Goal: Transaction & Acquisition: Purchase product/service

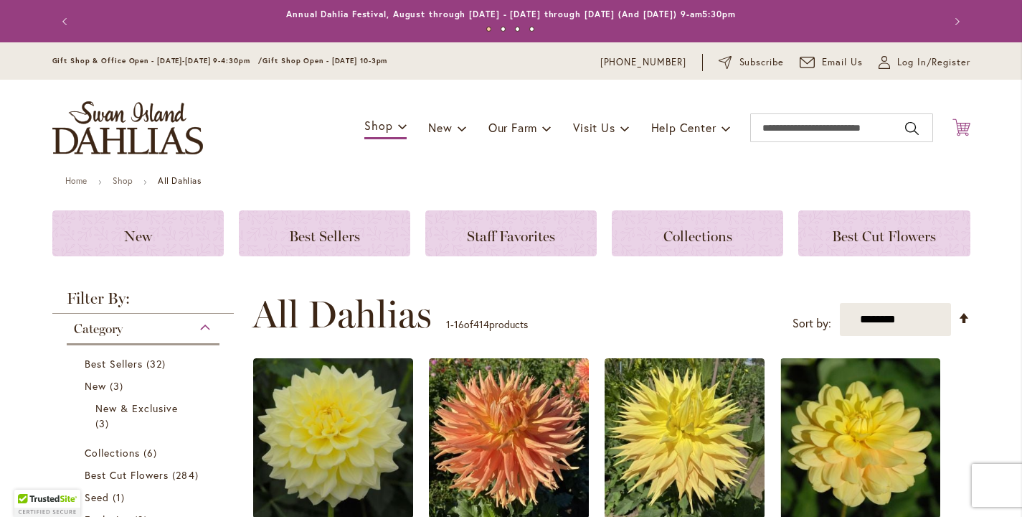
click at [953, 131] on icon "Cart .cls-1 { fill: #231f20; }" at bounding box center [962, 127] width 18 height 18
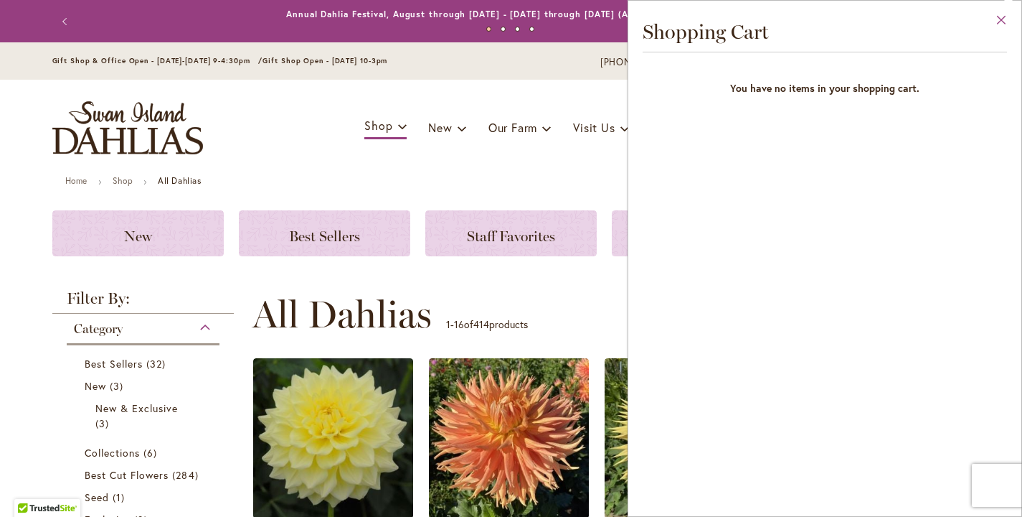
click at [996, 19] on button "Close" at bounding box center [1001, 23] width 39 height 45
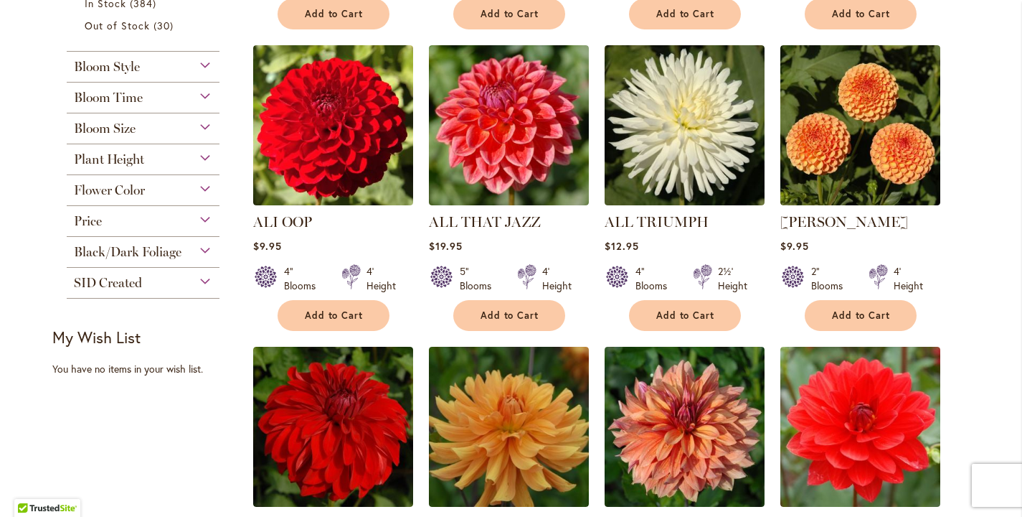
scroll to position [923, 0]
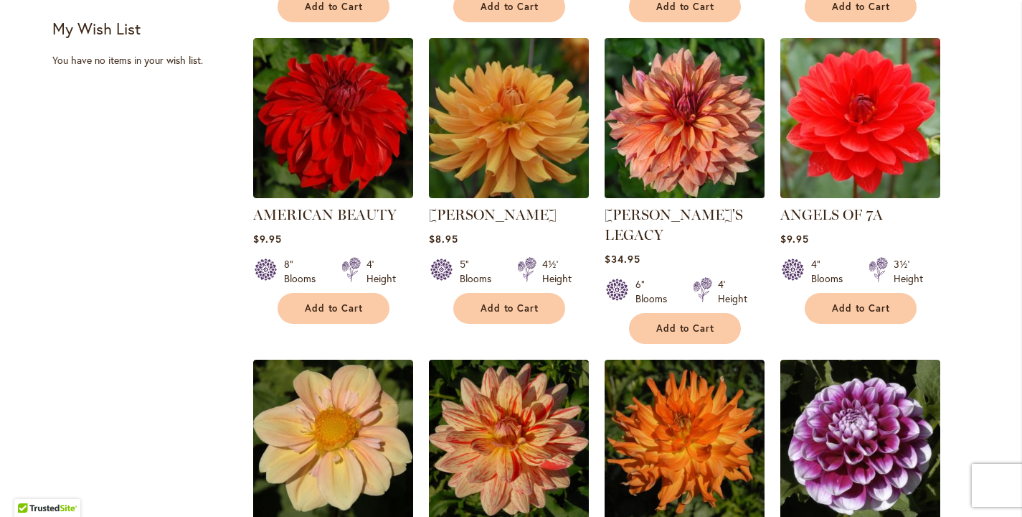
click at [687, 170] on img at bounding box center [684, 118] width 168 height 168
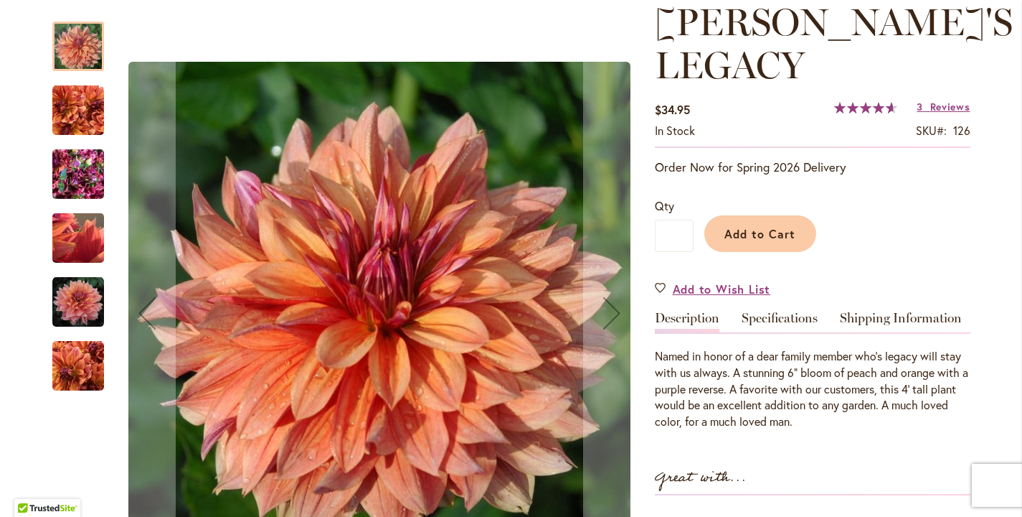
scroll to position [212, 0]
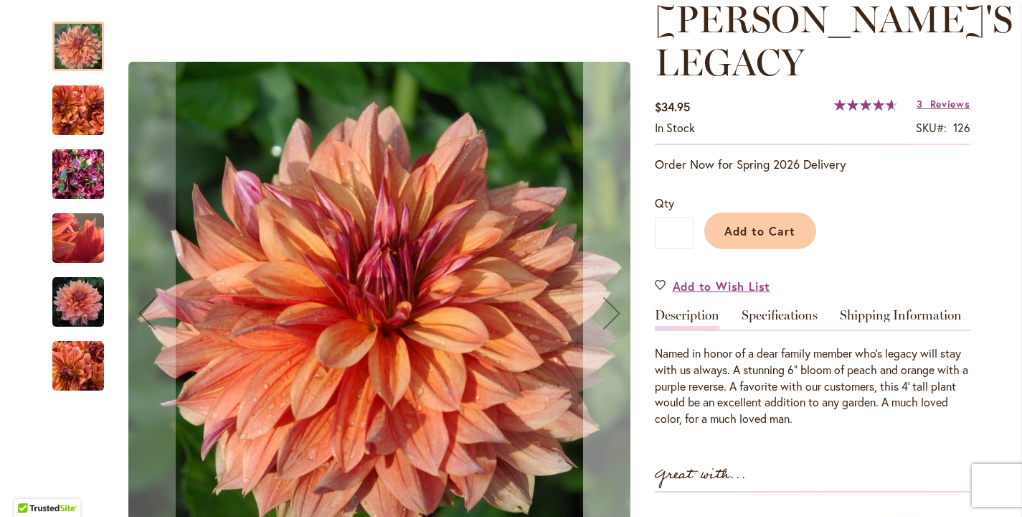
click at [605, 321] on div "Next" at bounding box center [611, 312] width 57 height 57
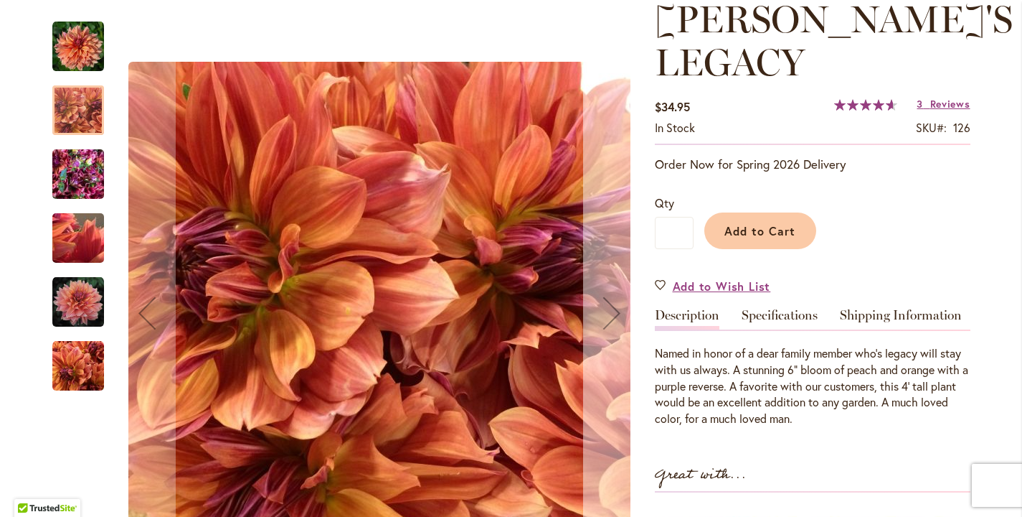
click at [605, 321] on div "Next" at bounding box center [611, 312] width 57 height 57
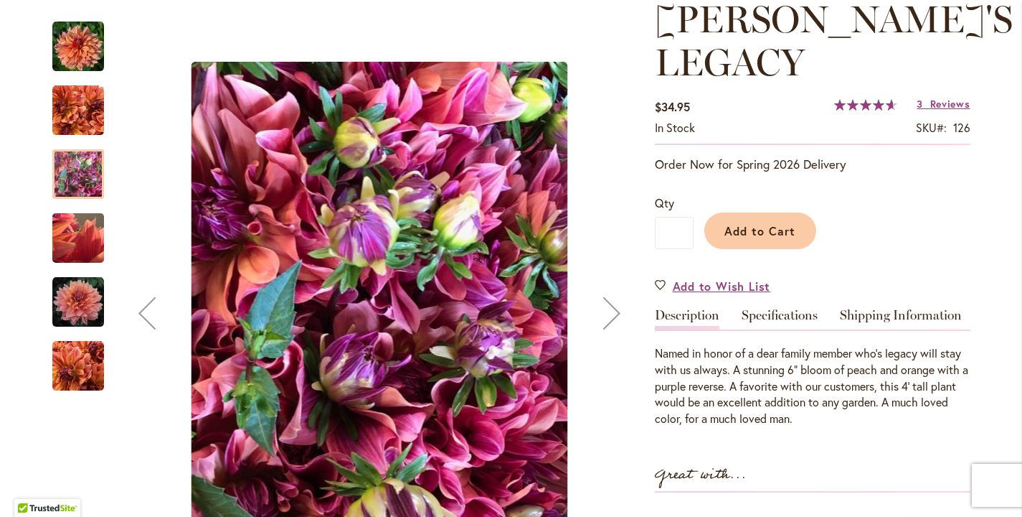
click at [605, 321] on div "Next" at bounding box center [611, 312] width 57 height 57
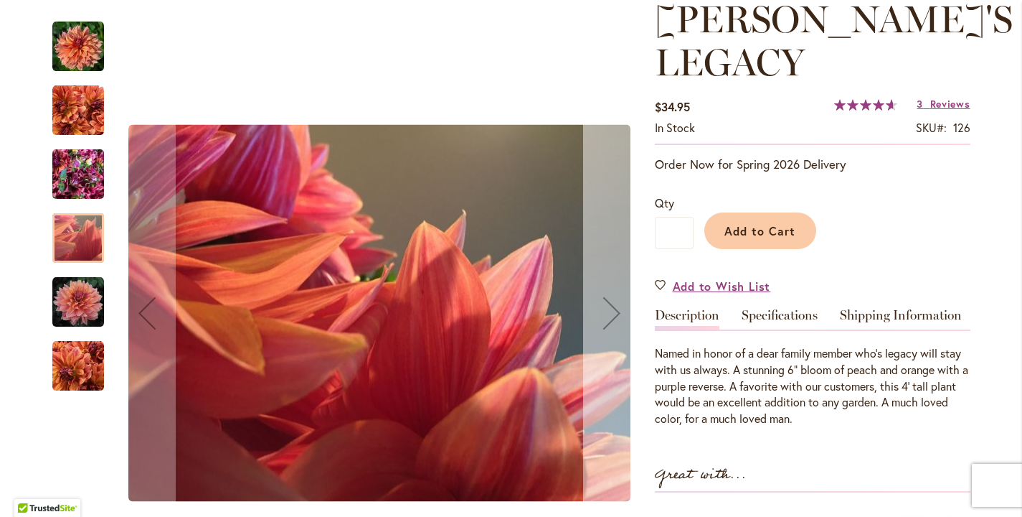
click at [605, 321] on div "Next" at bounding box center [611, 312] width 57 height 57
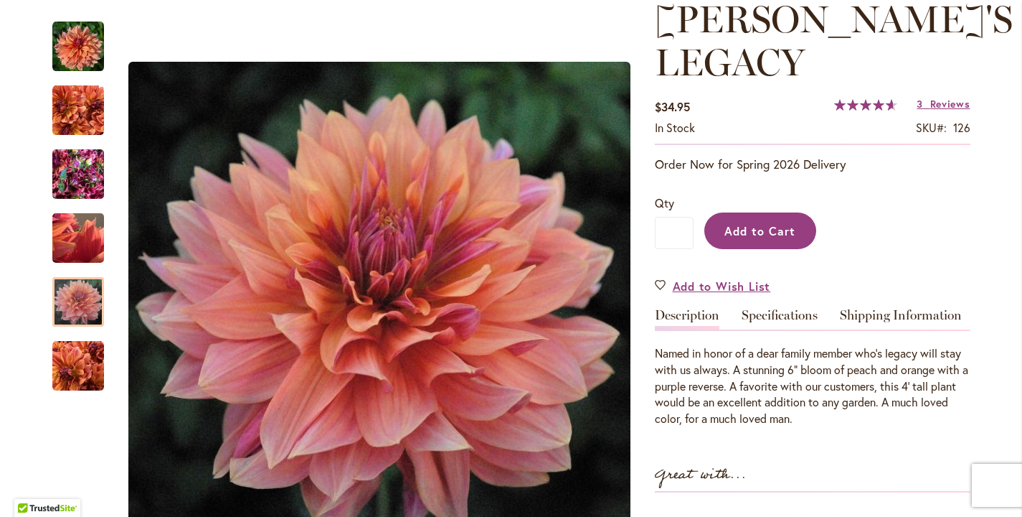
click at [748, 223] on span "Add to Cart" at bounding box center [760, 230] width 71 height 15
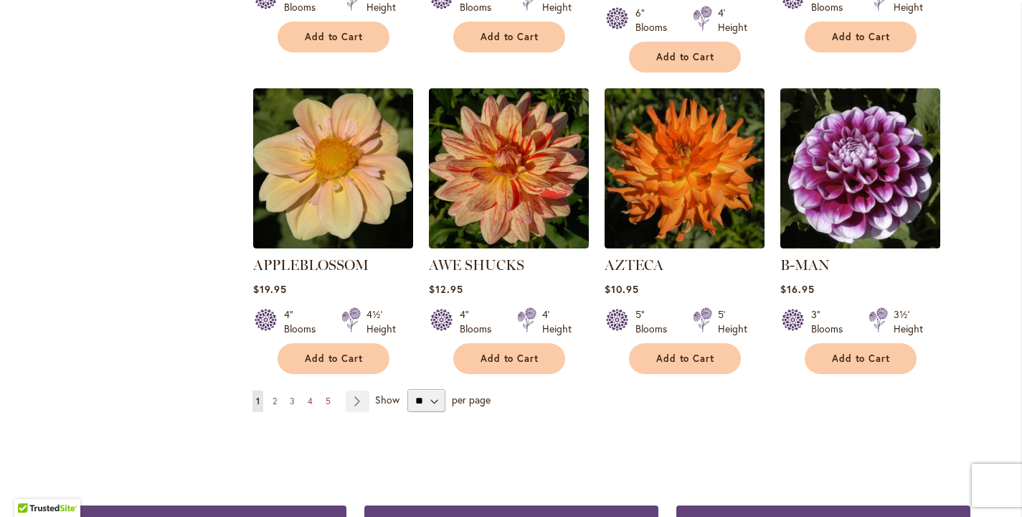
scroll to position [1344, 0]
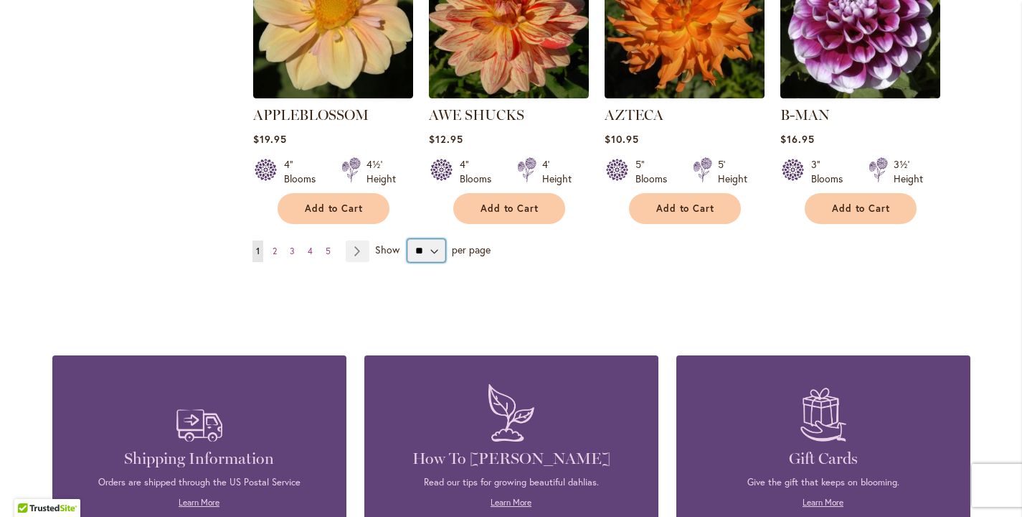
select select "**"
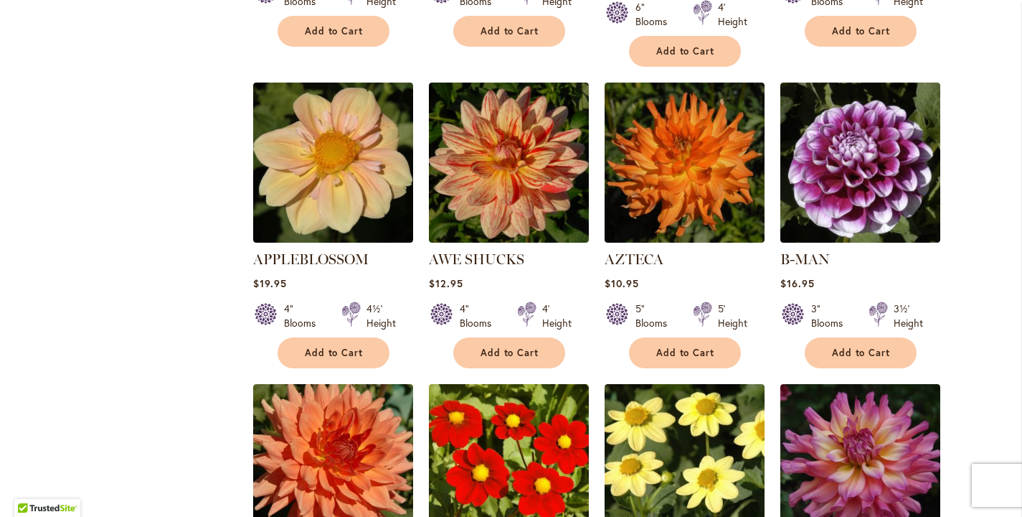
scroll to position [1459, 0]
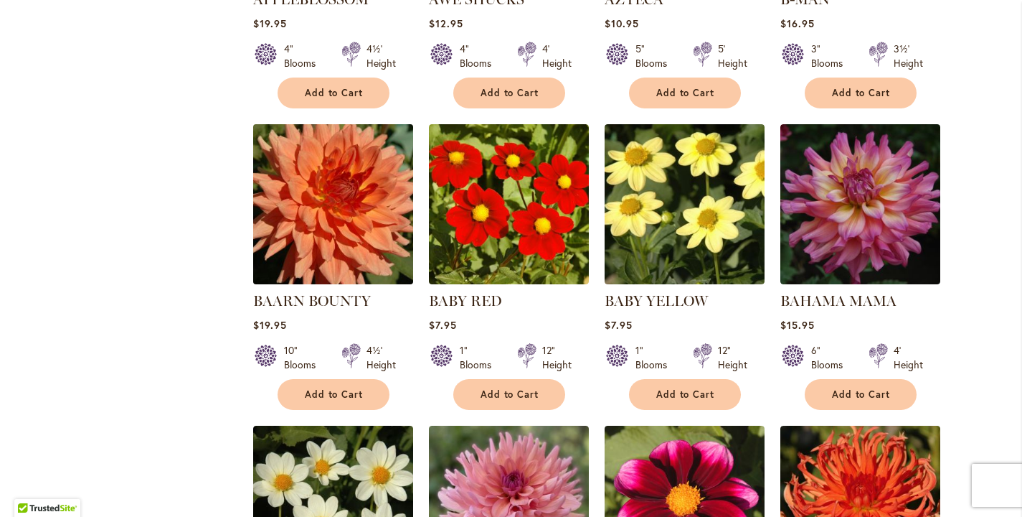
click at [300, 214] on img at bounding box center [333, 205] width 168 height 168
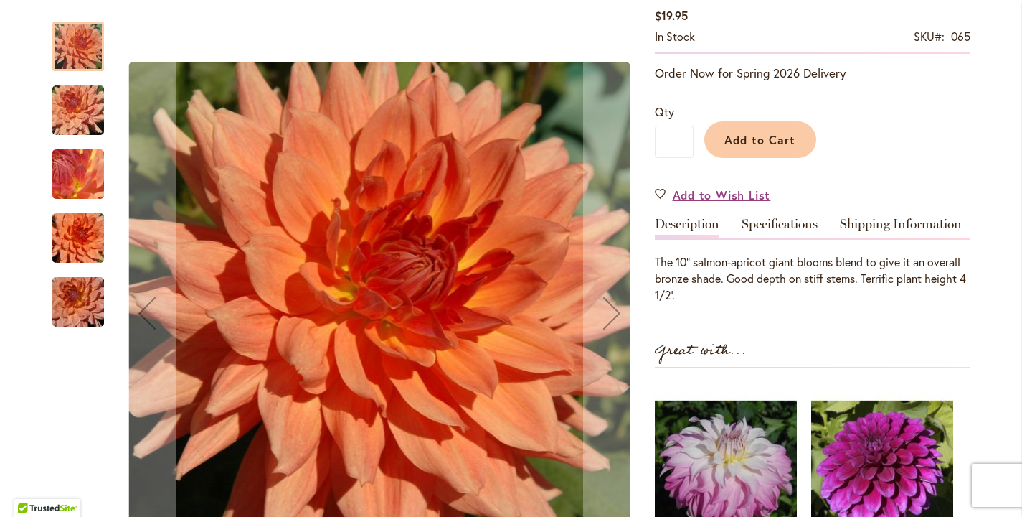
scroll to position [339, 0]
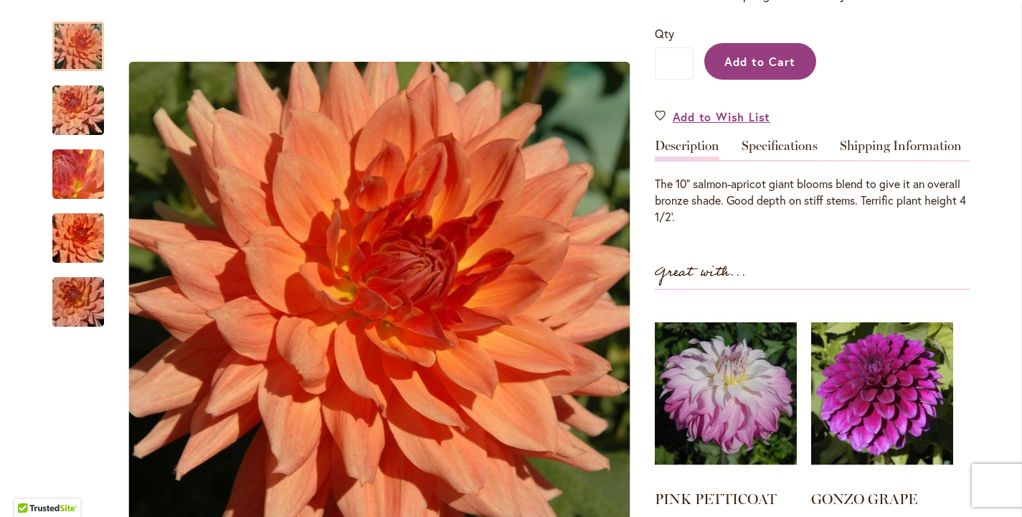
click at [750, 69] on span "Add to Cart" at bounding box center [760, 61] width 71 height 15
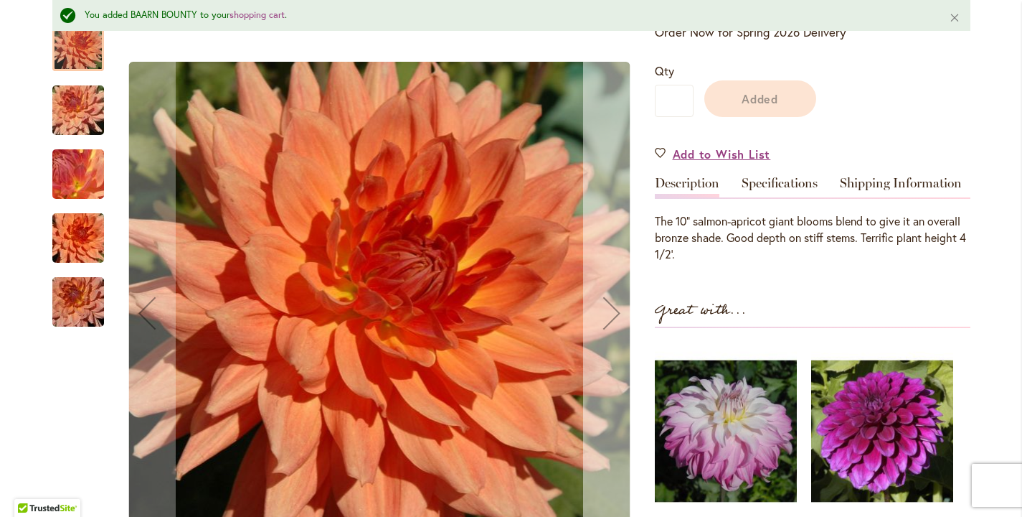
click at [605, 310] on div "Next" at bounding box center [611, 312] width 57 height 57
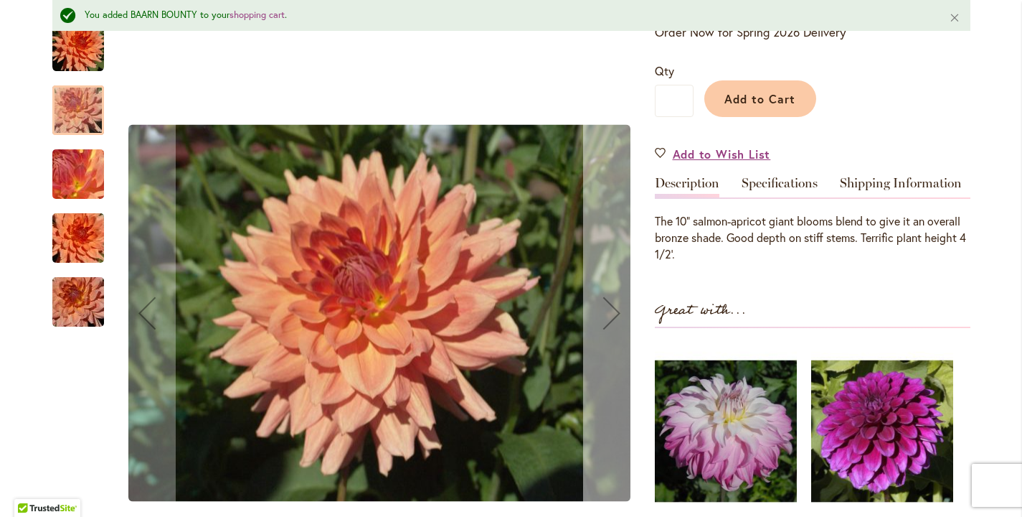
click at [604, 308] on div "Next" at bounding box center [611, 312] width 57 height 57
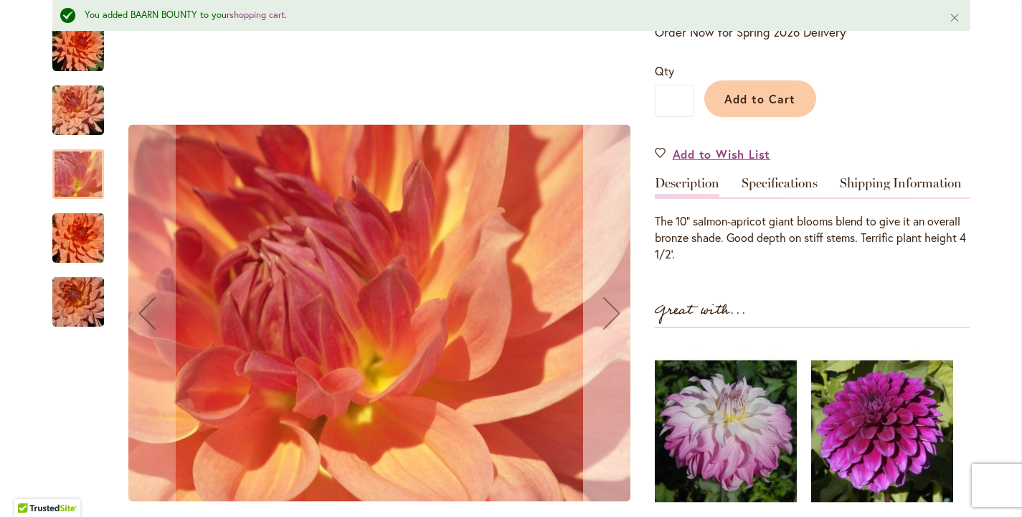
click at [604, 308] on div "Next" at bounding box center [611, 312] width 57 height 57
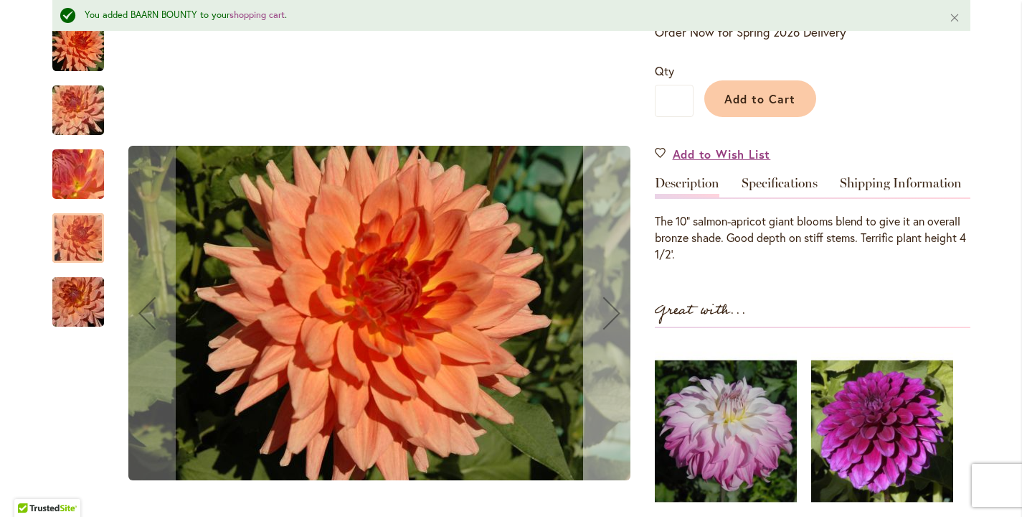
click at [604, 308] on div "Next" at bounding box center [611, 312] width 57 height 57
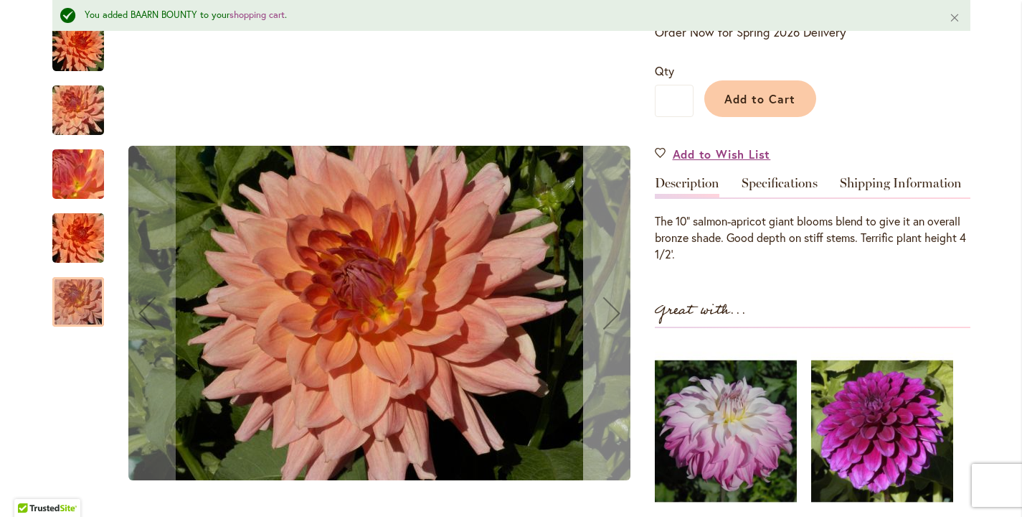
click at [604, 308] on div "Next" at bounding box center [611, 312] width 57 height 57
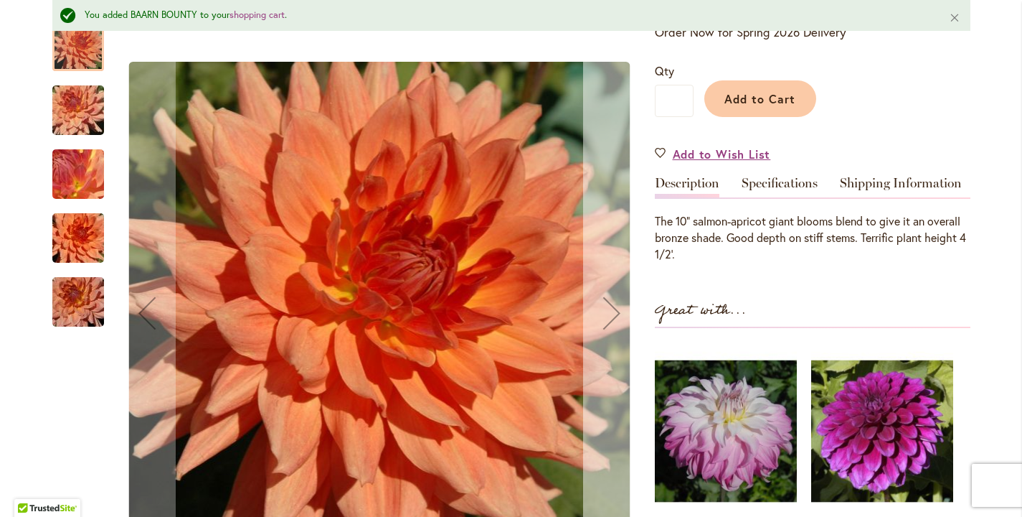
click at [603, 307] on div "Next" at bounding box center [611, 312] width 57 height 57
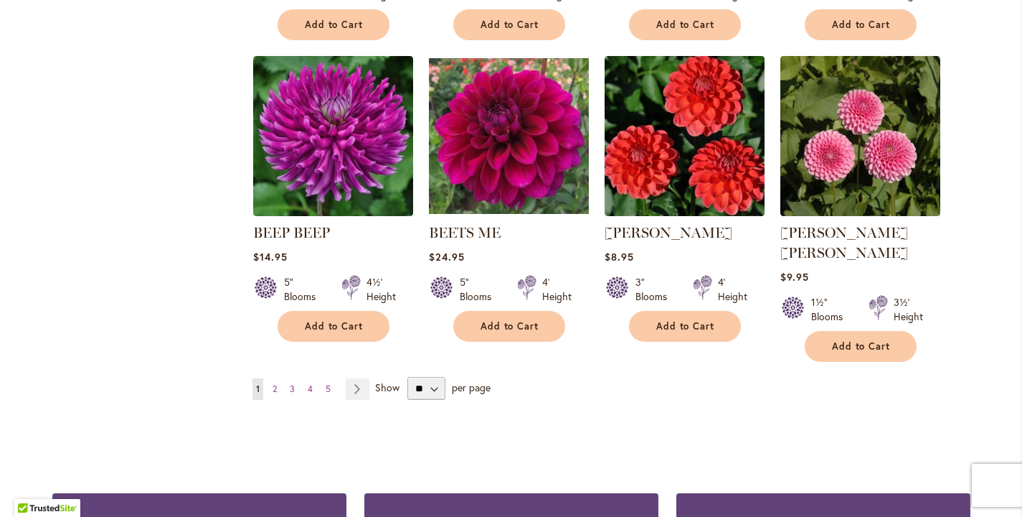
scroll to position [2537, 0]
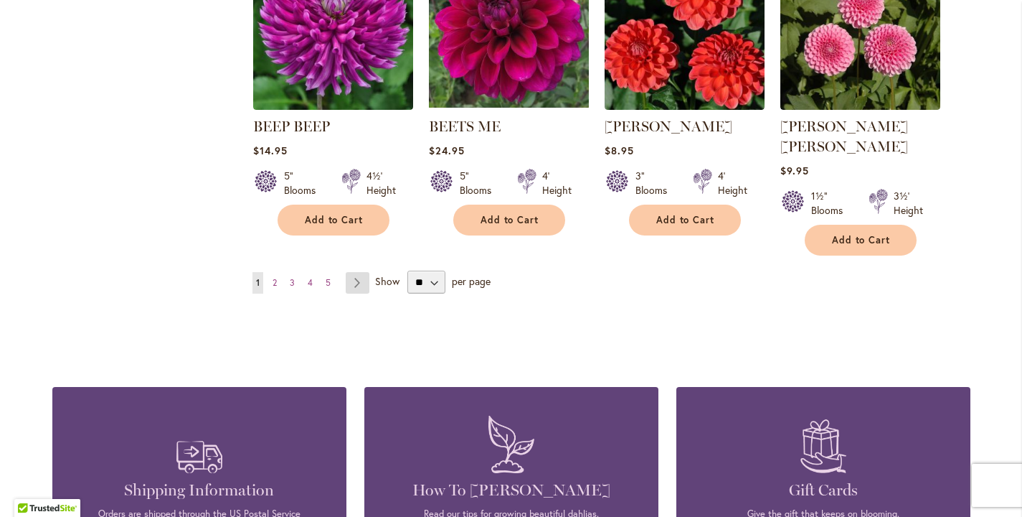
click at [356, 272] on link "Page Next" at bounding box center [358, 283] width 24 height 22
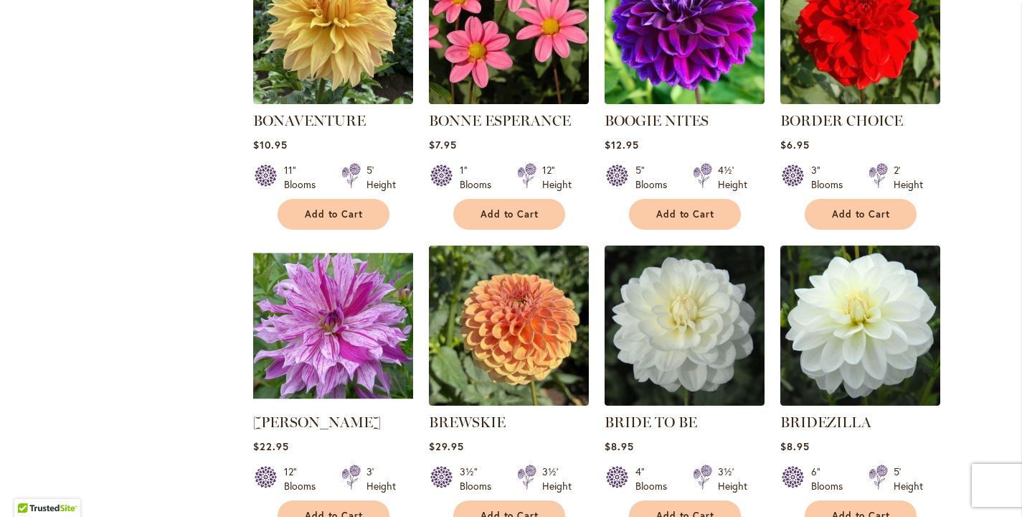
scroll to position [1418, 0]
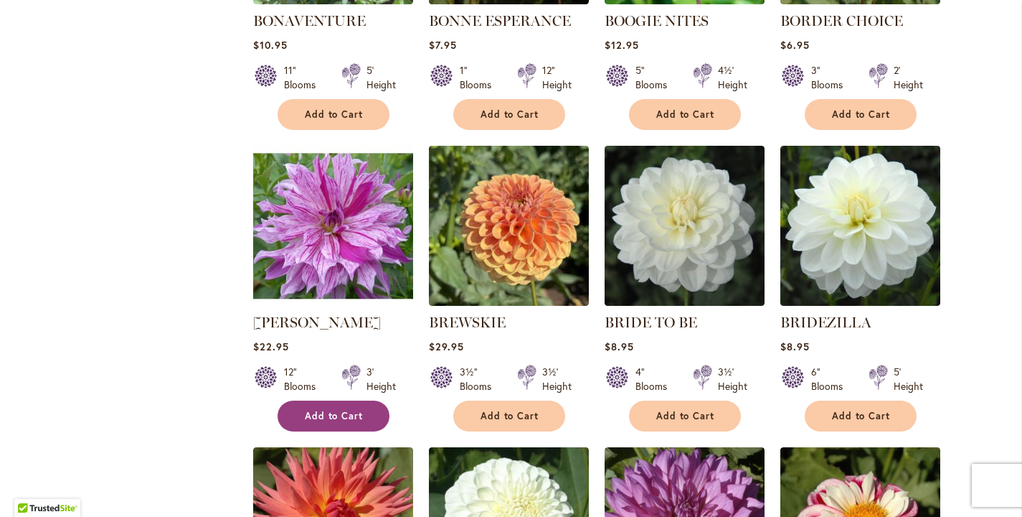
click at [343, 422] on span "Add to Cart" at bounding box center [334, 416] width 59 height 12
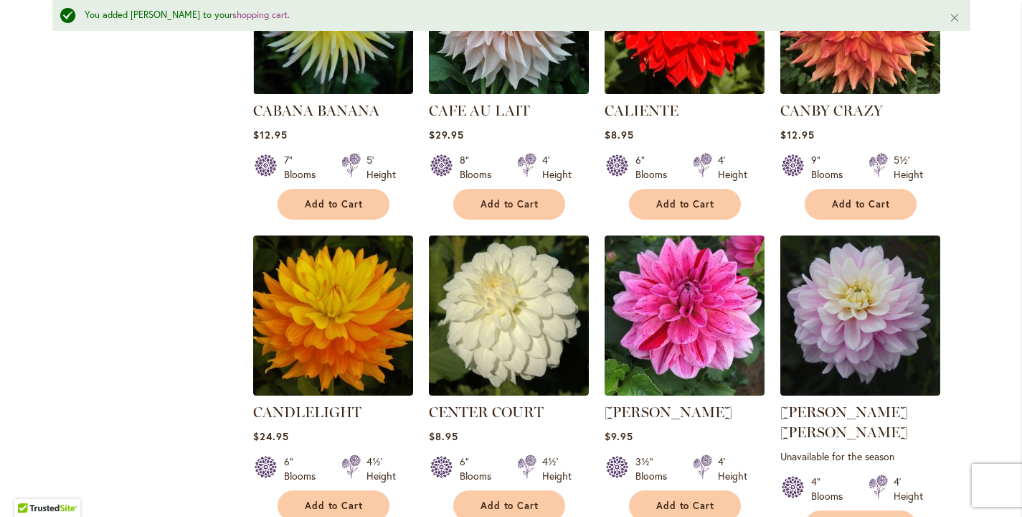
scroll to position [2538, 0]
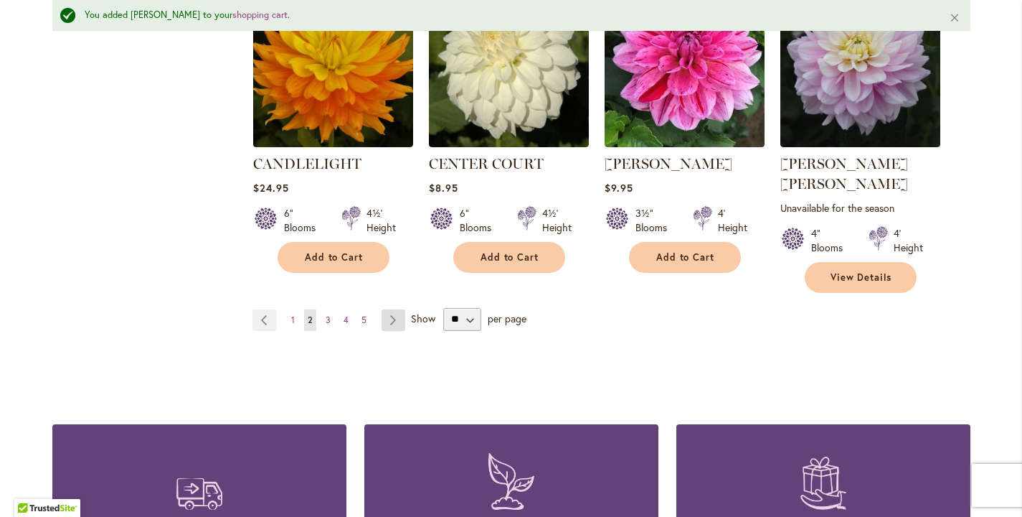
click at [392, 319] on link "Page Next" at bounding box center [394, 320] width 24 height 22
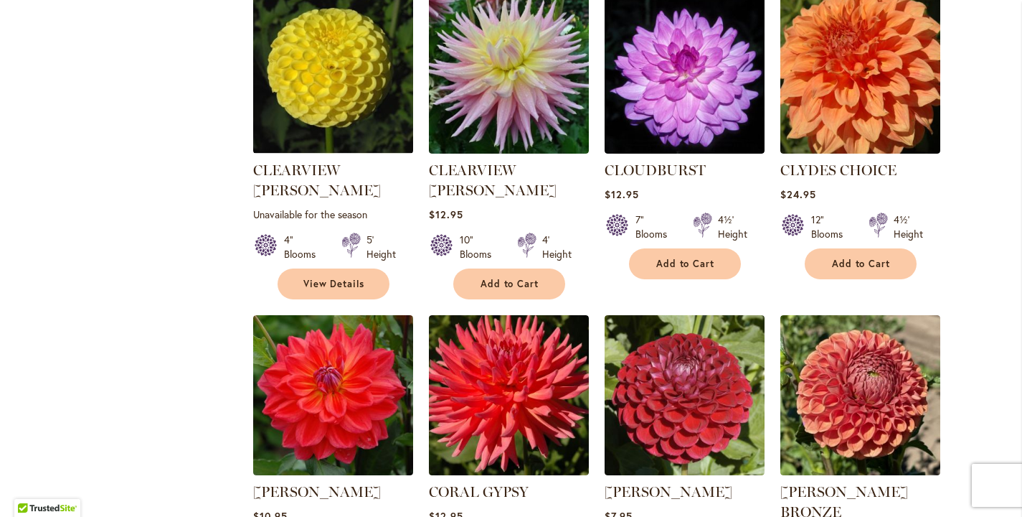
scroll to position [1570, 0]
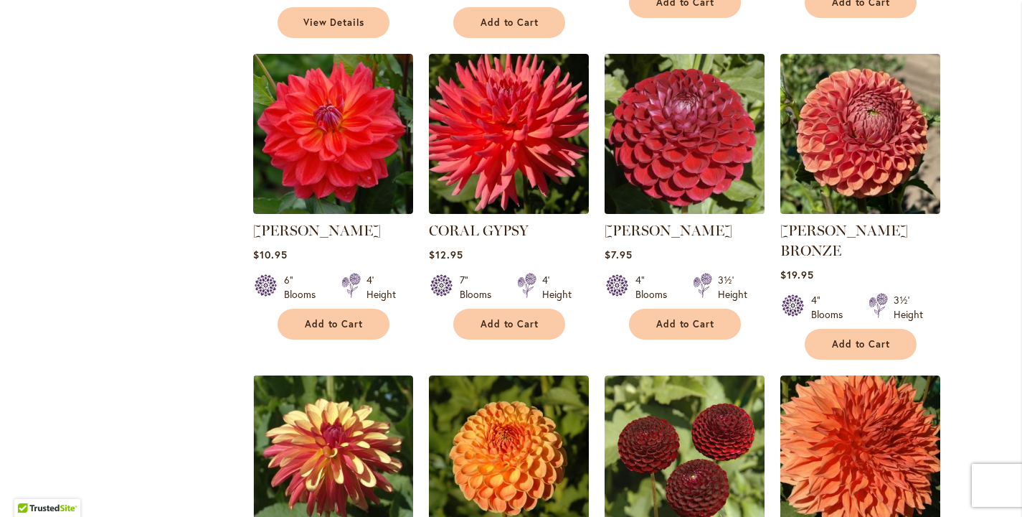
click at [669, 105] on img at bounding box center [684, 134] width 168 height 168
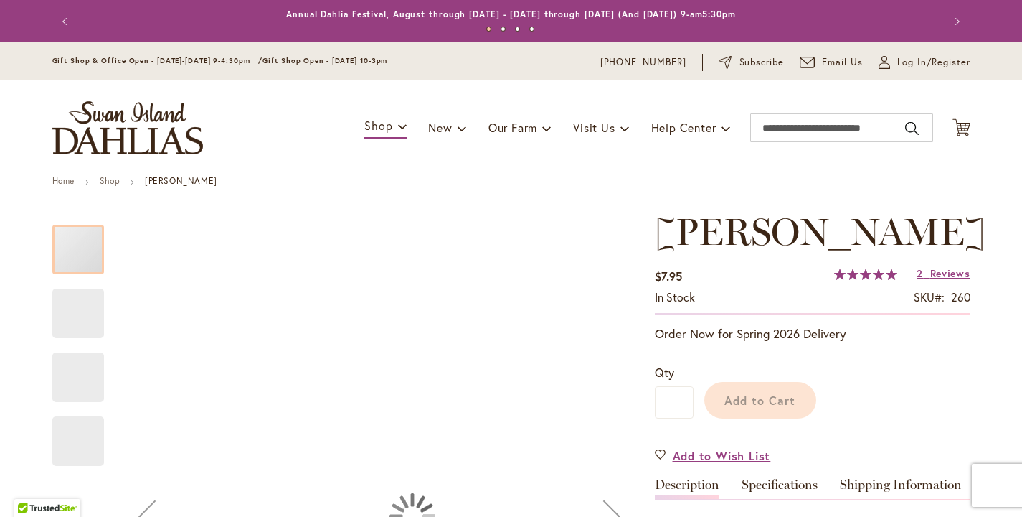
scroll to position [191, 0]
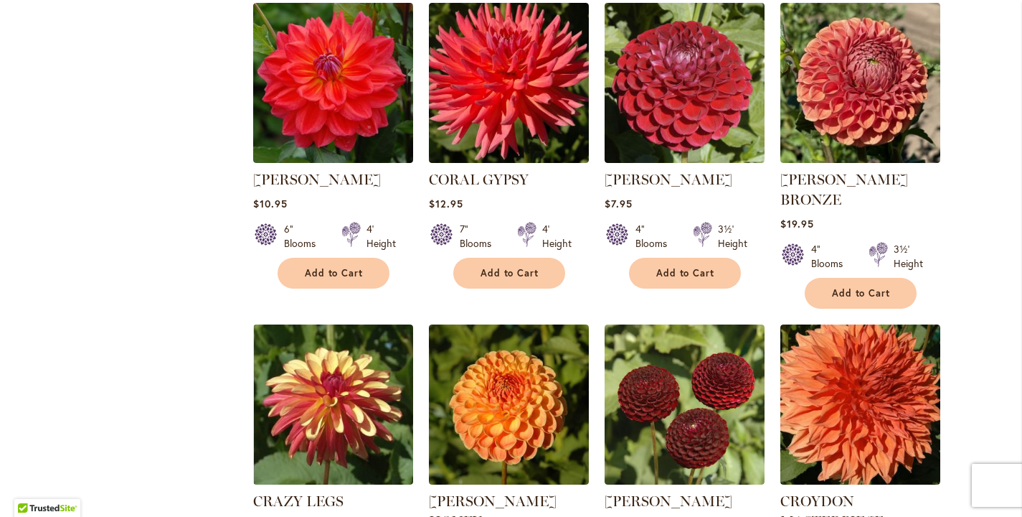
scroll to position [1717, 0]
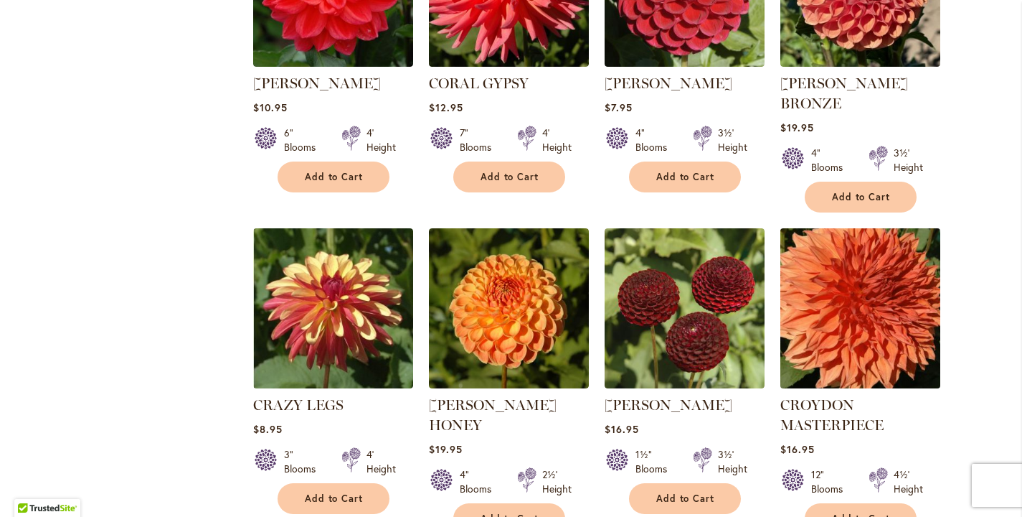
click at [895, 244] on img at bounding box center [860, 309] width 168 height 168
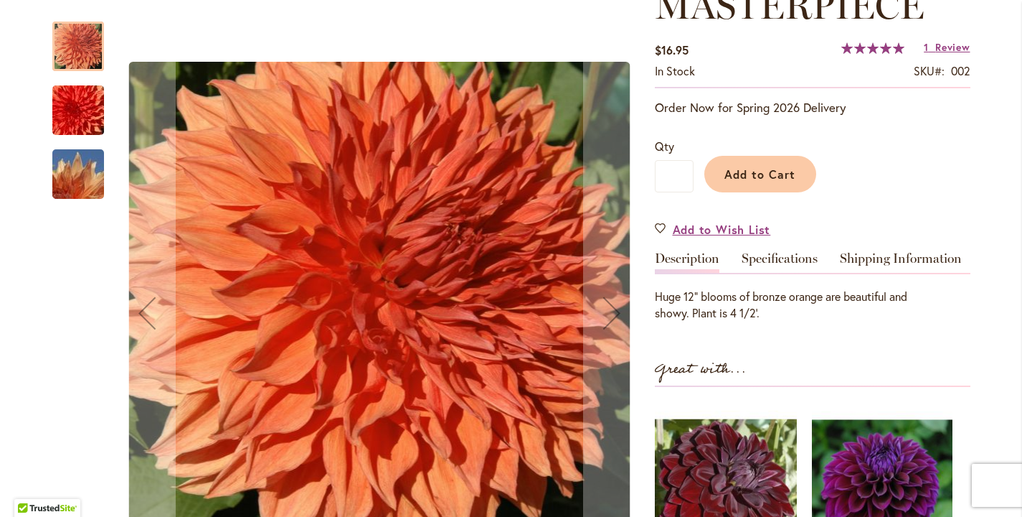
scroll to position [291, 0]
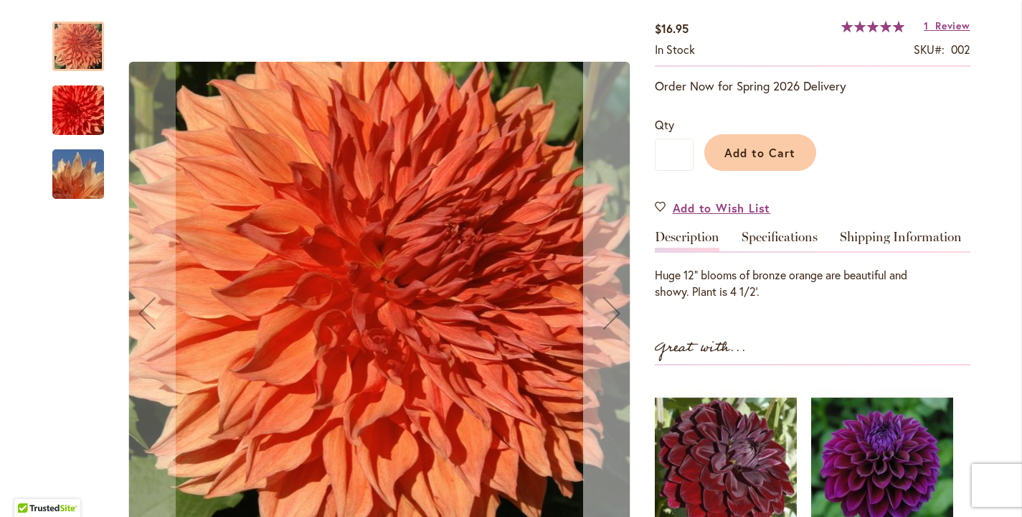
click at [605, 310] on div "Next" at bounding box center [611, 312] width 57 height 57
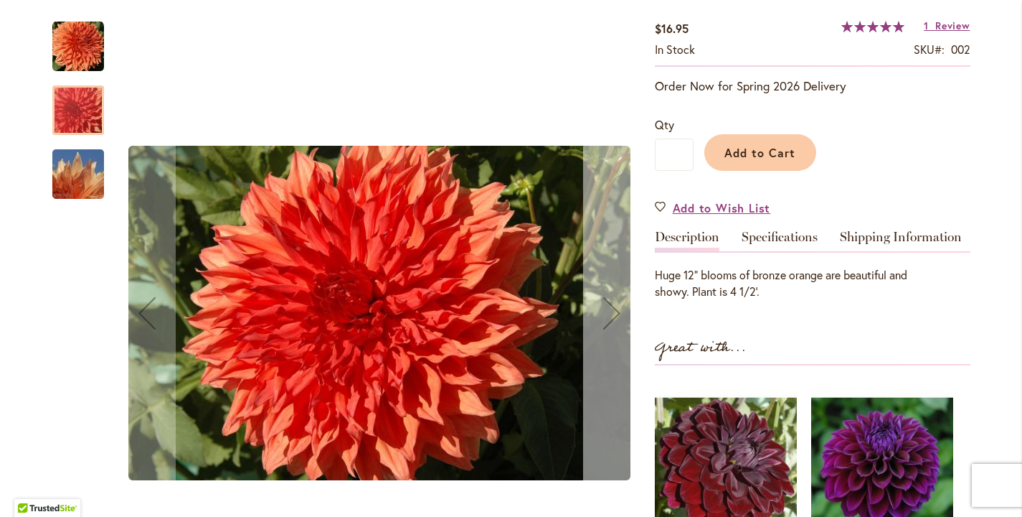
click at [611, 311] on div "Next" at bounding box center [611, 312] width 57 height 57
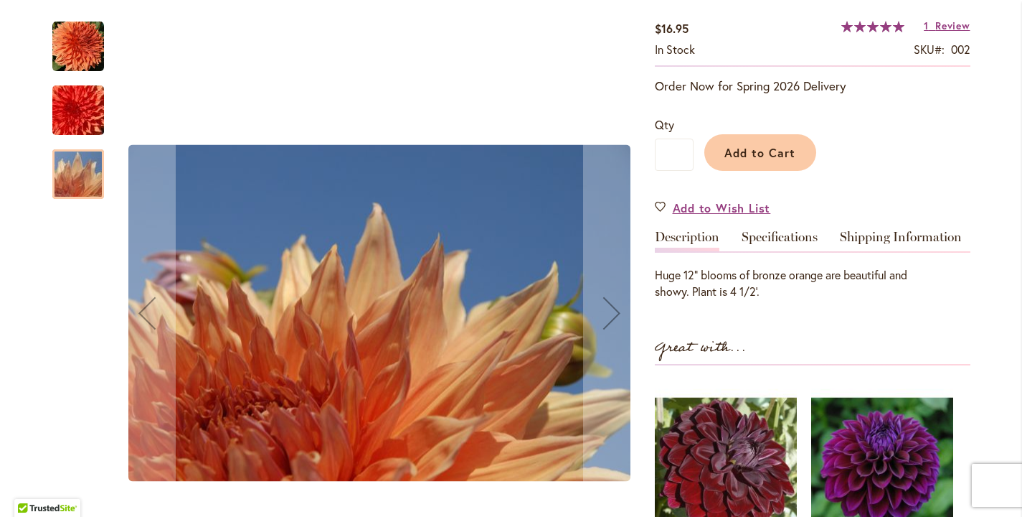
scroll to position [388, 0]
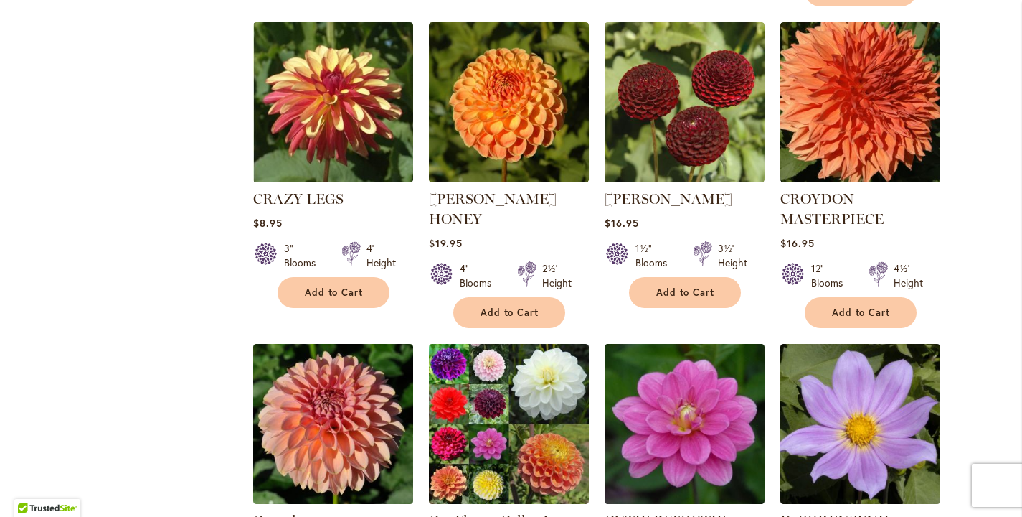
scroll to position [2375, 0]
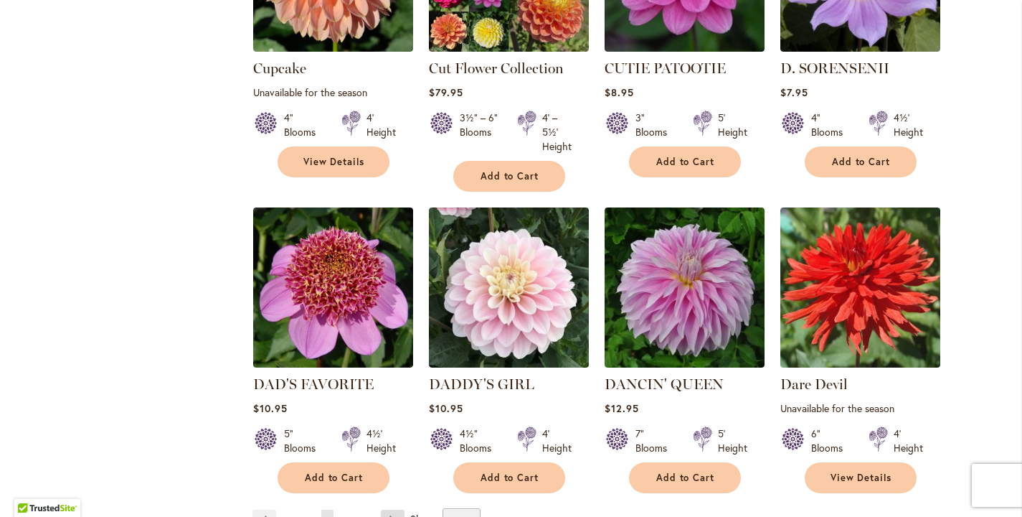
click at [386, 509] on link "Page Next" at bounding box center [393, 520] width 24 height 22
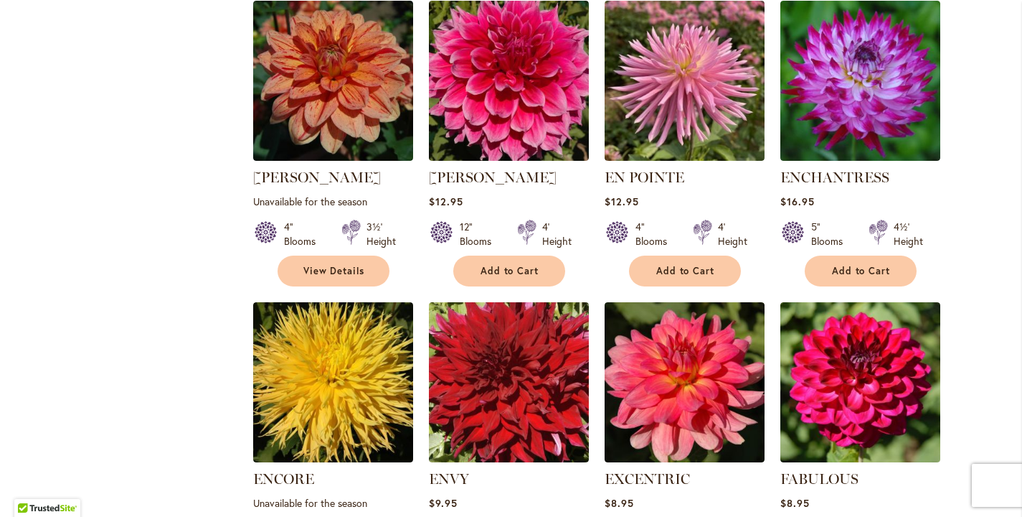
scroll to position [1707, 0]
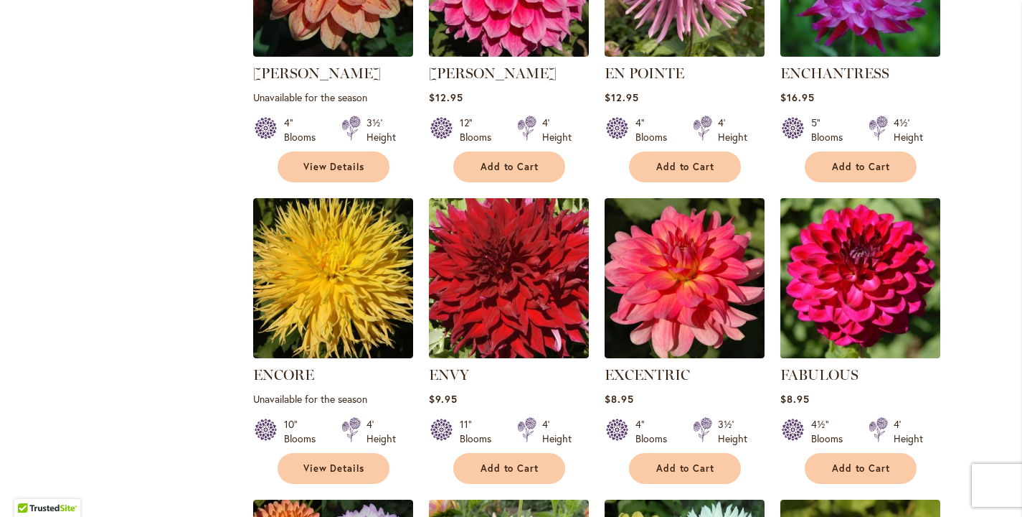
click at [874, 297] on img at bounding box center [860, 278] width 168 height 168
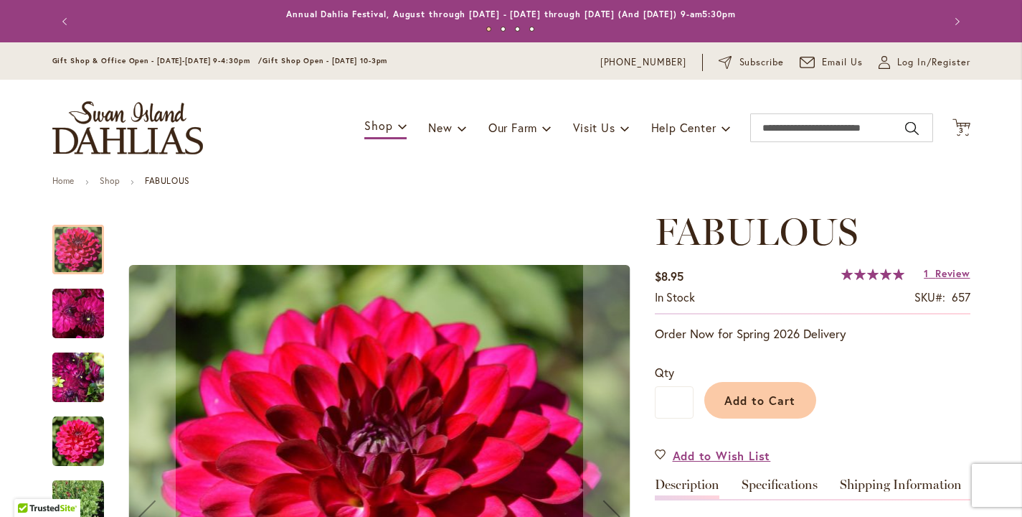
scroll to position [192, 0]
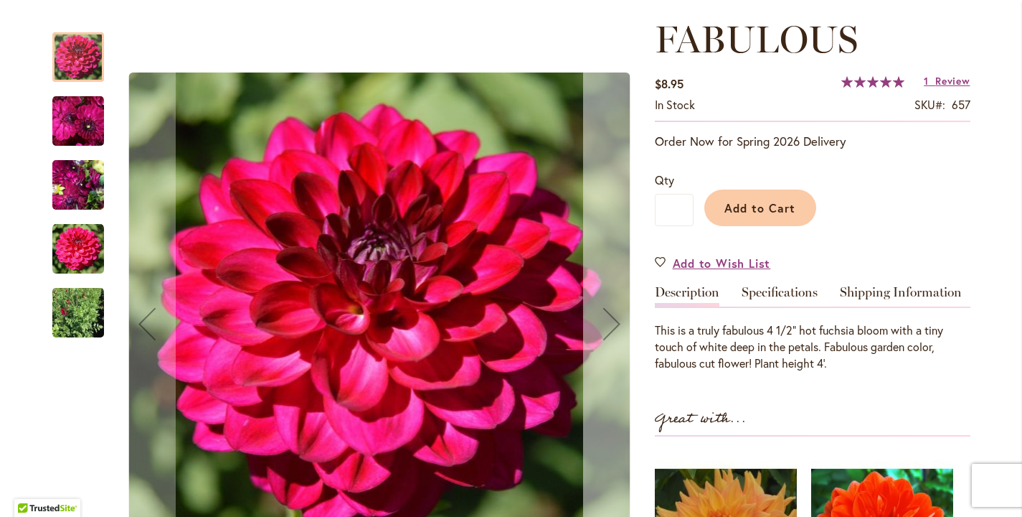
click at [605, 331] on div "Next" at bounding box center [611, 323] width 57 height 57
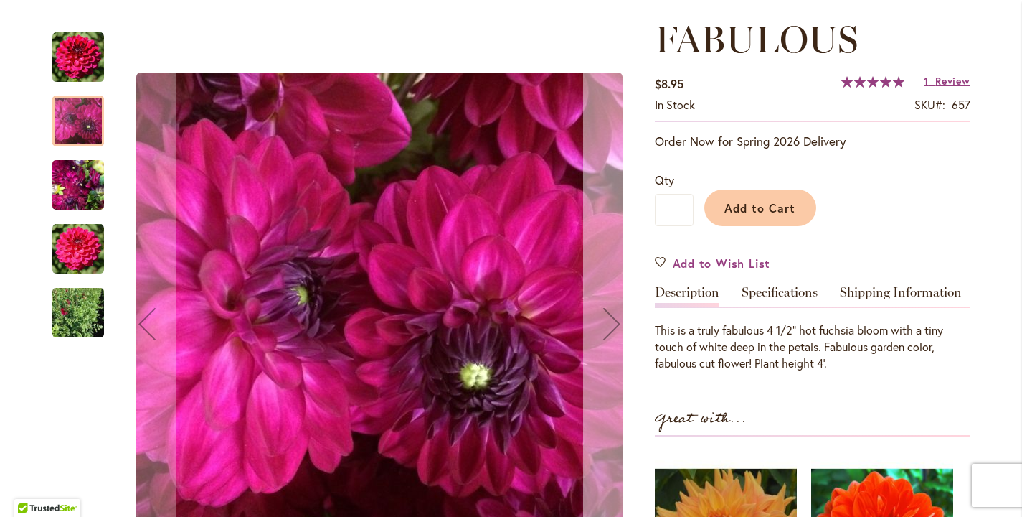
click at [605, 331] on div "Next" at bounding box center [611, 323] width 57 height 57
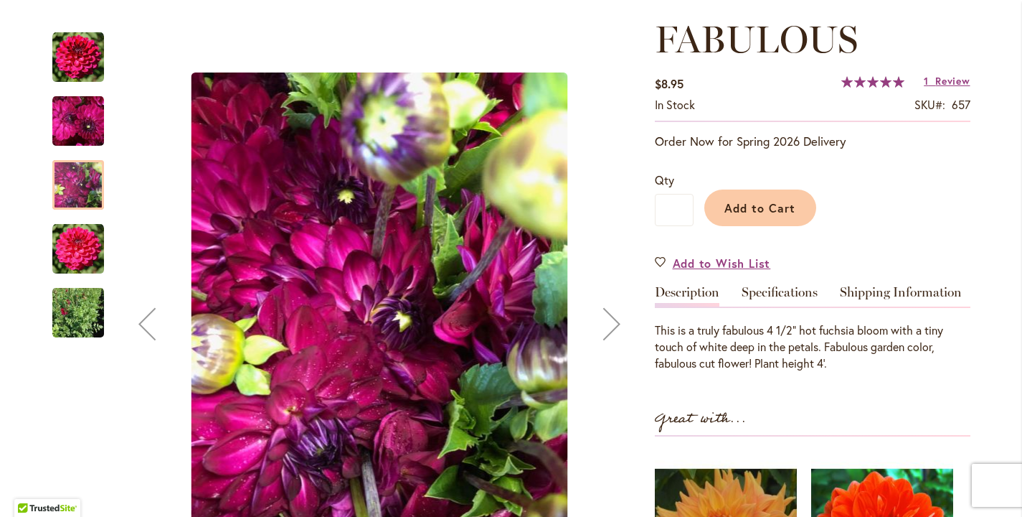
click at [605, 334] on div "Next" at bounding box center [611, 323] width 57 height 57
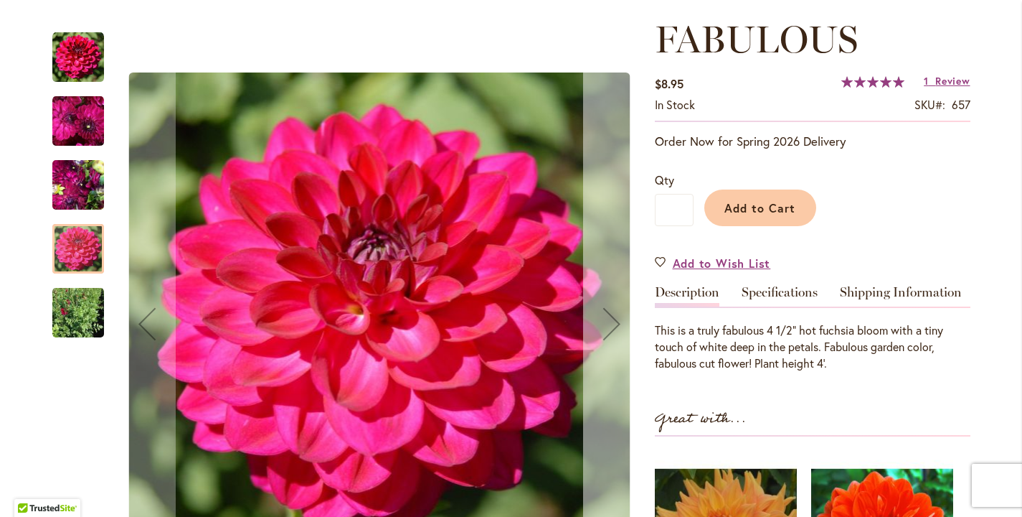
click at [605, 334] on div "Next" at bounding box center [611, 323] width 57 height 57
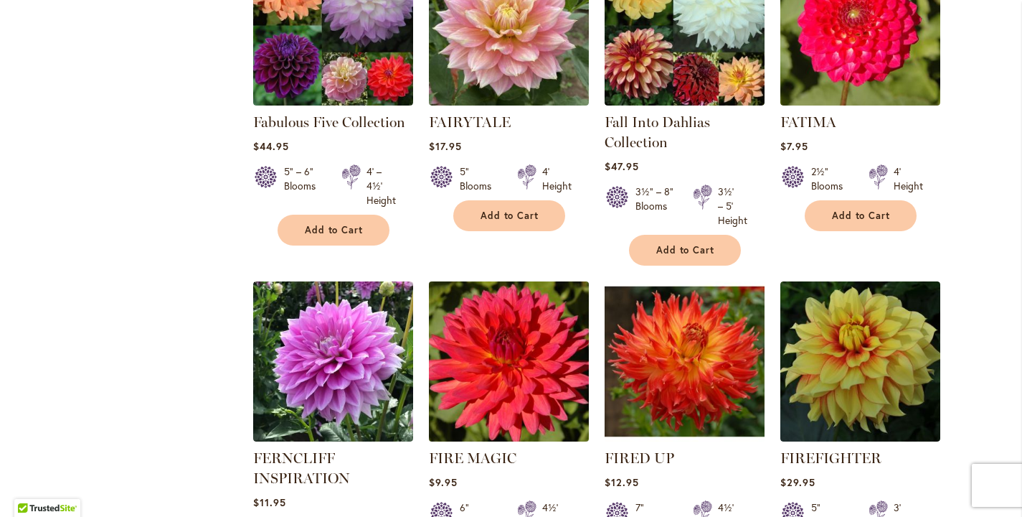
scroll to position [2288, 0]
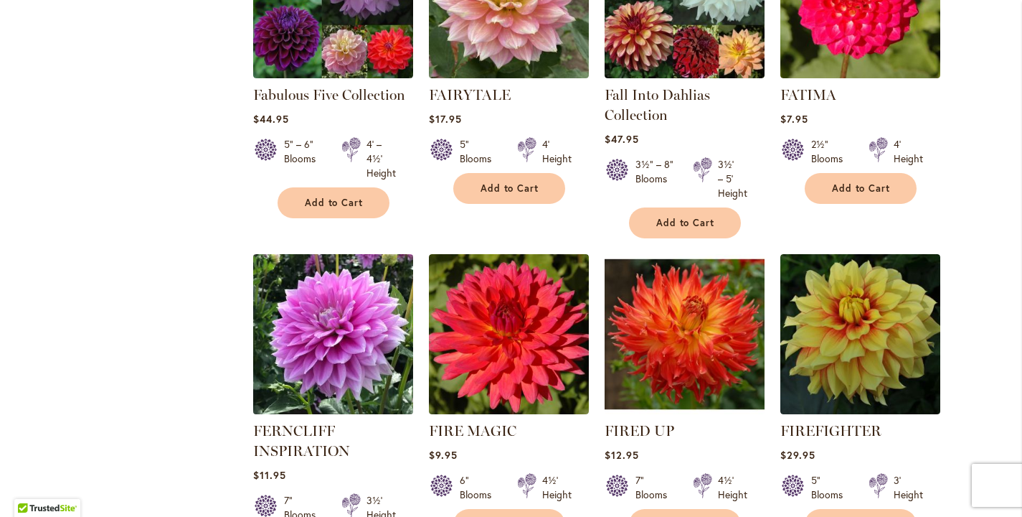
click at [303, 319] on img at bounding box center [333, 334] width 168 height 168
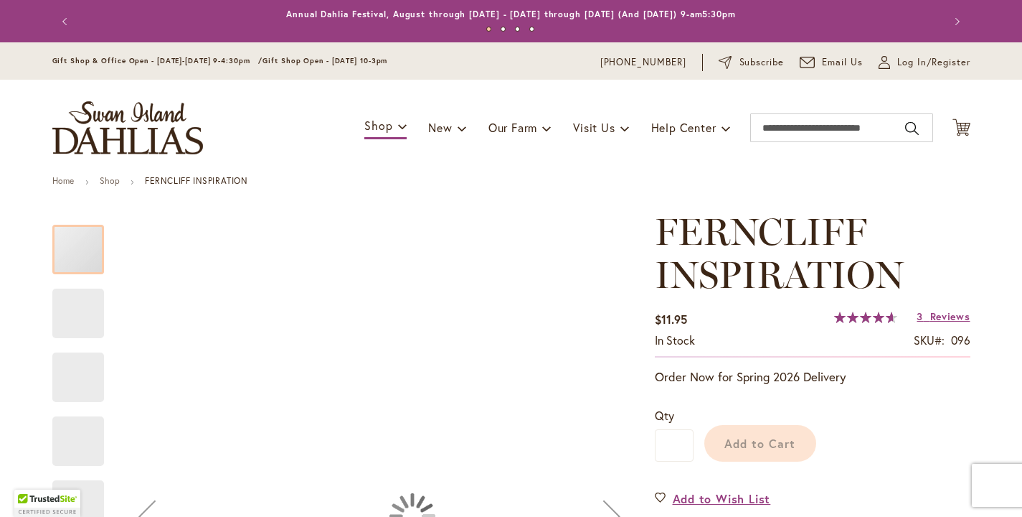
scroll to position [209, 0]
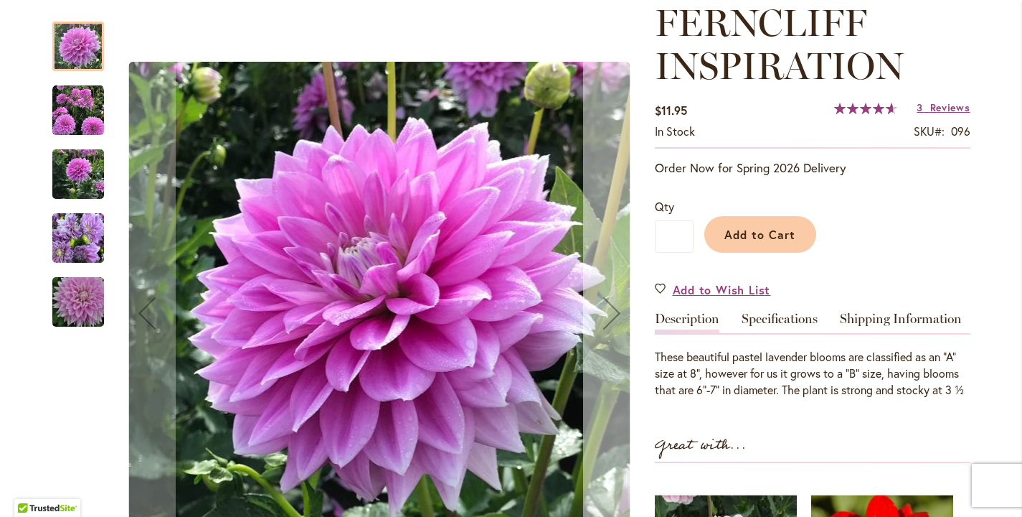
click at [595, 319] on div "Next" at bounding box center [611, 312] width 57 height 57
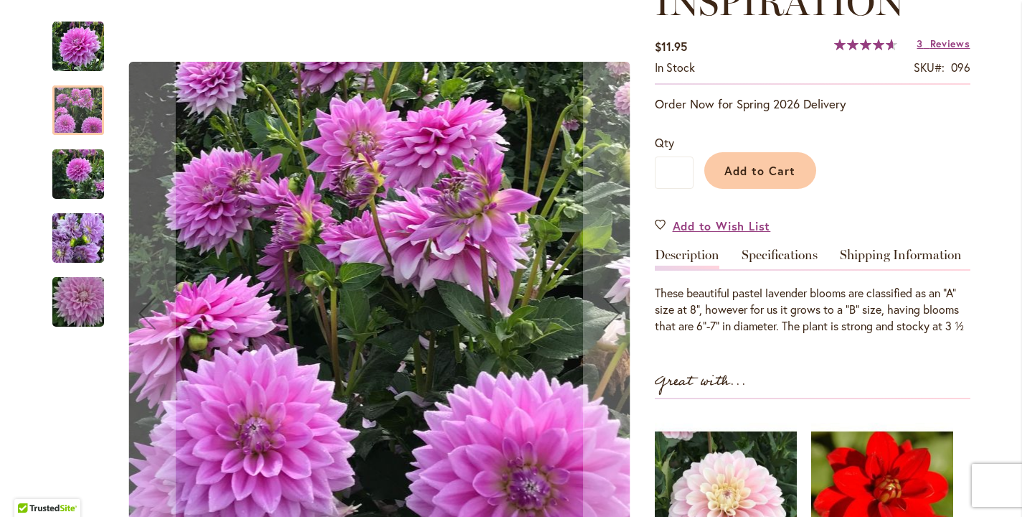
scroll to position [275, 0]
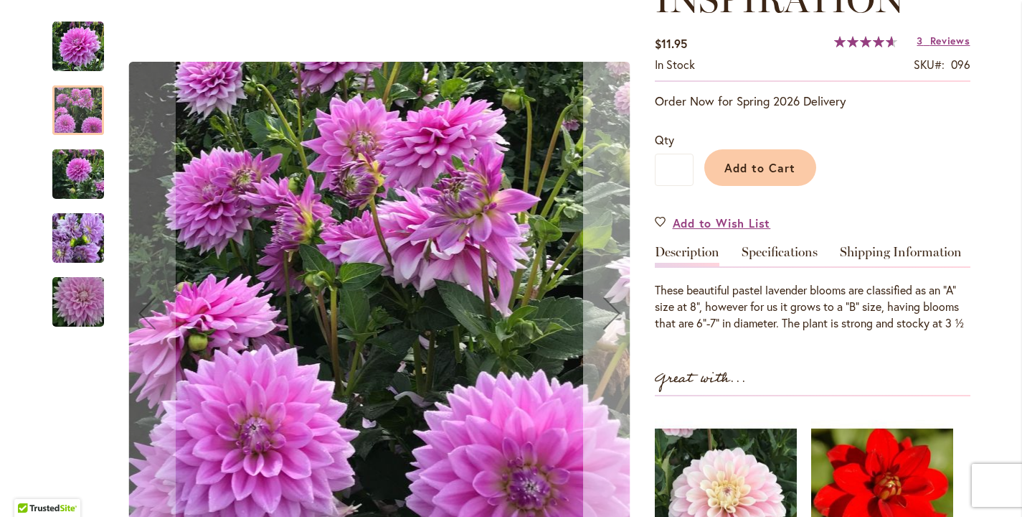
click at [599, 313] on div "Next" at bounding box center [611, 312] width 57 height 57
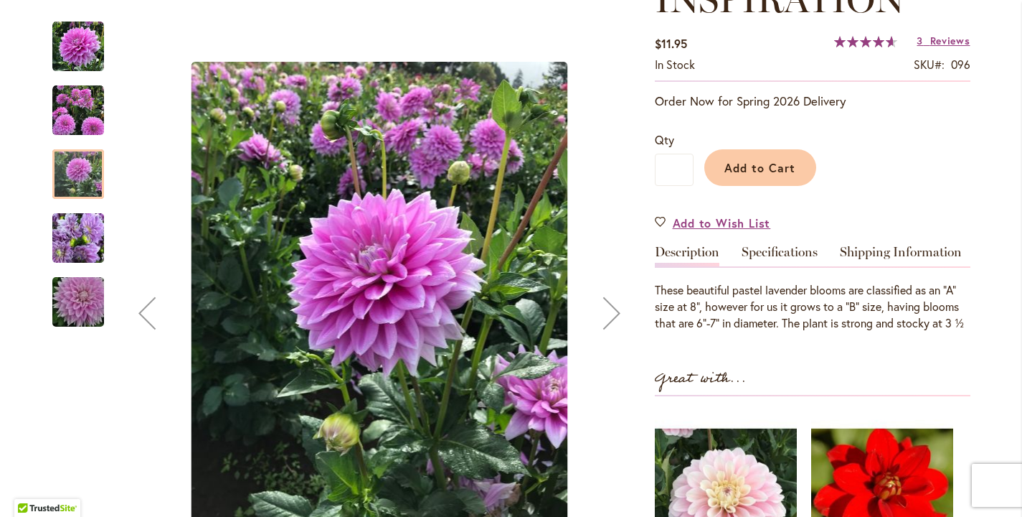
click at [601, 314] on div "Next" at bounding box center [611, 312] width 57 height 57
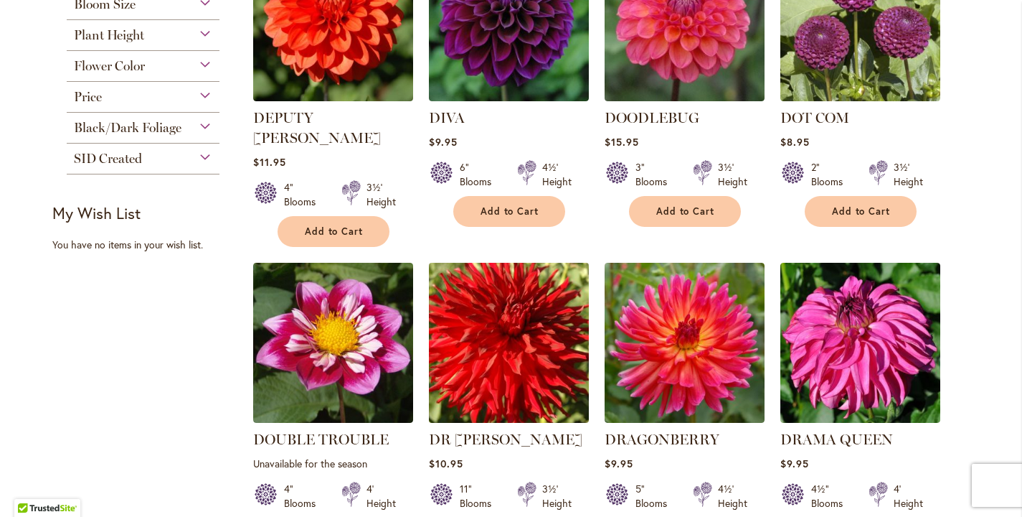
scroll to position [793, 0]
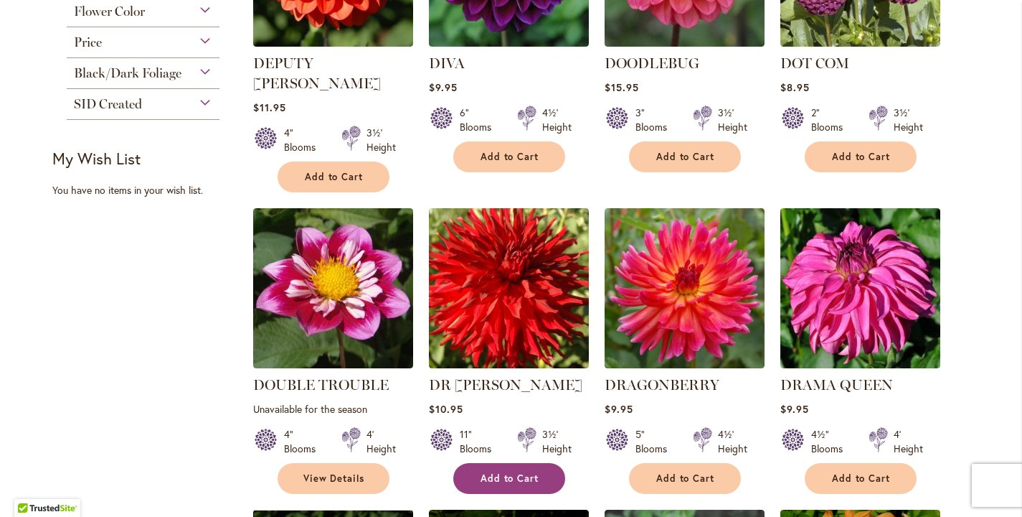
click at [491, 472] on span "Add to Cart" at bounding box center [510, 478] width 59 height 12
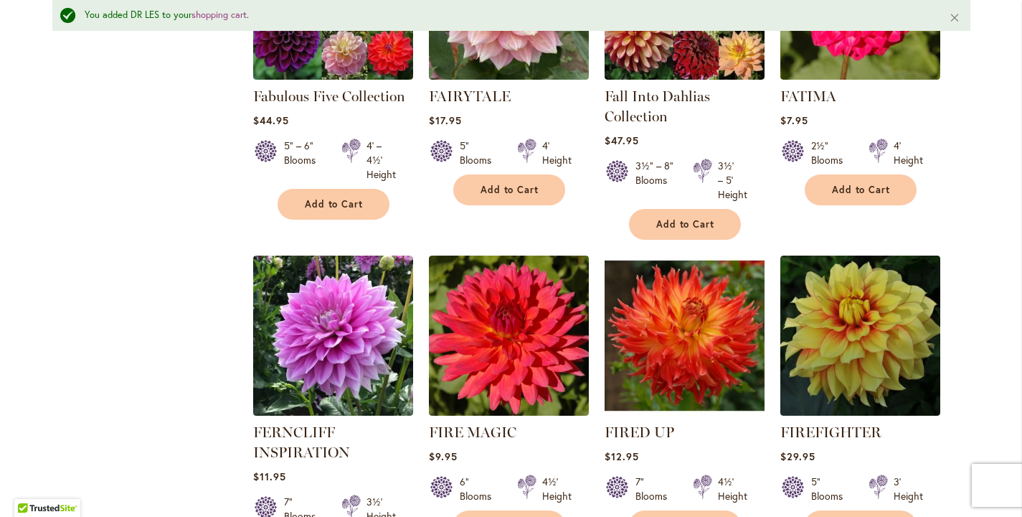
scroll to position [2559, 0]
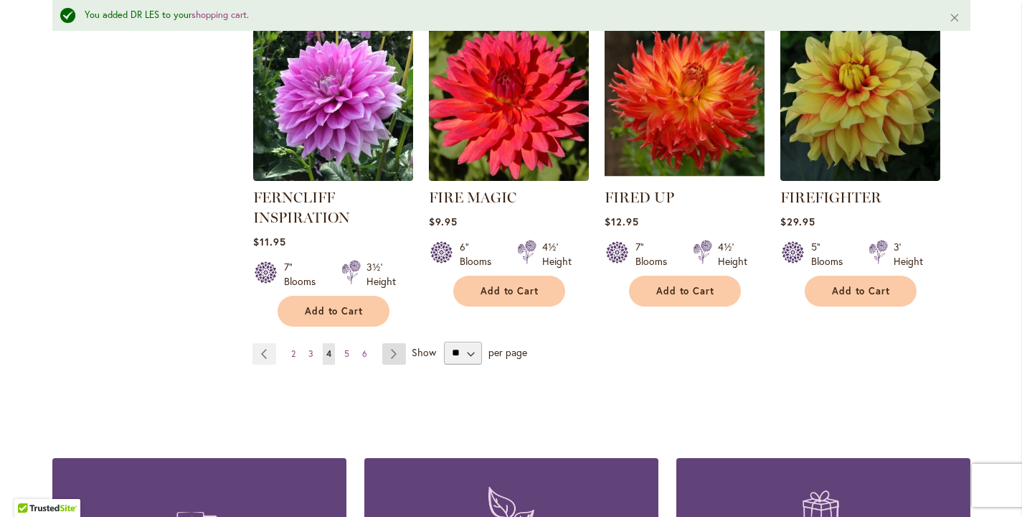
click at [386, 343] on link "Page Next" at bounding box center [394, 354] width 24 height 22
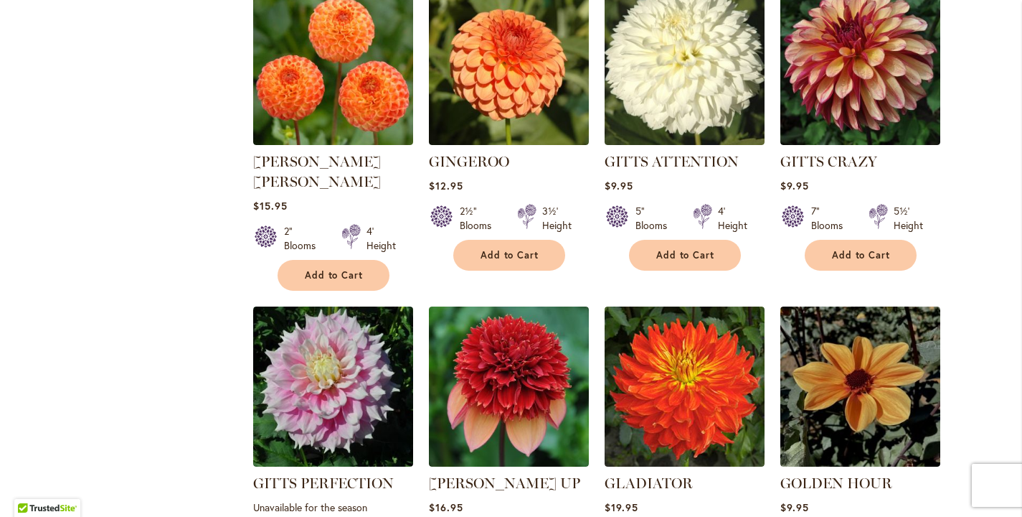
scroll to position [2238, 0]
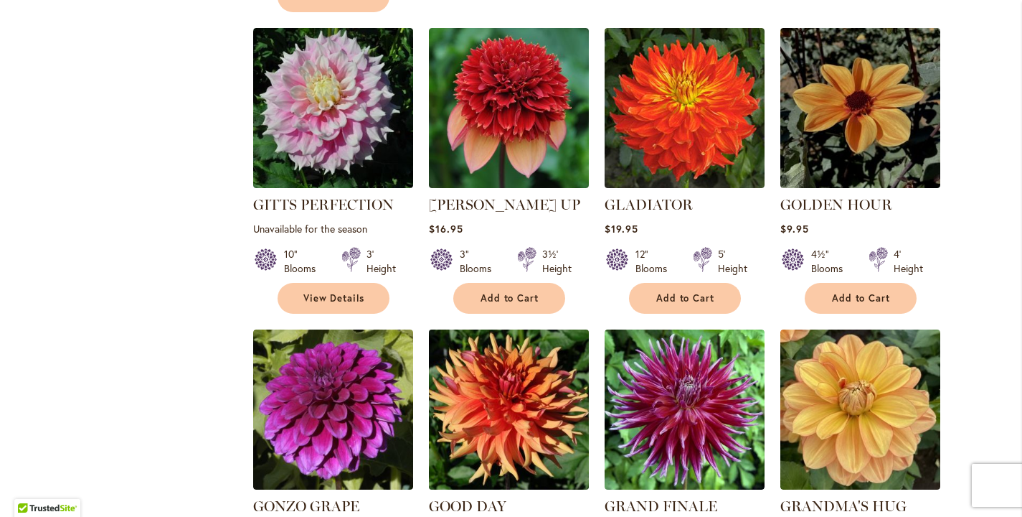
click at [500, 379] on img at bounding box center [509, 410] width 168 height 168
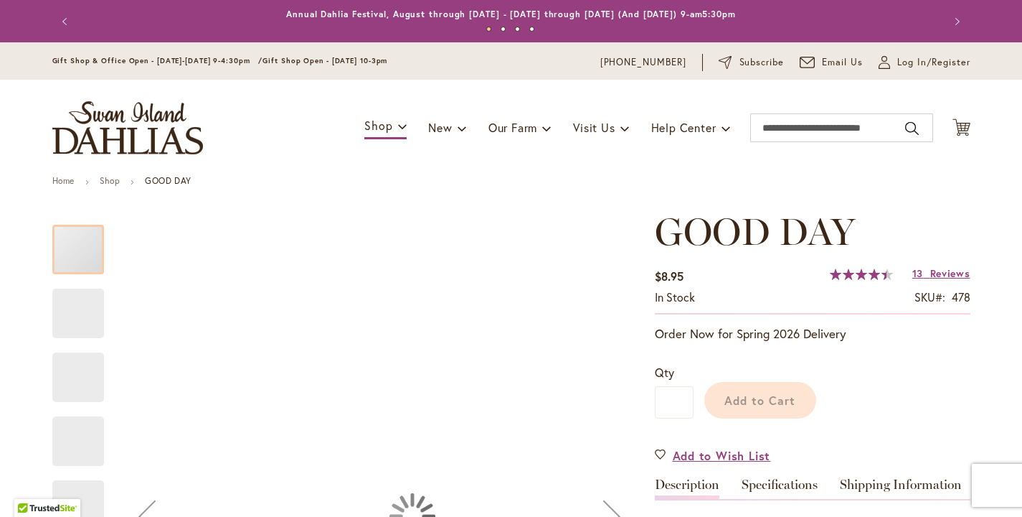
scroll to position [186, 0]
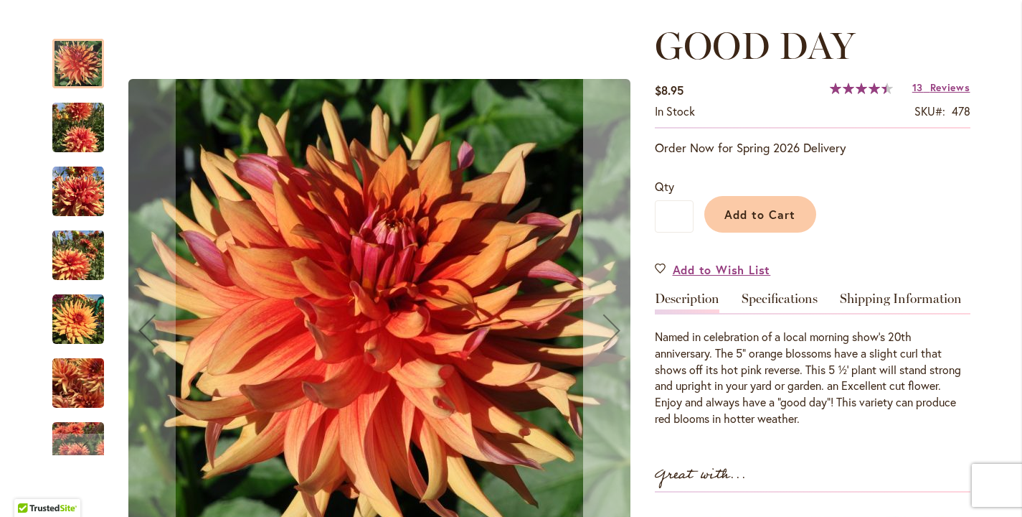
click at [602, 336] on div "Next" at bounding box center [611, 329] width 57 height 57
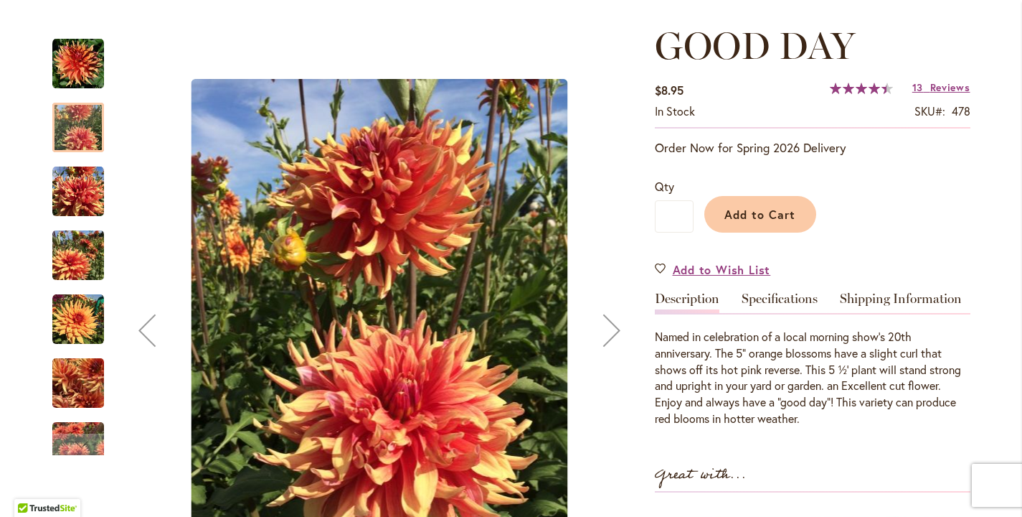
click at [601, 339] on div "Next" at bounding box center [611, 329] width 57 height 57
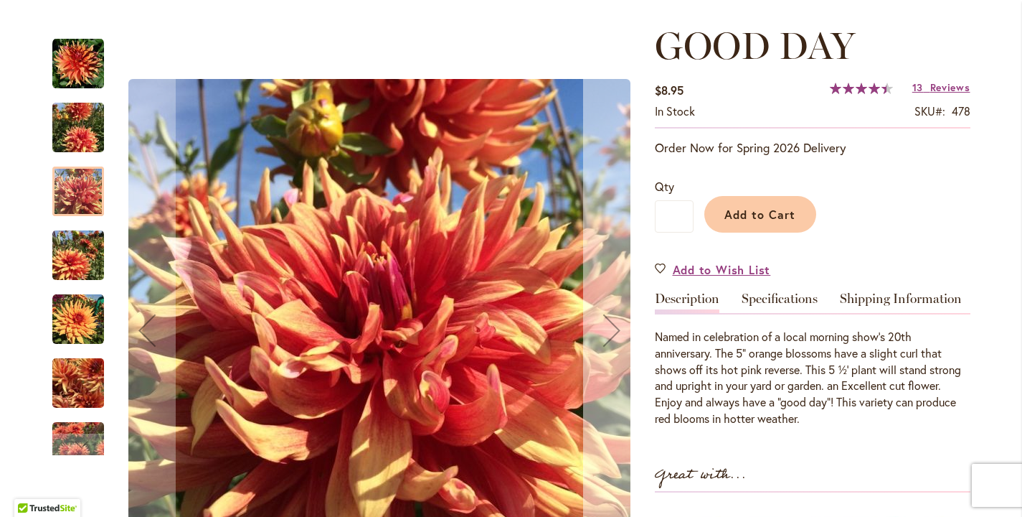
click at [601, 339] on div "Next" at bounding box center [611, 329] width 57 height 57
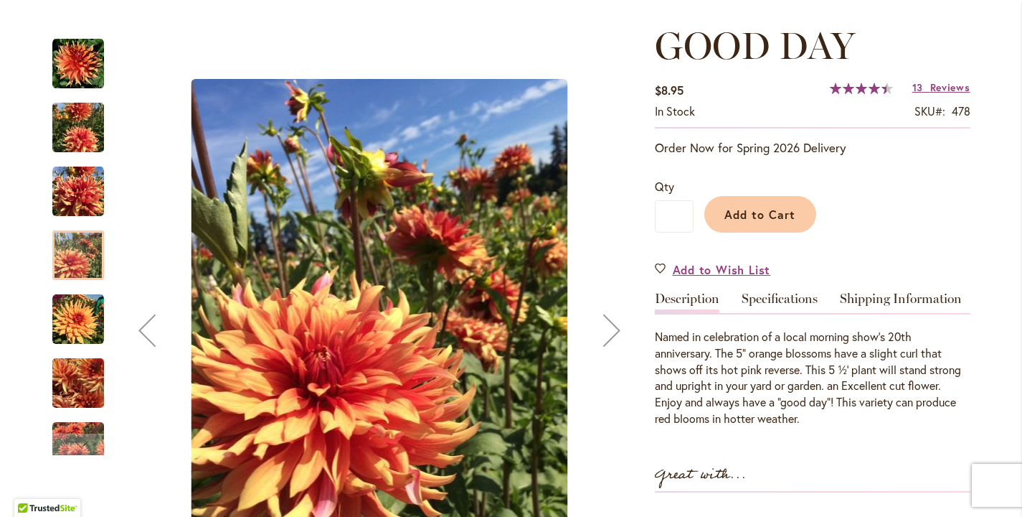
click at [601, 339] on div "Next" at bounding box center [611, 329] width 57 height 57
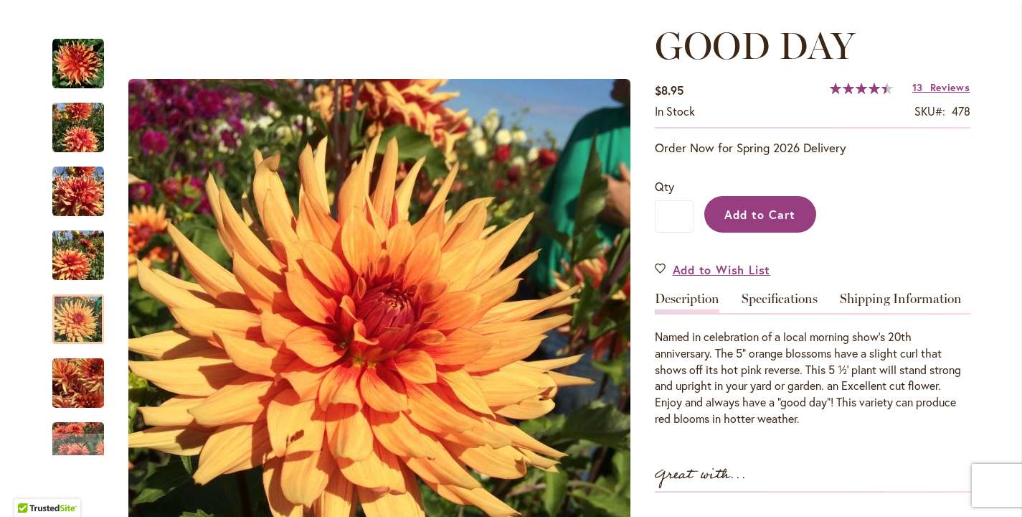
click at [804, 232] on button "Add to Cart" at bounding box center [760, 214] width 112 height 37
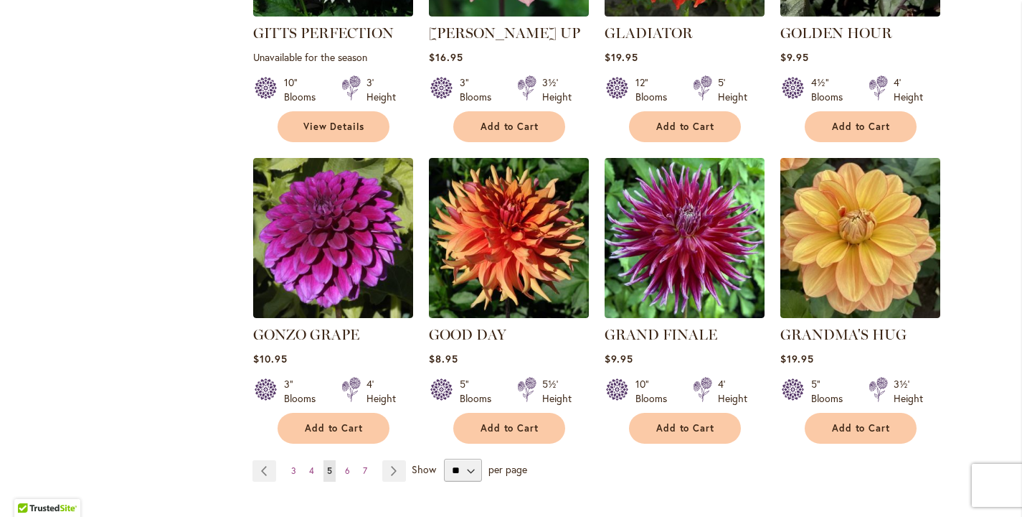
scroll to position [2525, 0]
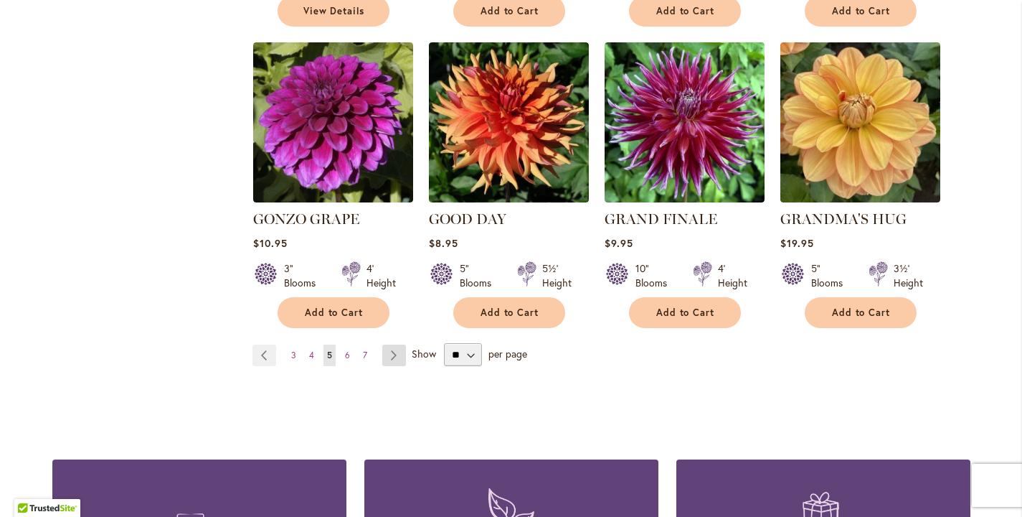
click at [389, 344] on link "Page Next" at bounding box center [394, 355] width 24 height 22
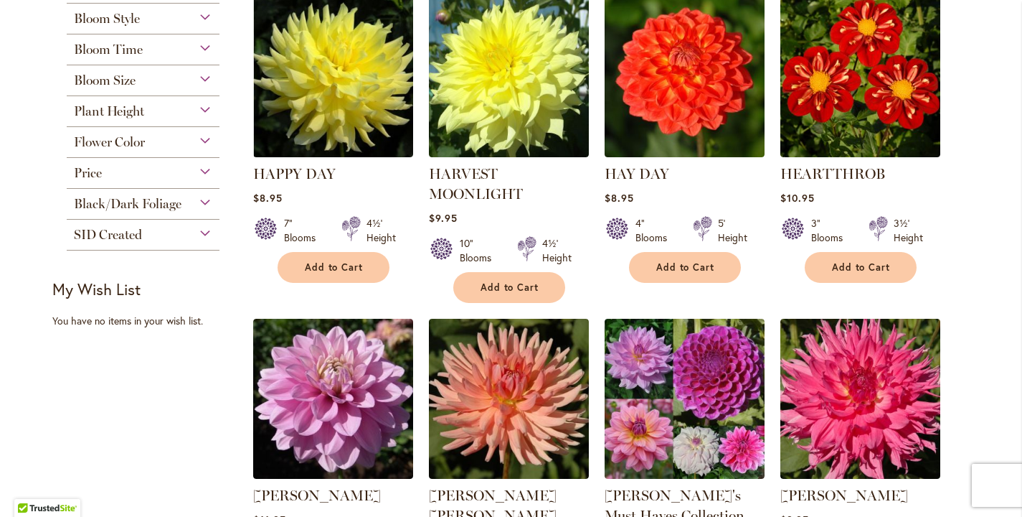
scroll to position [779, 0]
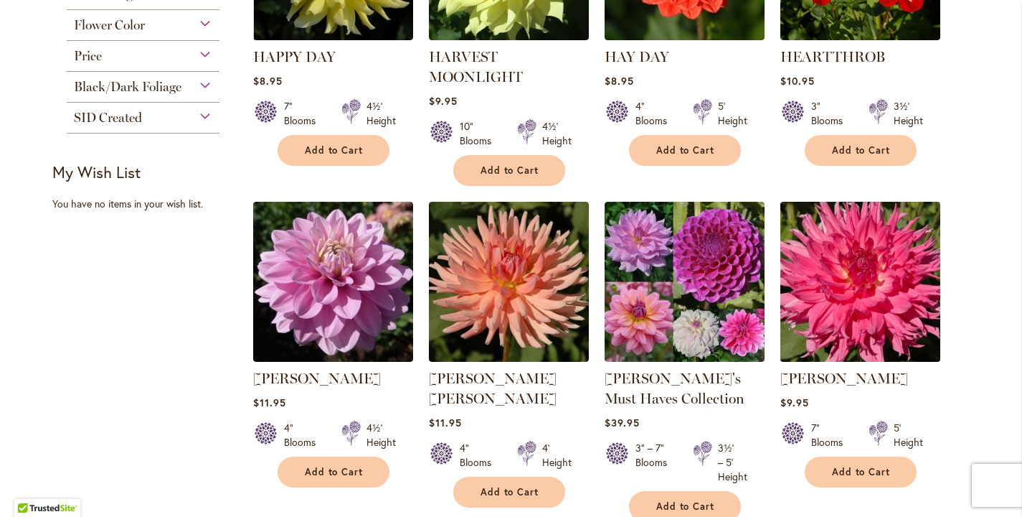
click at [859, 331] on img at bounding box center [860, 282] width 168 height 168
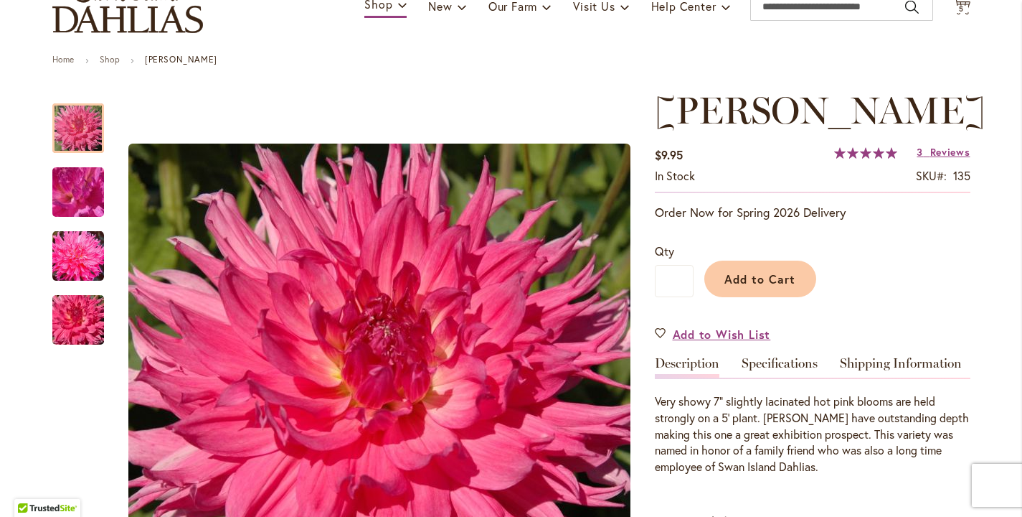
scroll to position [237, 0]
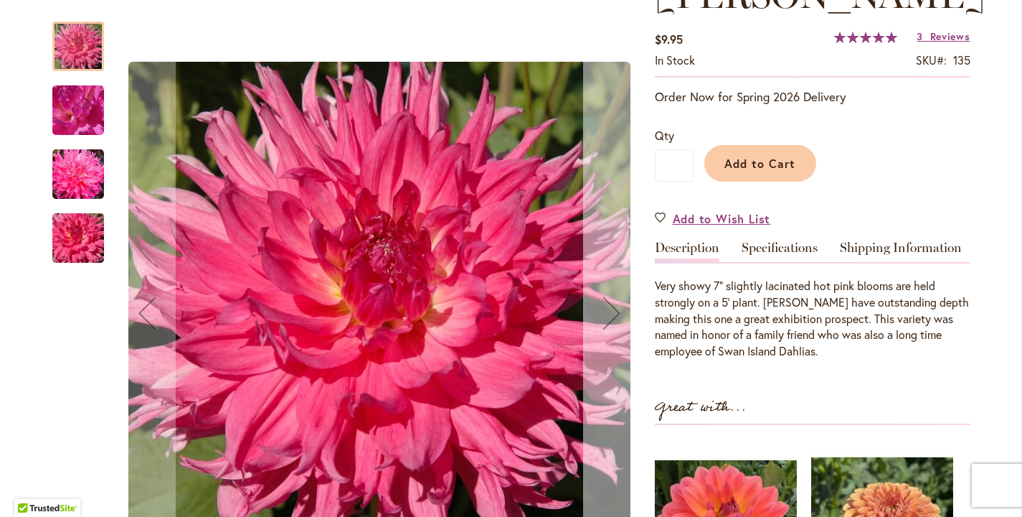
click at [606, 298] on div "Next" at bounding box center [611, 312] width 57 height 57
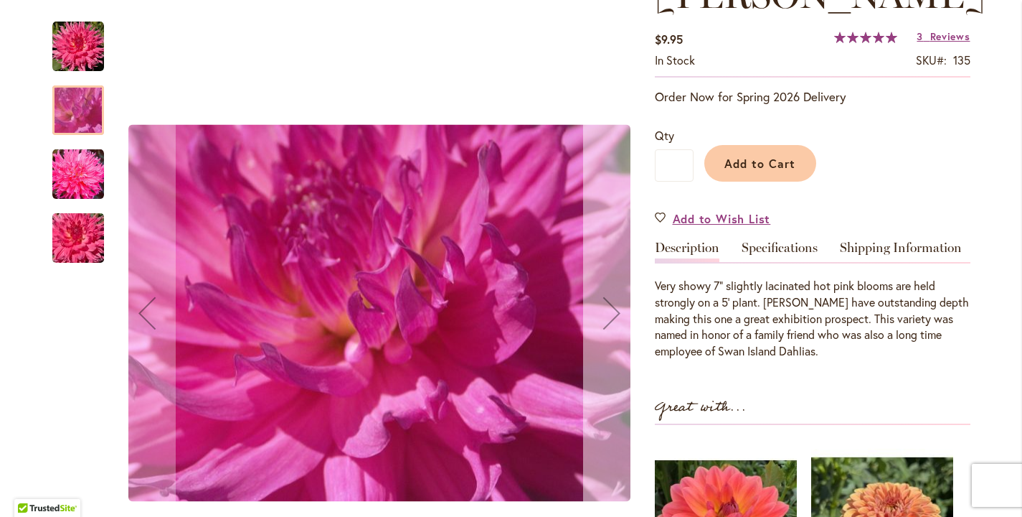
click at [606, 298] on div "Next" at bounding box center [611, 312] width 57 height 57
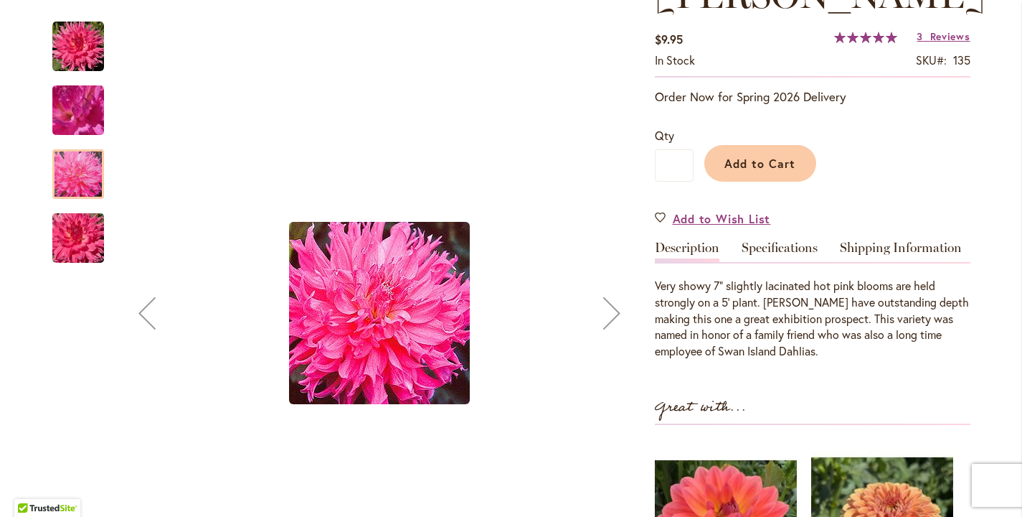
click at [606, 298] on div "Next" at bounding box center [611, 312] width 57 height 57
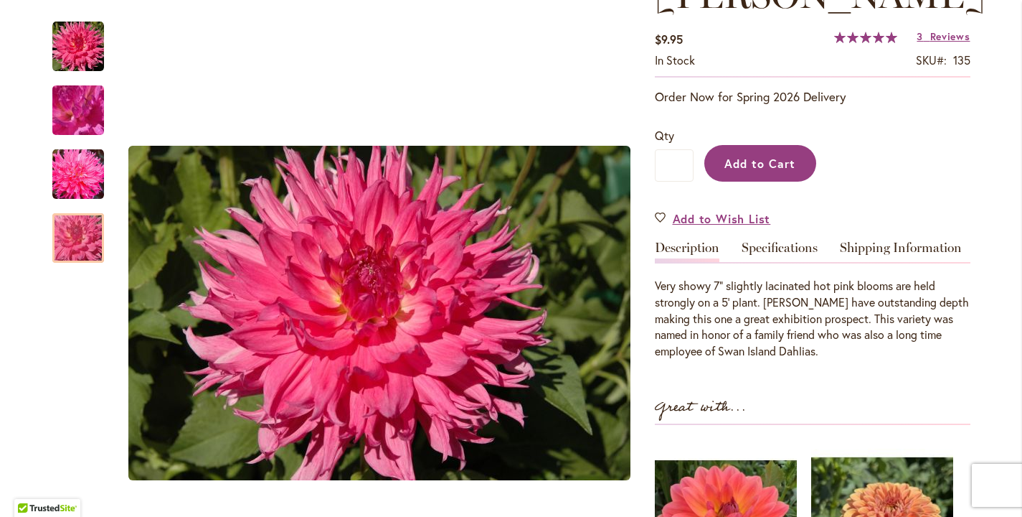
click at [758, 171] on span "Add to Cart" at bounding box center [760, 163] width 71 height 15
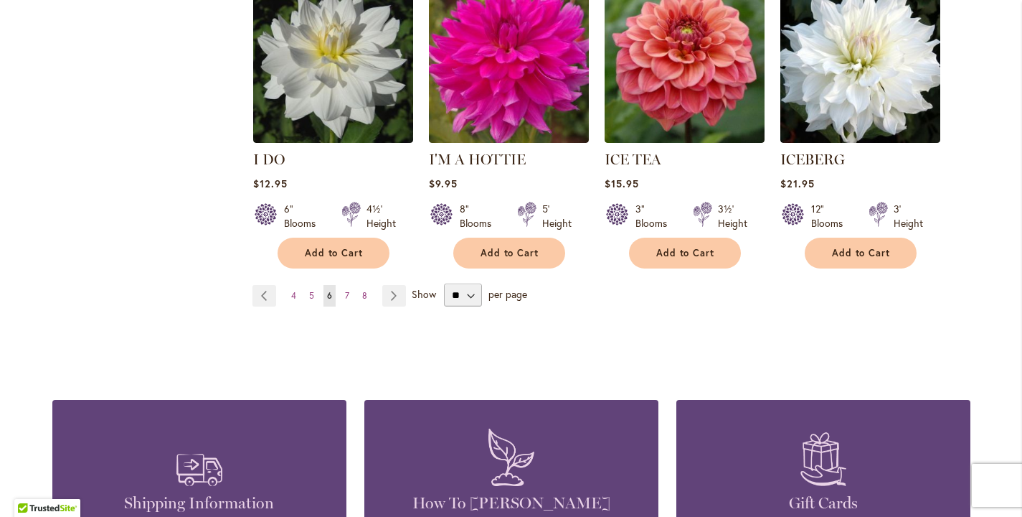
scroll to position [2677, 0]
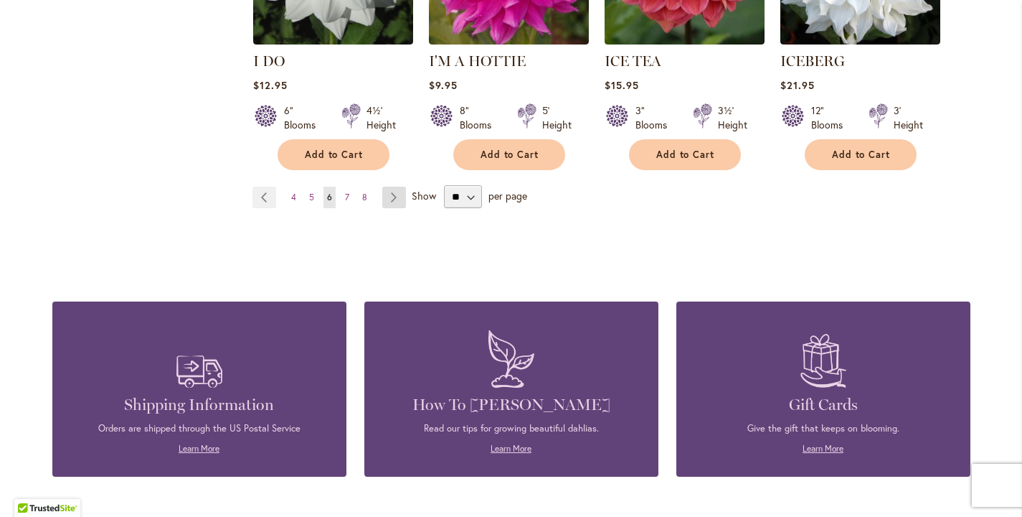
click at [392, 192] on link "Page Next" at bounding box center [394, 198] width 24 height 22
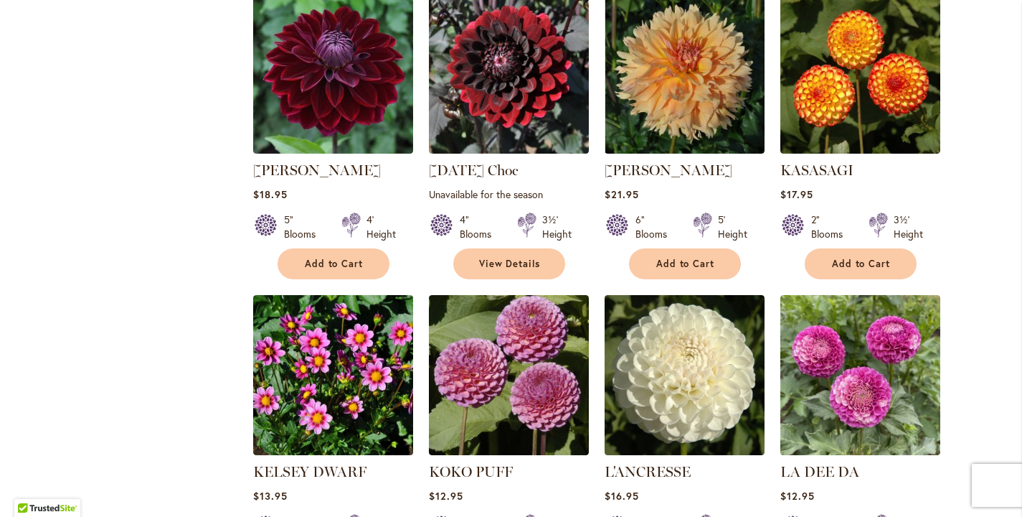
scroll to position [1874, 0]
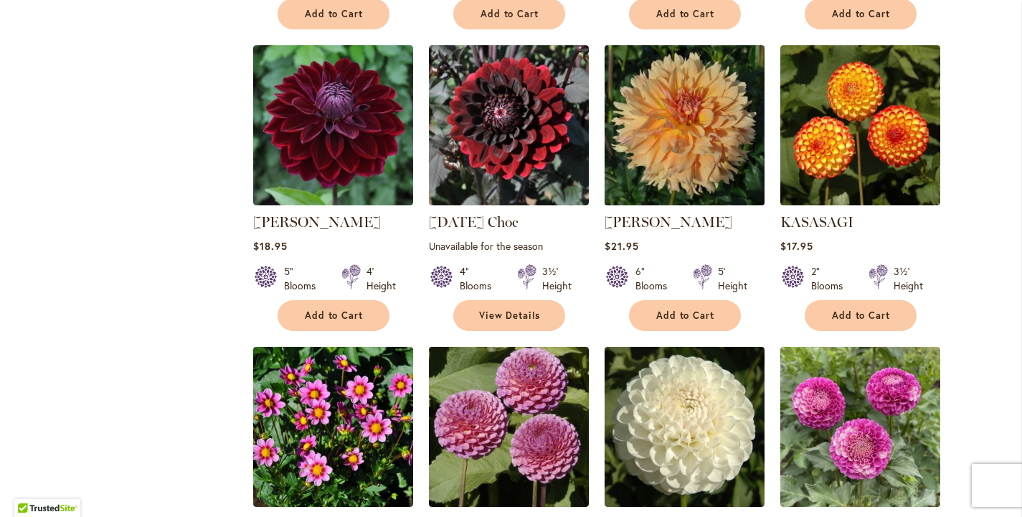
click at [662, 151] on img at bounding box center [684, 126] width 168 height 168
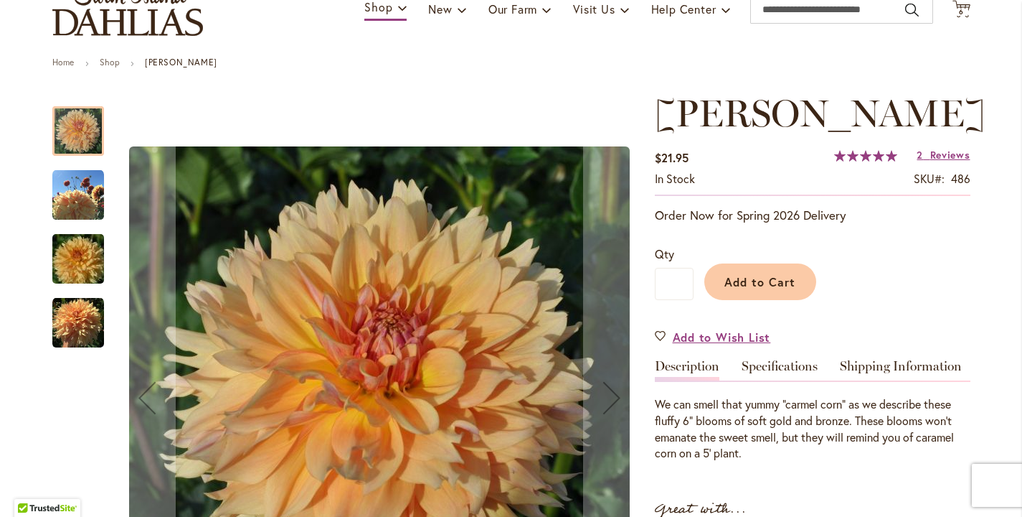
scroll to position [146, 0]
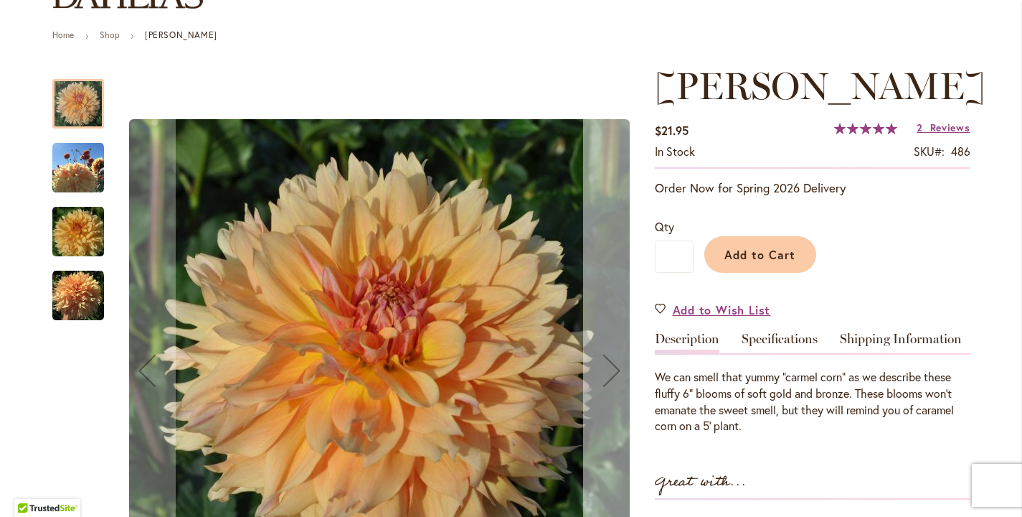
click at [608, 396] on div "Next" at bounding box center [611, 369] width 57 height 57
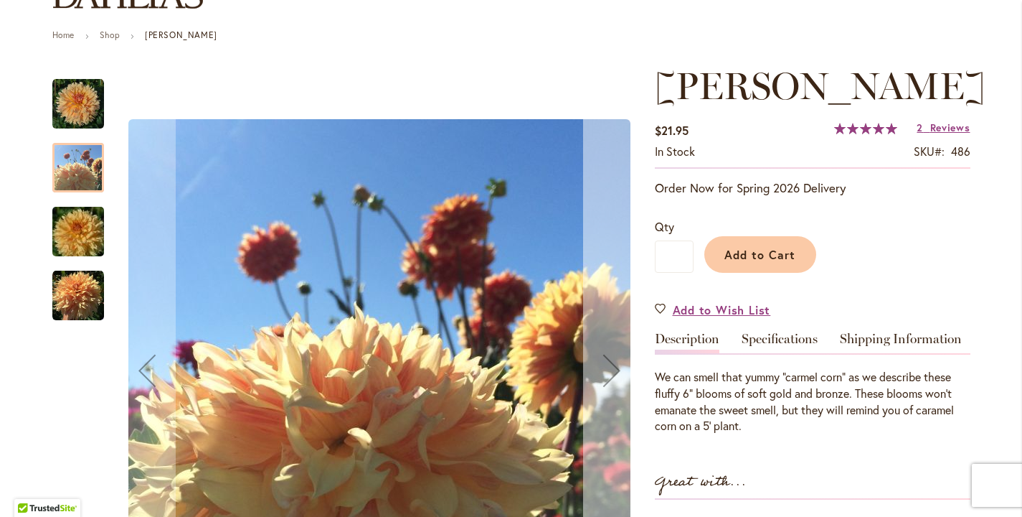
click at [608, 395] on div "Next" at bounding box center [611, 369] width 57 height 57
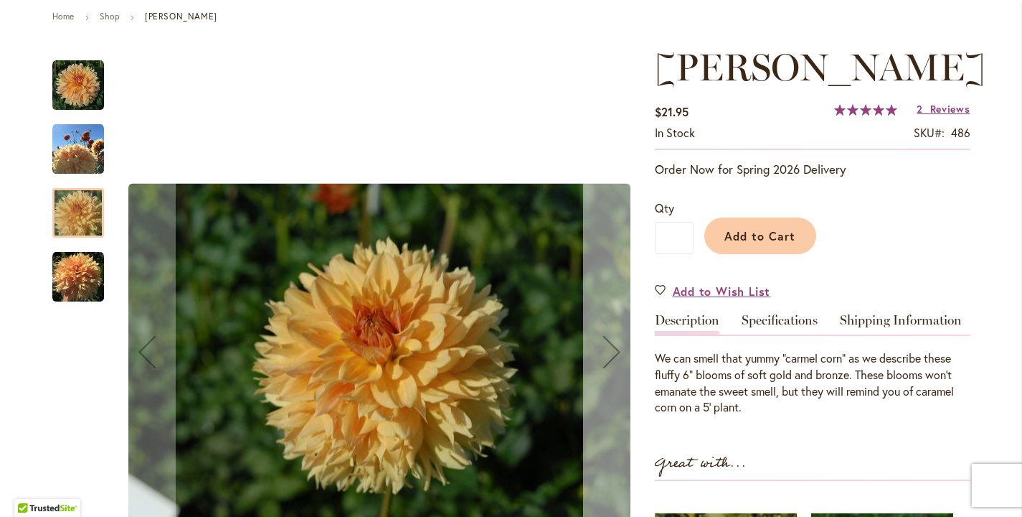
scroll to position [221, 0]
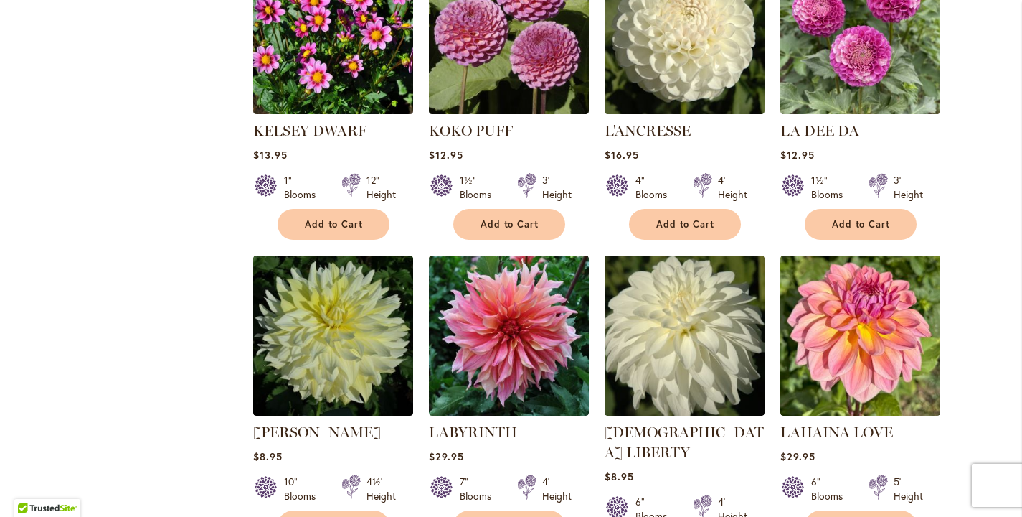
scroll to position [2278, 0]
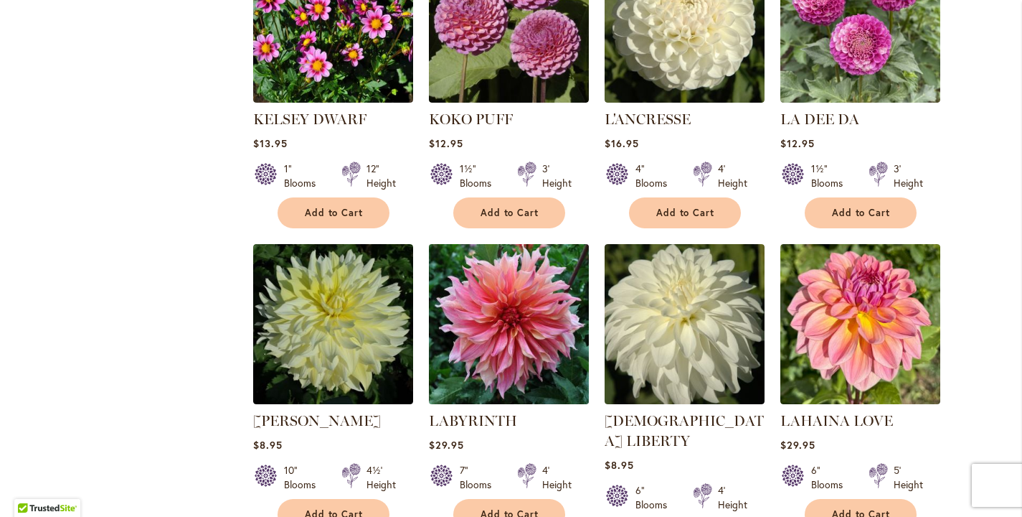
click at [491, 319] on img at bounding box center [509, 324] width 168 height 168
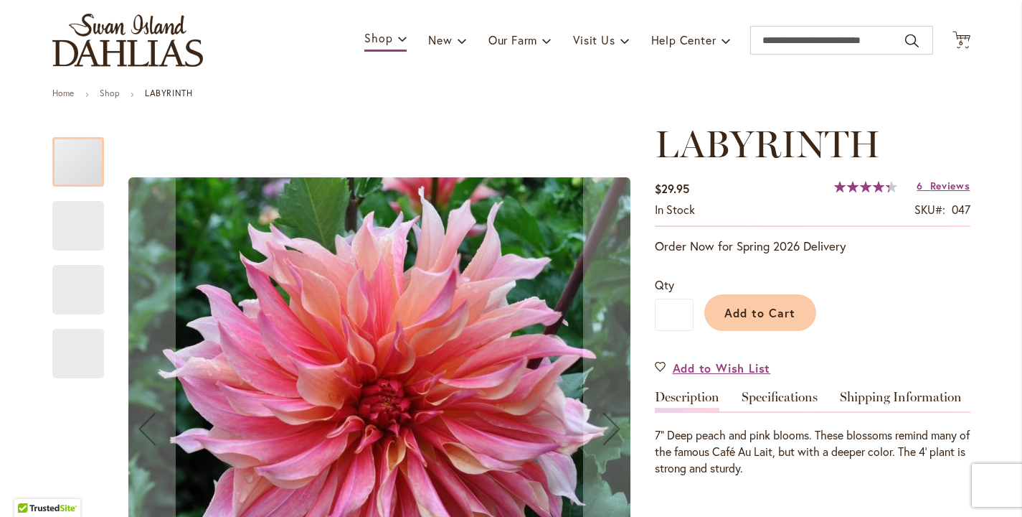
scroll to position [140, 0]
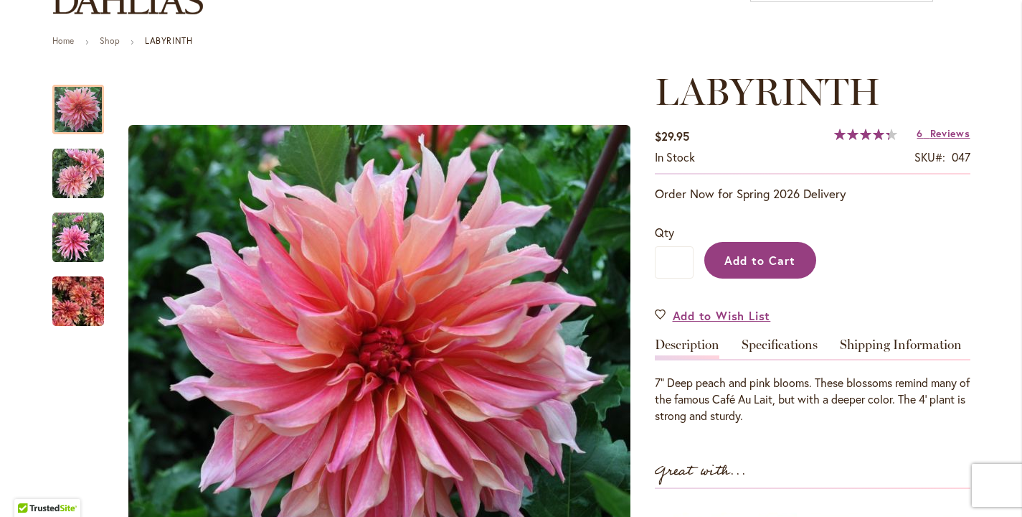
click at [742, 268] on span "Add to Cart" at bounding box center [760, 260] width 71 height 15
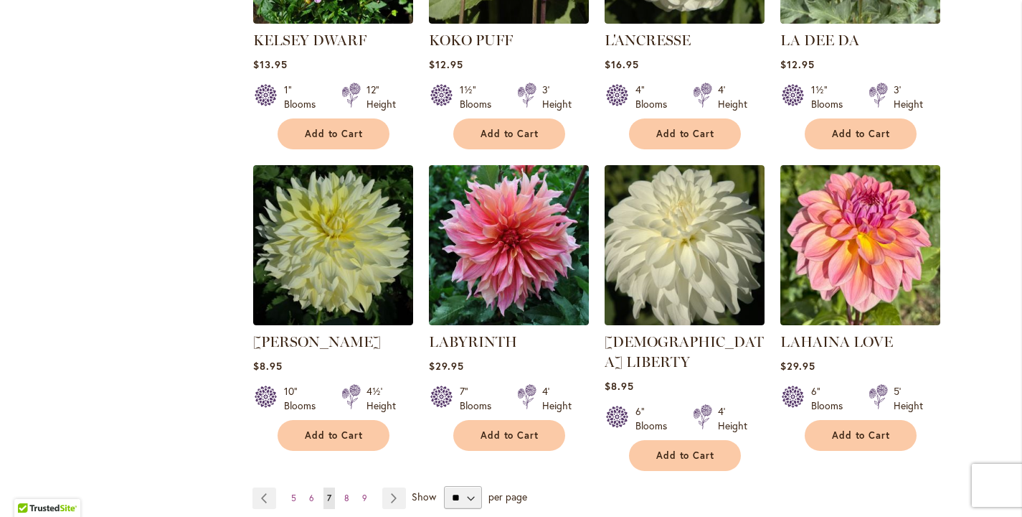
scroll to position [2437, 0]
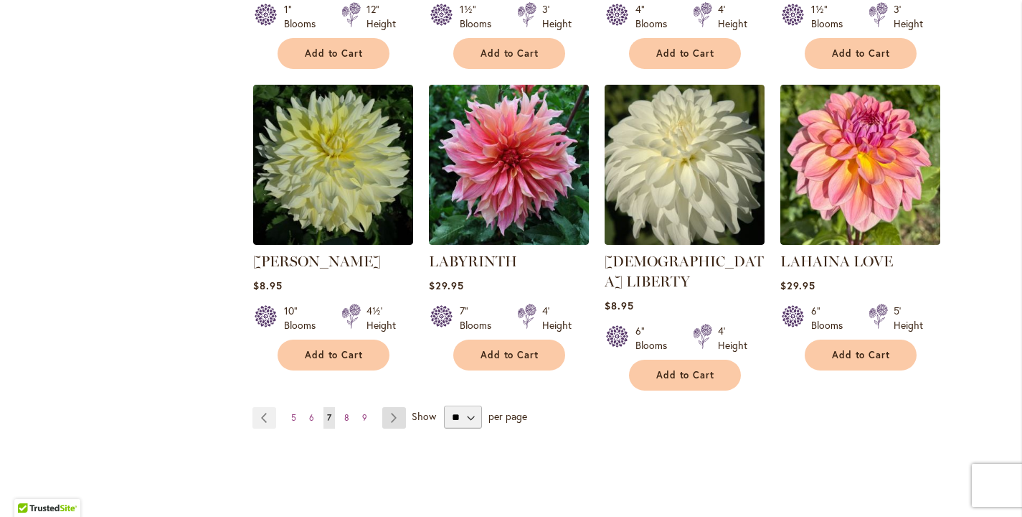
click at [390, 407] on link "Page Next" at bounding box center [394, 418] width 24 height 22
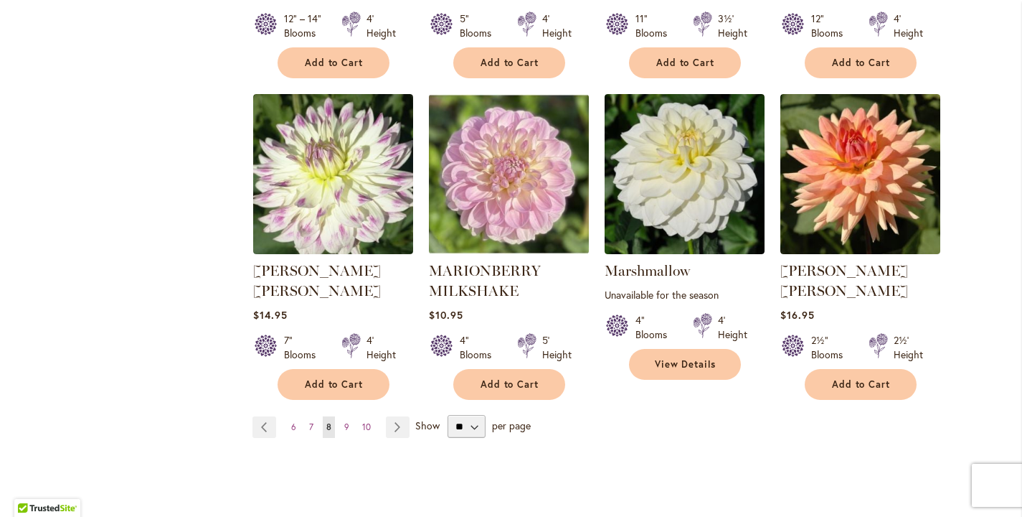
scroll to position [2547, 0]
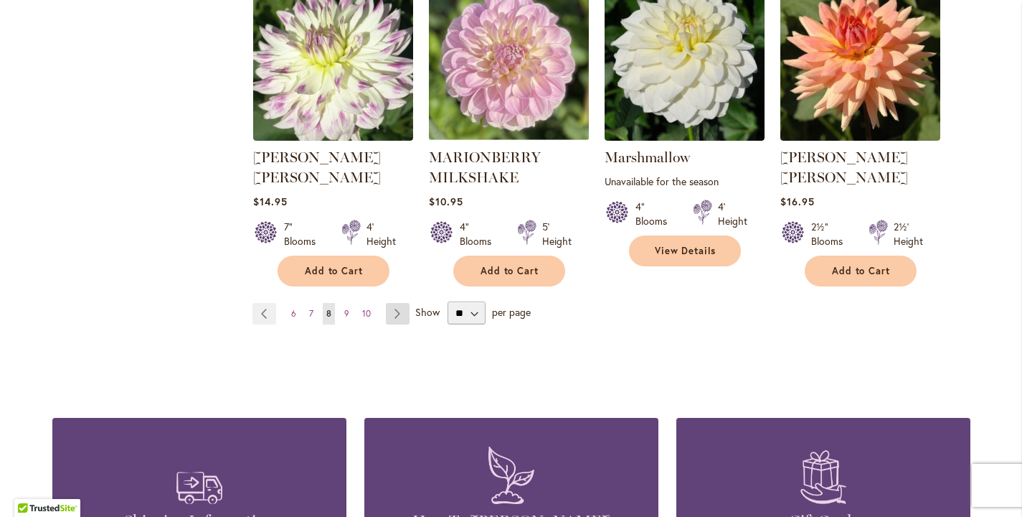
click at [401, 303] on link "Page Next" at bounding box center [398, 314] width 24 height 22
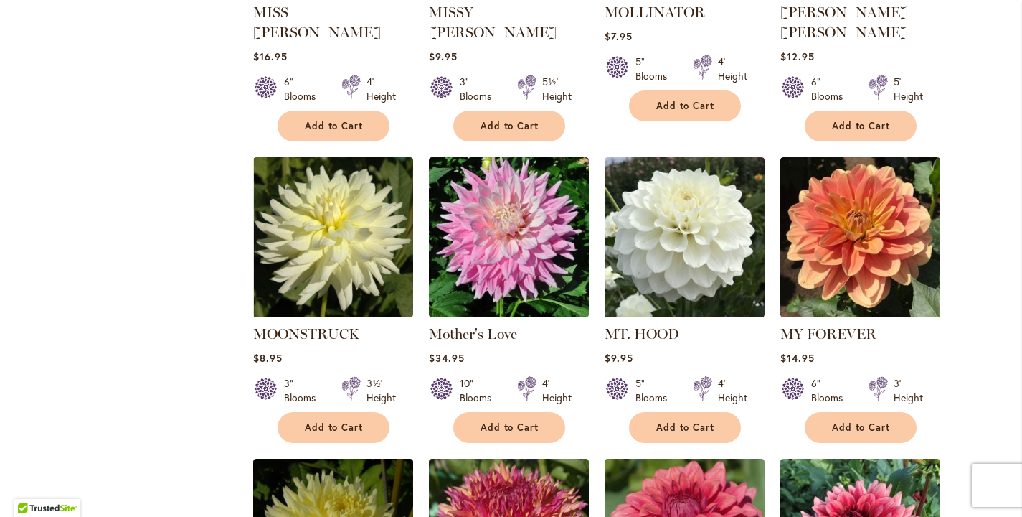
scroll to position [1664, 0]
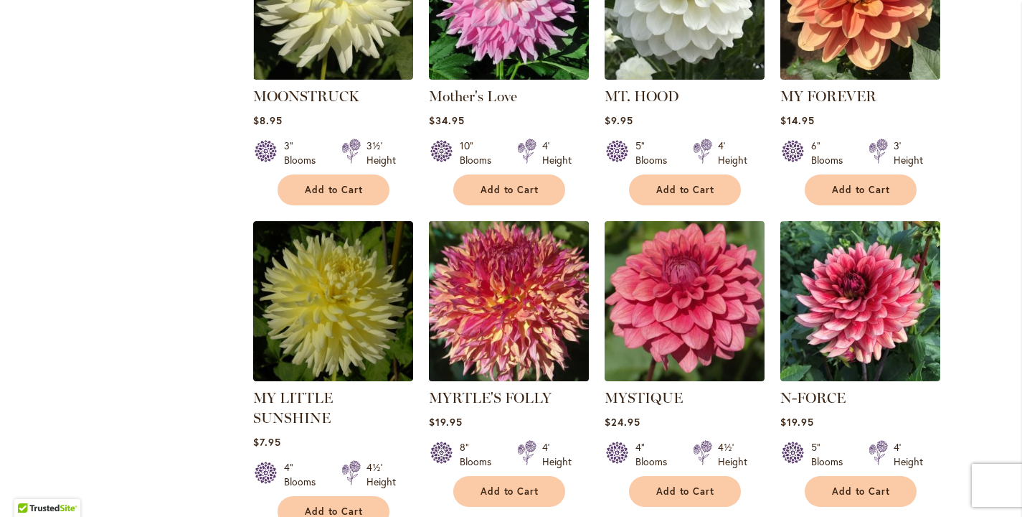
click at [499, 288] on img at bounding box center [509, 301] width 168 height 168
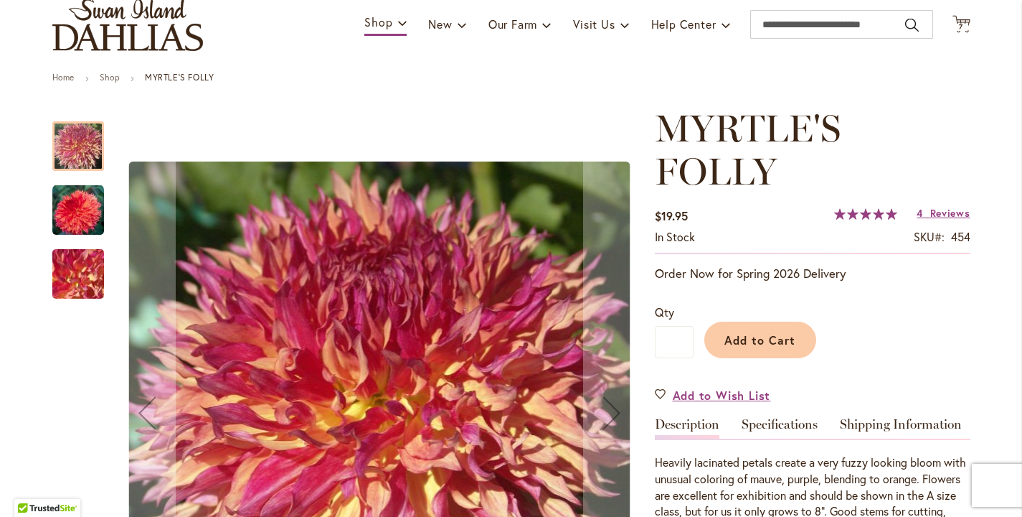
scroll to position [202, 0]
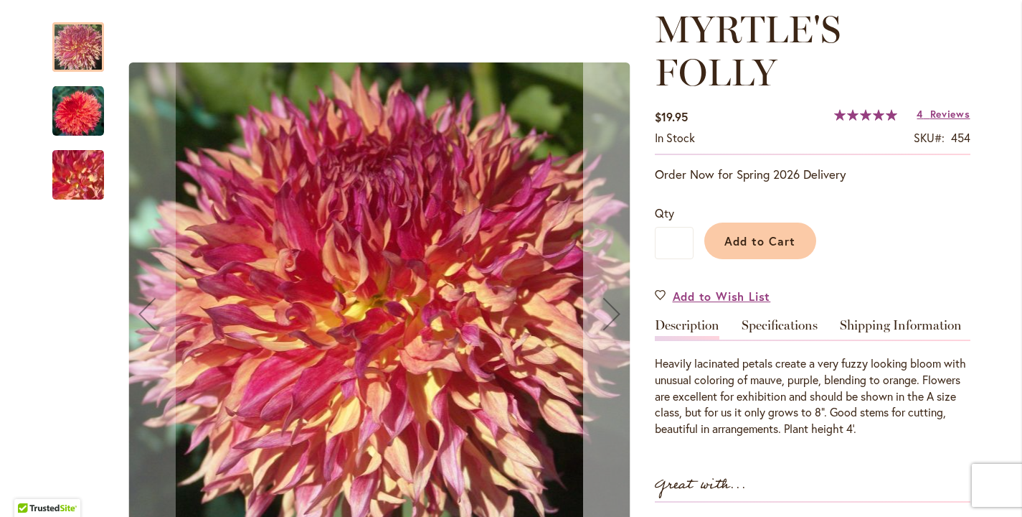
click at [588, 334] on div "Next" at bounding box center [611, 313] width 57 height 57
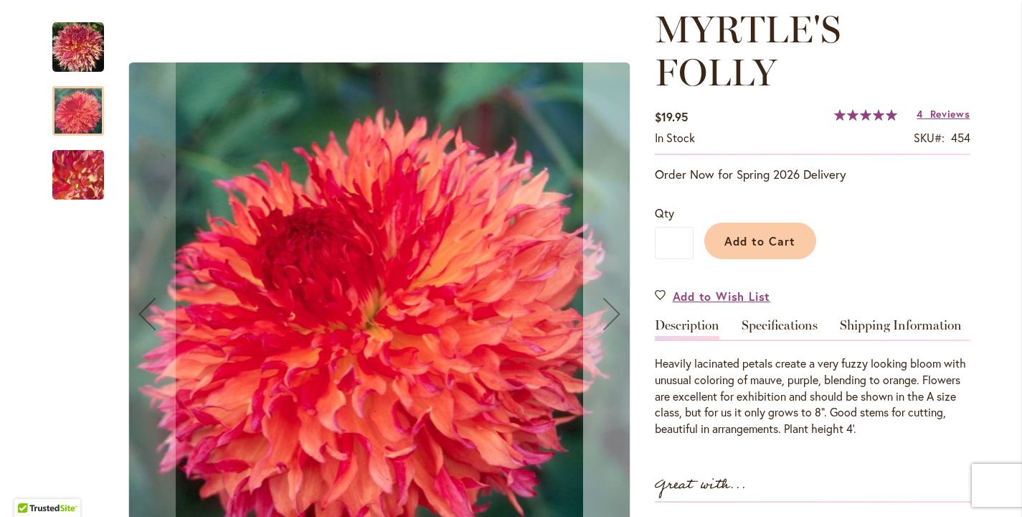
click at [588, 334] on div "Next" at bounding box center [611, 313] width 57 height 57
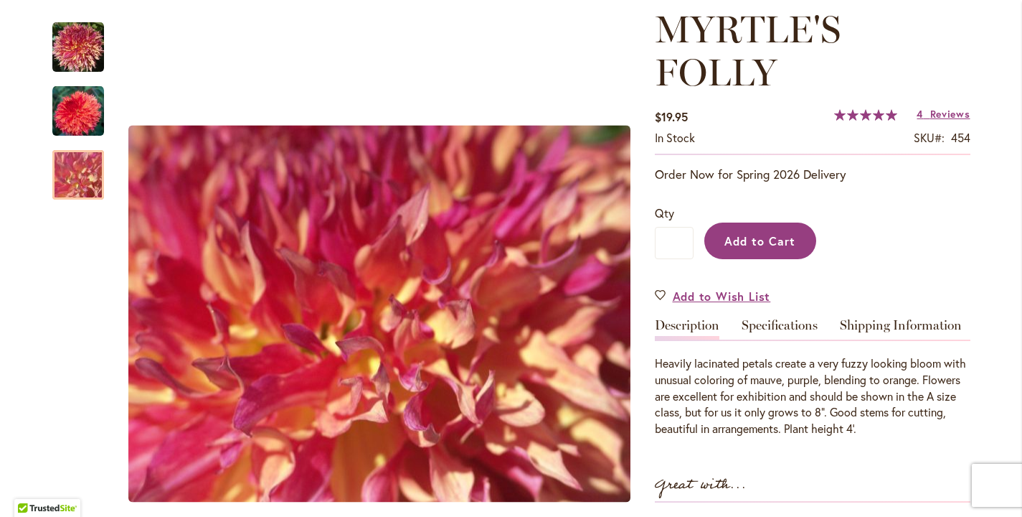
click at [766, 248] on span "Add to Cart" at bounding box center [760, 240] width 71 height 15
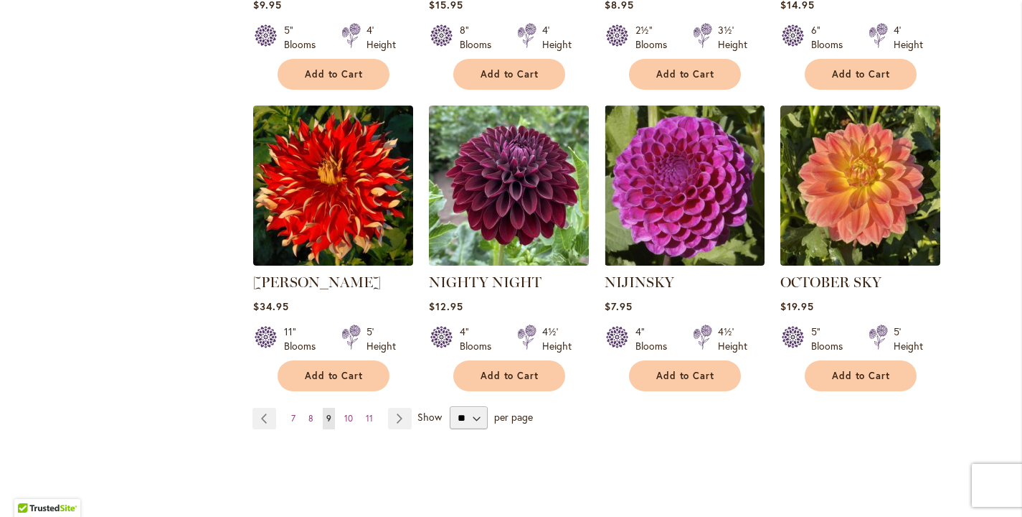
scroll to position [2494, 0]
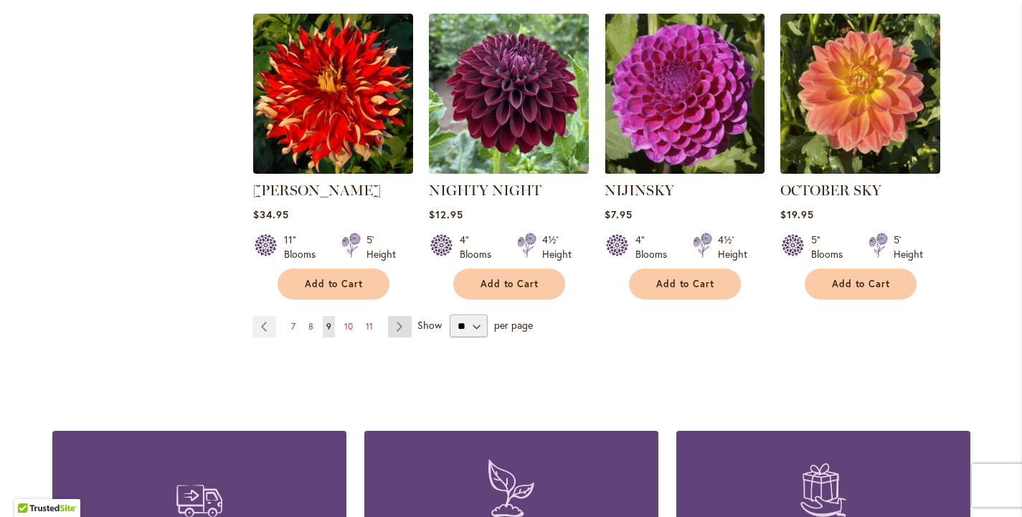
click at [399, 316] on link "Page Next" at bounding box center [400, 327] width 24 height 22
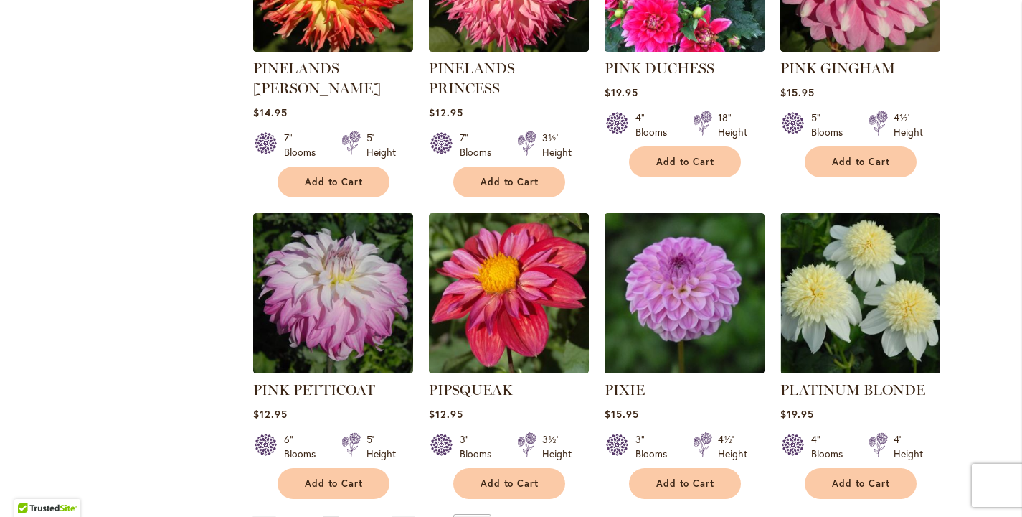
scroll to position [2612, 0]
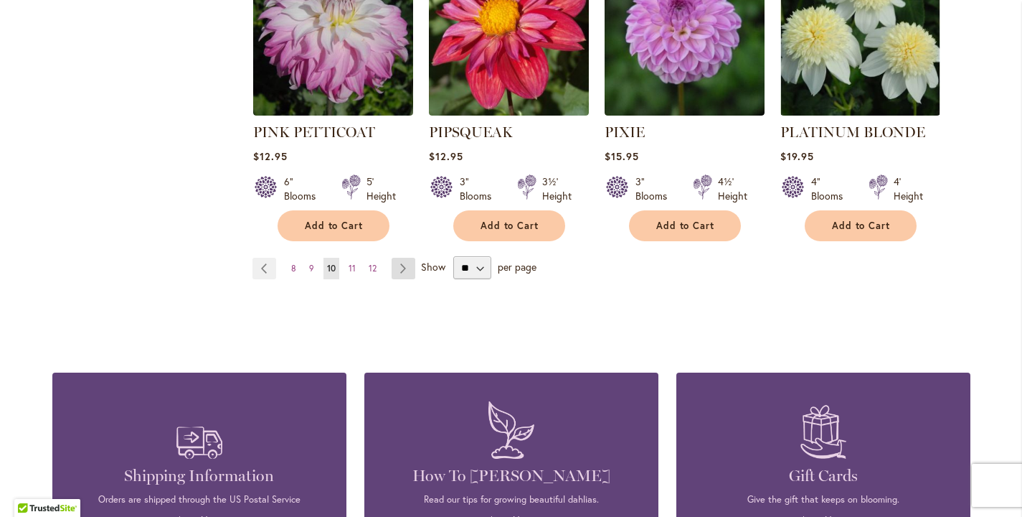
click at [401, 258] on link "Page Next" at bounding box center [404, 269] width 24 height 22
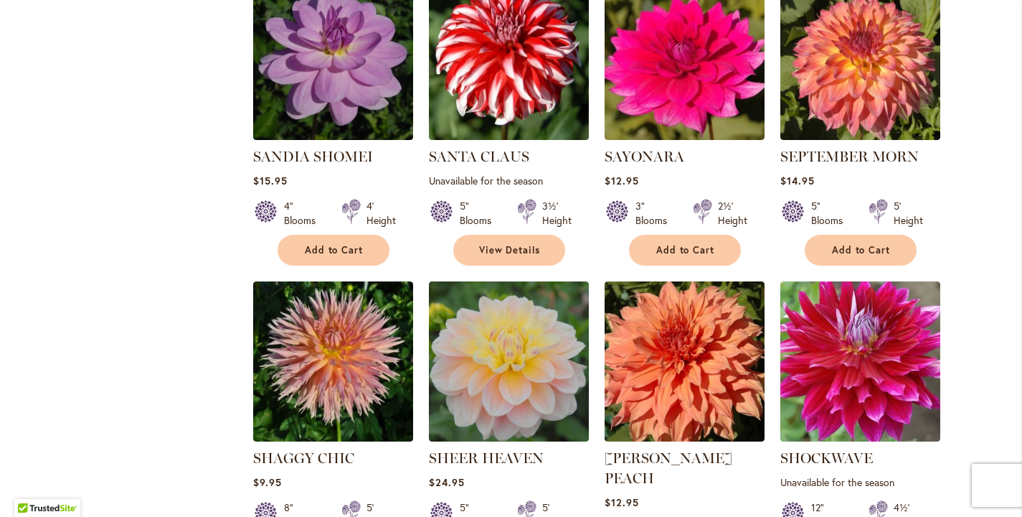
scroll to position [1667, 0]
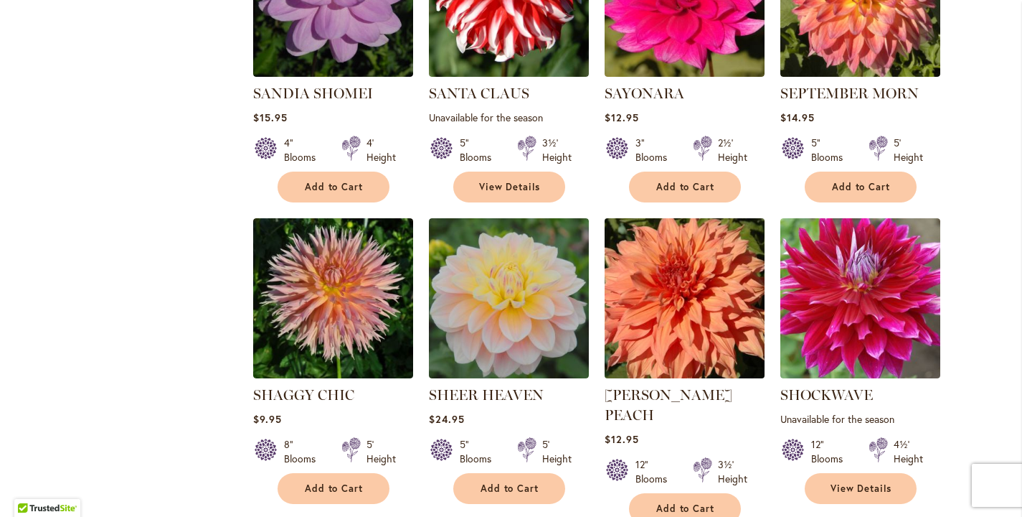
click at [728, 331] on img at bounding box center [684, 299] width 168 height 168
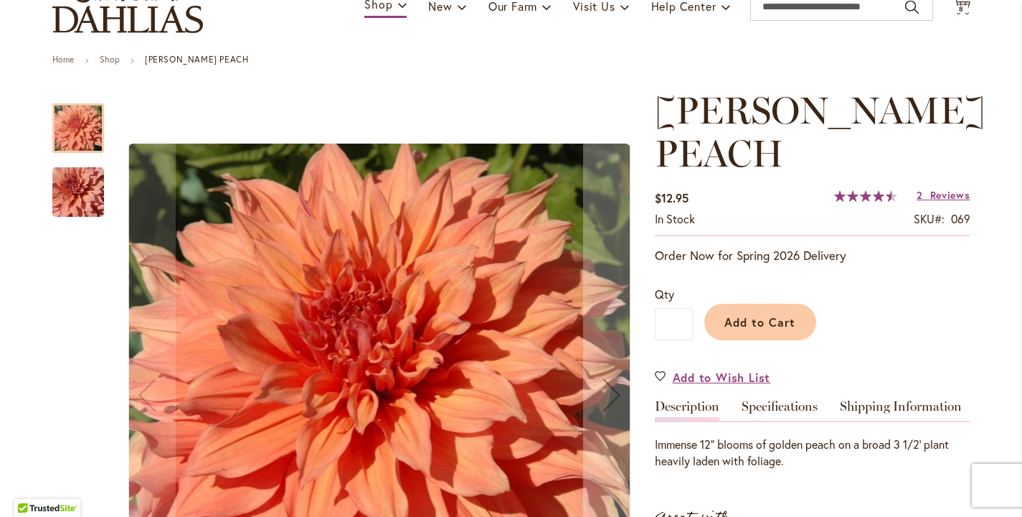
scroll to position [171, 0]
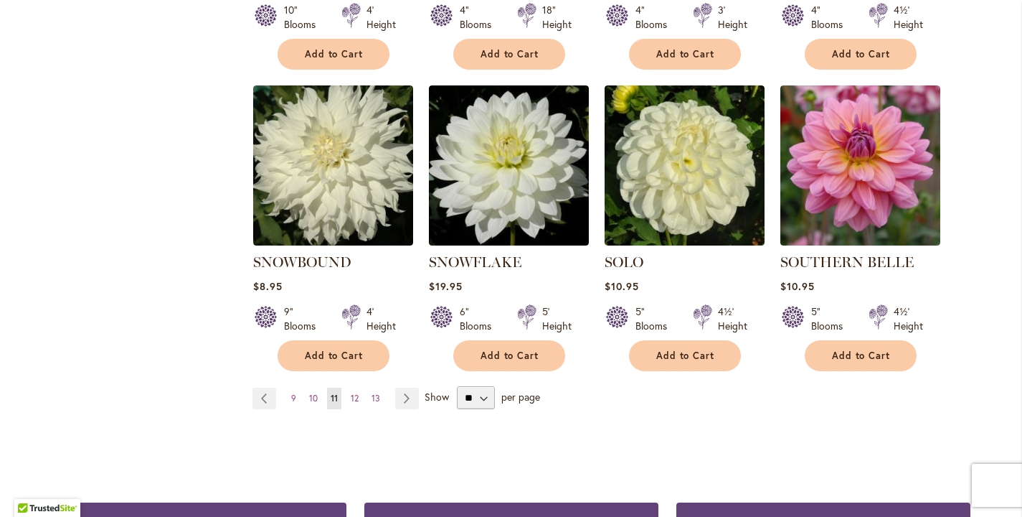
scroll to position [2507, 0]
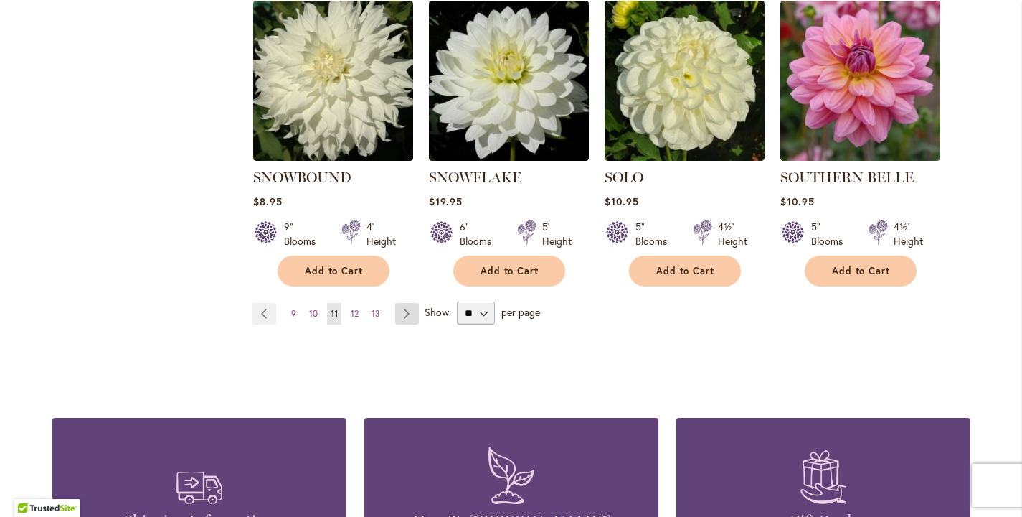
click at [404, 315] on link "Page Next" at bounding box center [407, 314] width 24 height 22
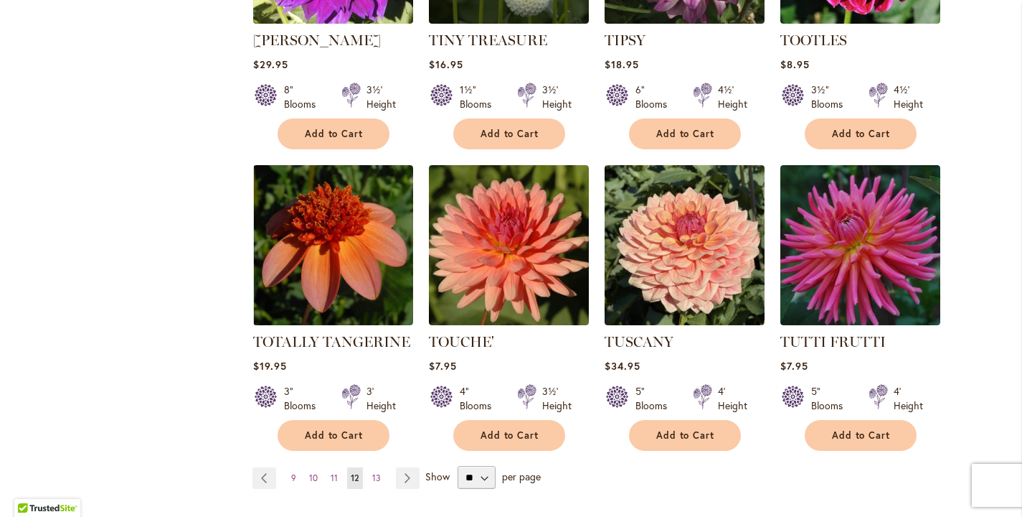
scroll to position [2345, 0]
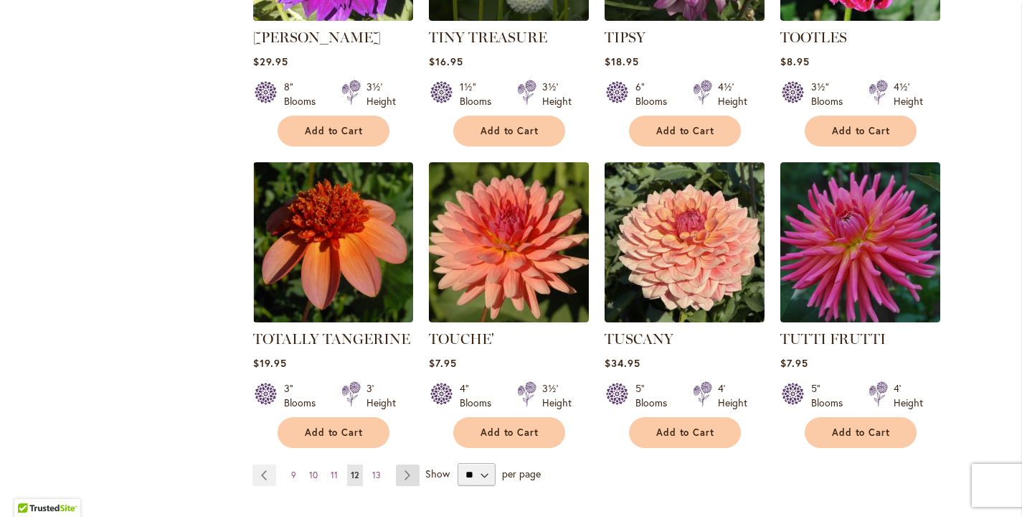
click at [399, 481] on link "Page Next" at bounding box center [408, 475] width 24 height 22
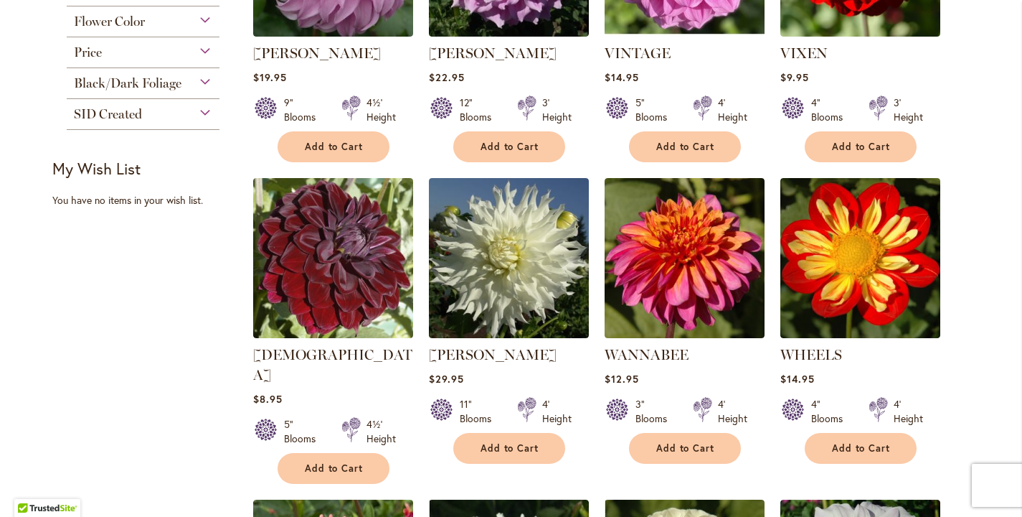
scroll to position [73, 0]
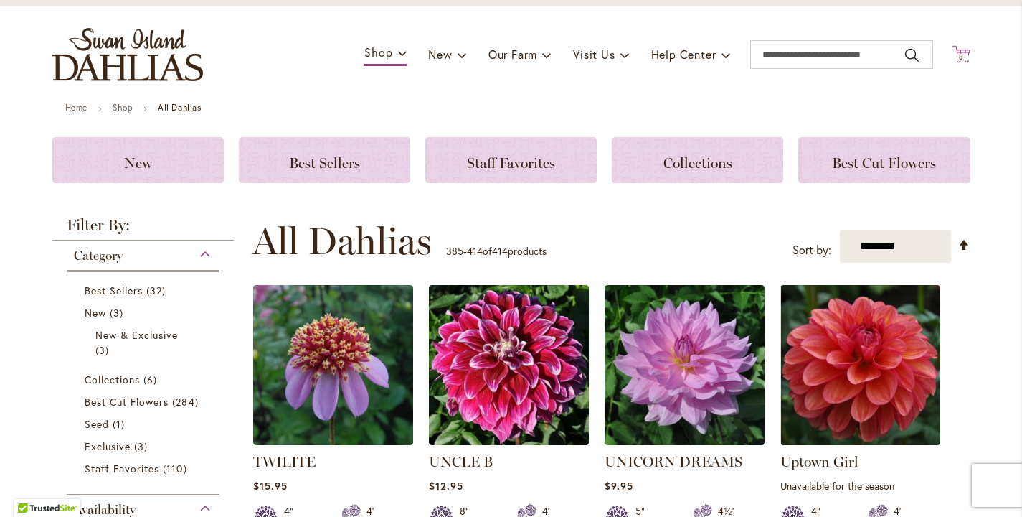
click at [959, 57] on span "8" at bounding box center [961, 56] width 5 height 9
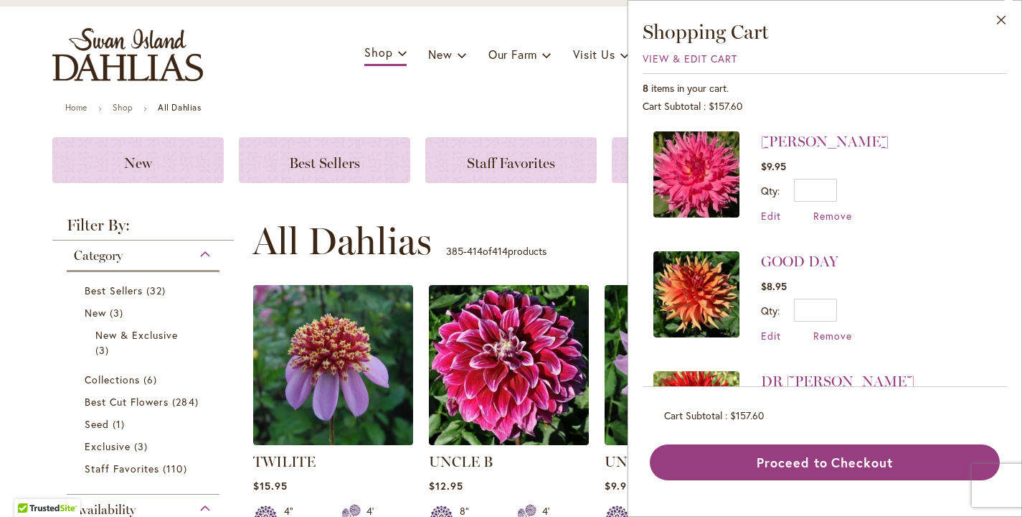
scroll to position [368, 0]
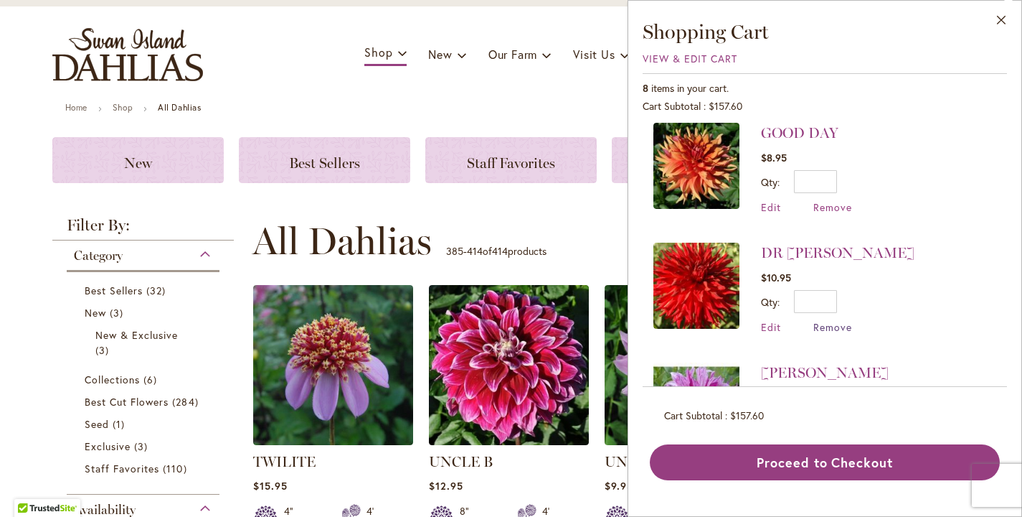
click at [814, 324] on span "Remove" at bounding box center [833, 327] width 39 height 14
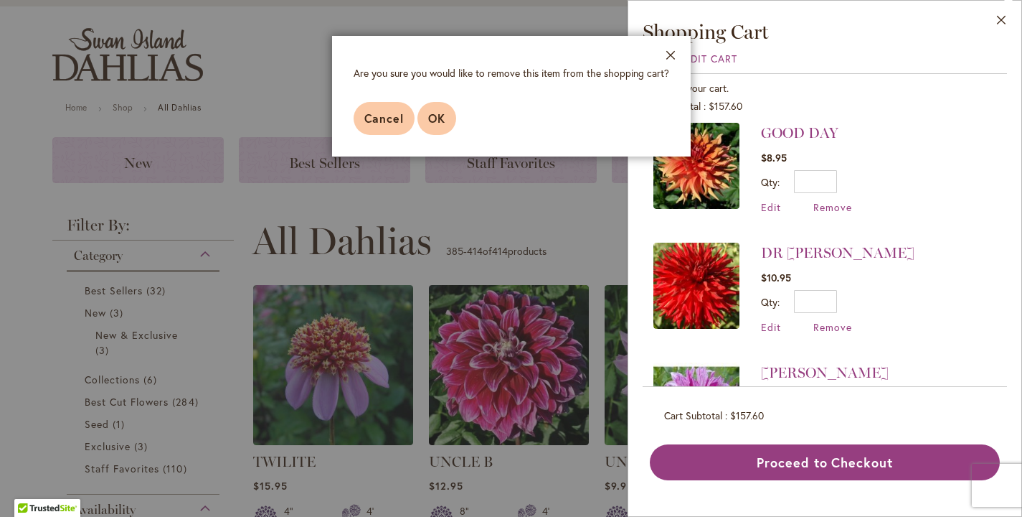
click at [428, 126] on span "OK" at bounding box center [436, 117] width 17 height 15
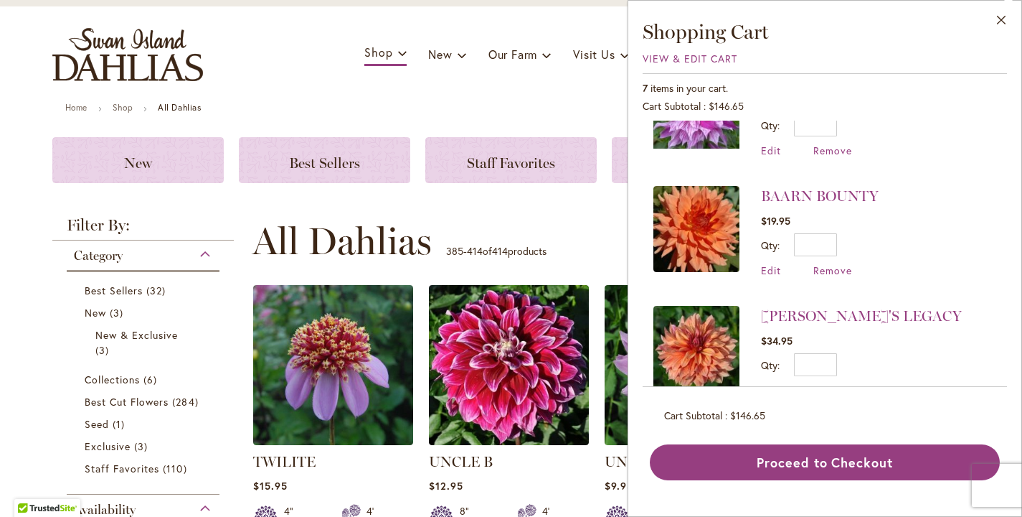
scroll to position [575, 0]
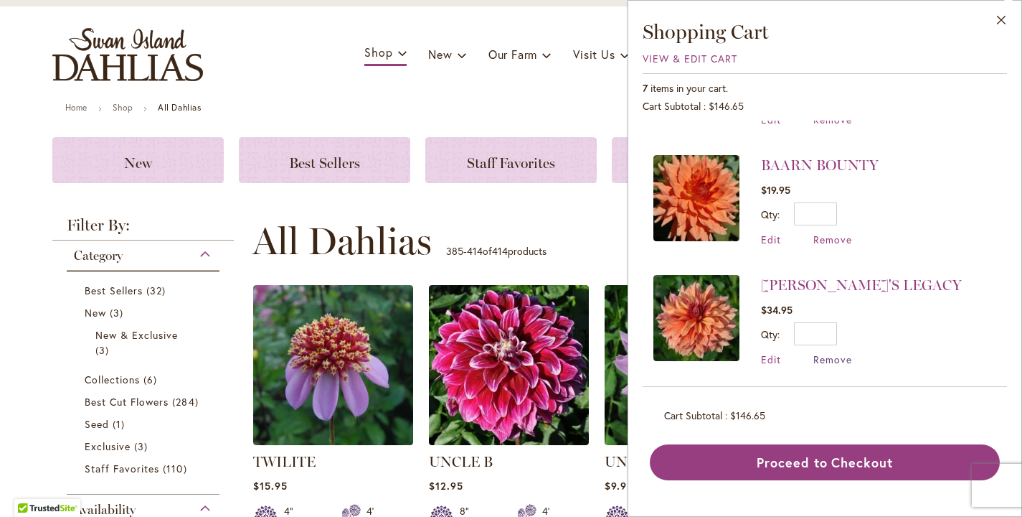
click at [814, 359] on span "Remove" at bounding box center [833, 359] width 39 height 14
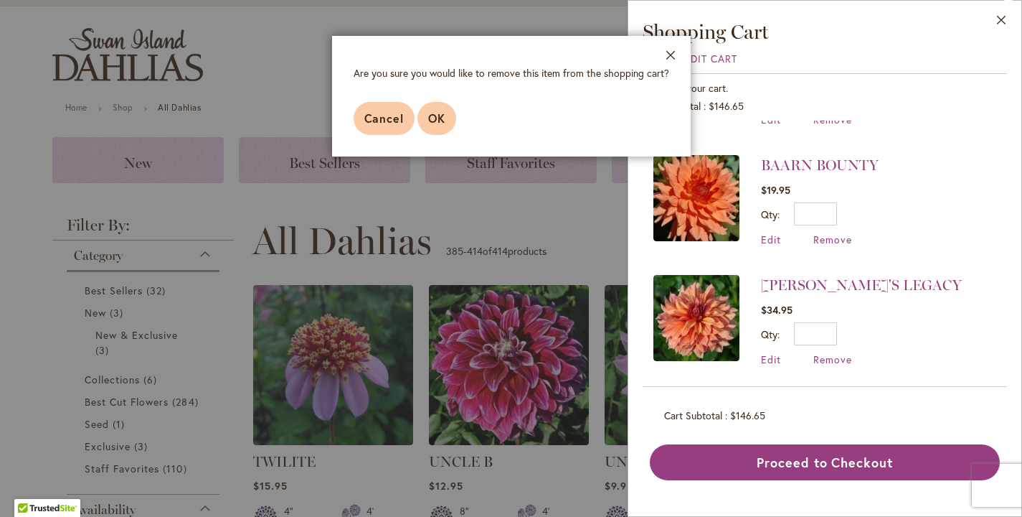
click at [418, 135] on button "OK" at bounding box center [437, 118] width 39 height 33
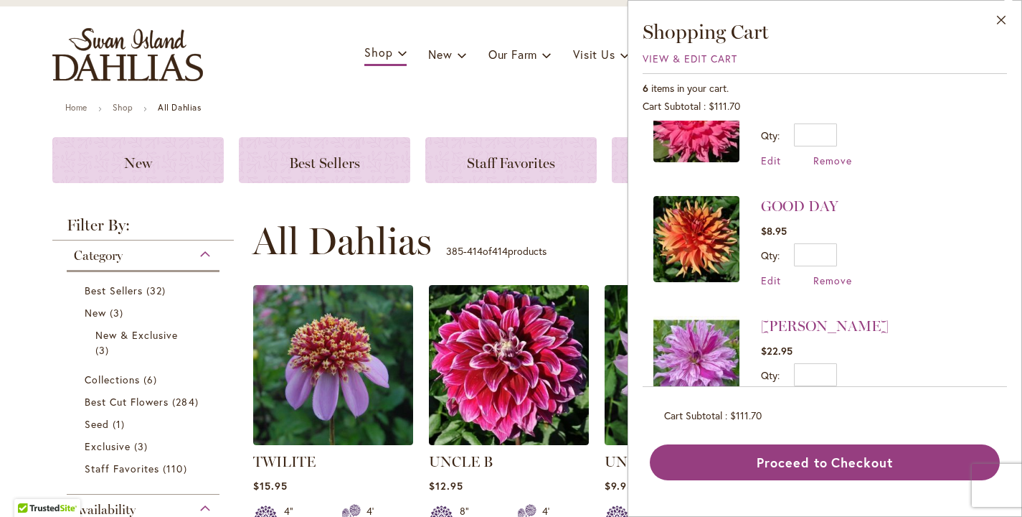
scroll to position [456, 0]
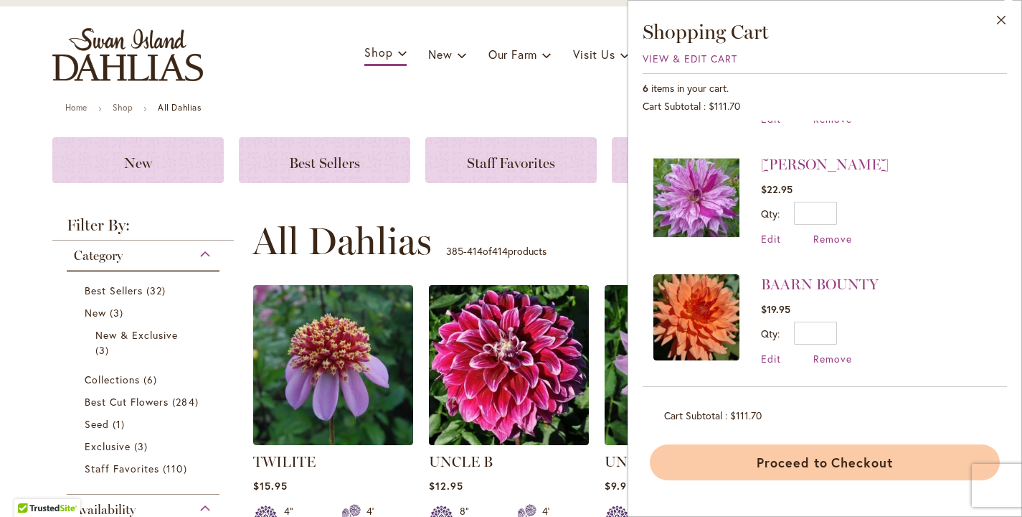
click at [681, 480] on button "Proceed to Checkout" at bounding box center [825, 462] width 350 height 36
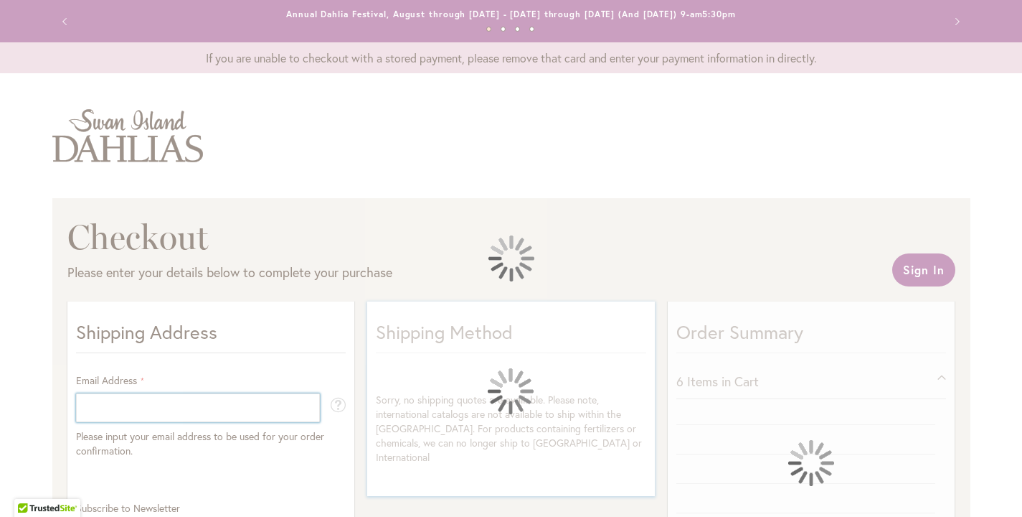
select select "**"
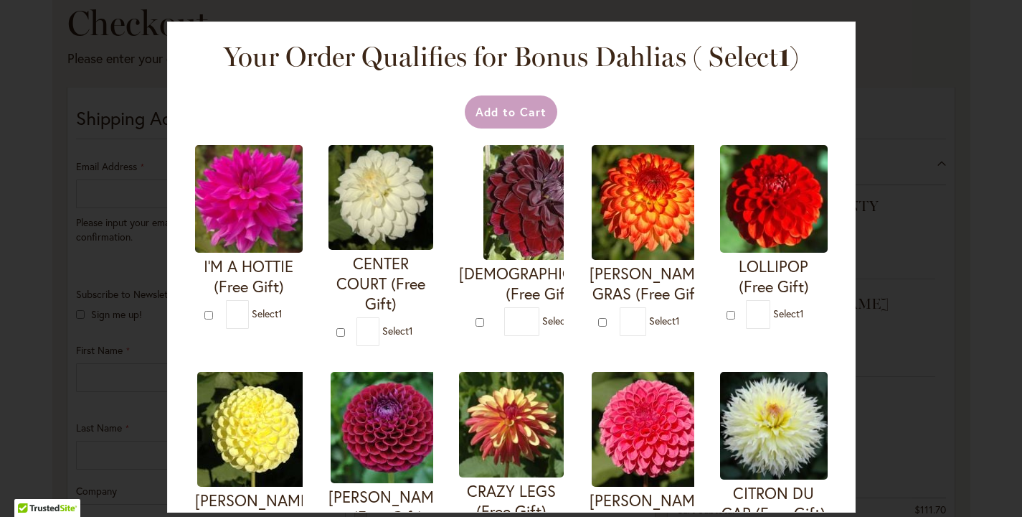
click at [915, 385] on div "Your Order Qualifies for Bonus Dahlias ( Select 1 ) Add to Cart I'M A HOTTIE (F…" at bounding box center [511, 258] width 1022 height 517
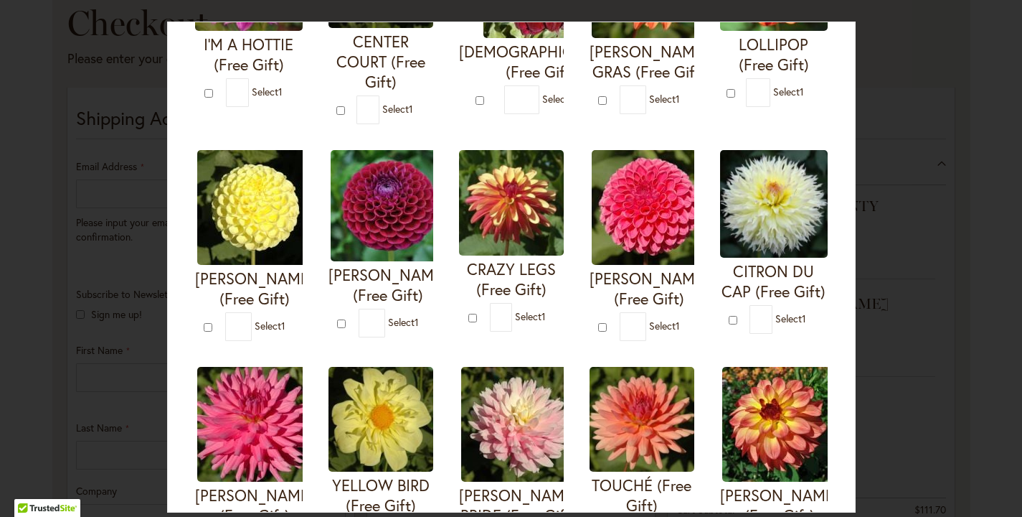
scroll to position [352, 0]
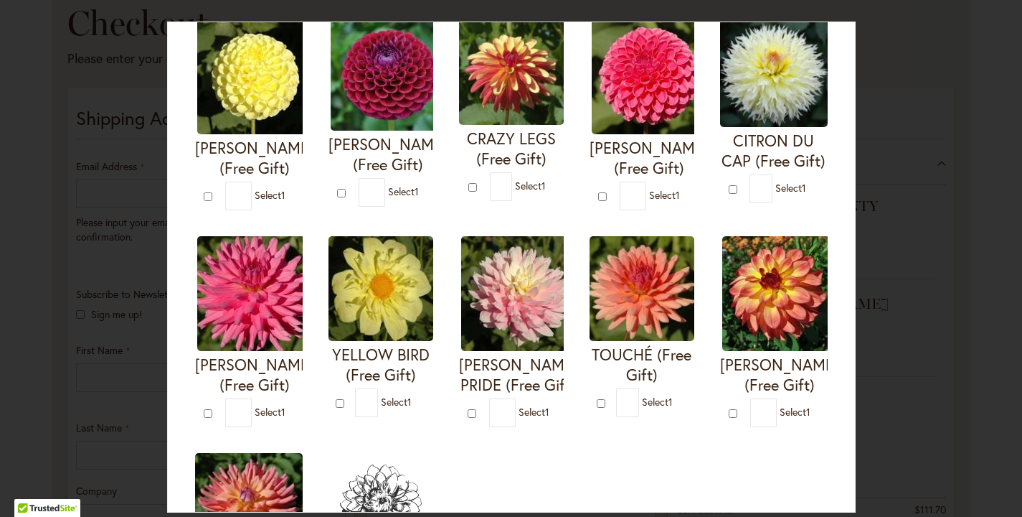
click at [720, 127] on img at bounding box center [774, 73] width 108 height 108
type input "*"
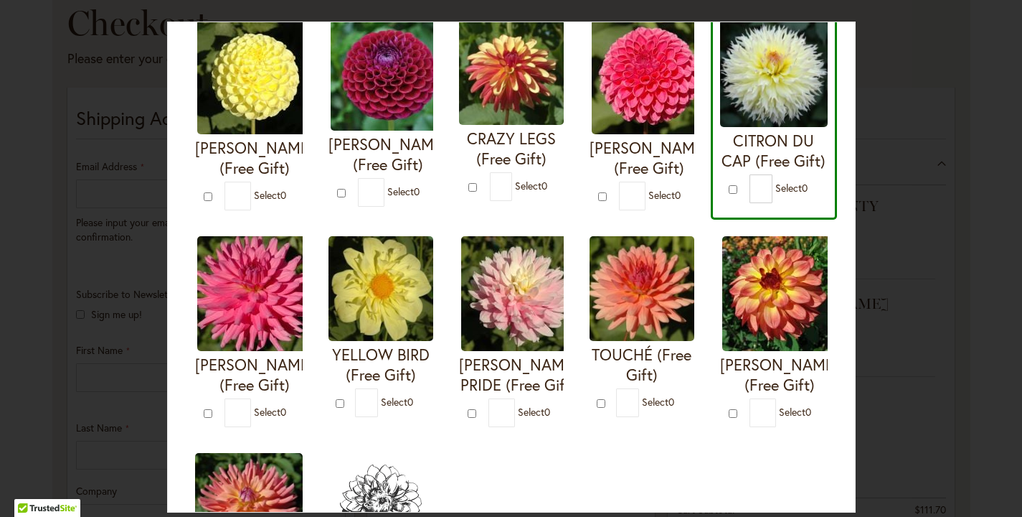
click at [919, 274] on div "Your Order Qualifies for Bonus Dahlias ( Select 0 ) Add to Cart I'M A HOTTIE (F…" at bounding box center [511, 258] width 1022 height 517
click at [70, 340] on div "Your Order Qualifies for Bonus Dahlias ( Select 0 ) Add to Cart I'M A HOTTIE (F…" at bounding box center [511, 258] width 1022 height 517
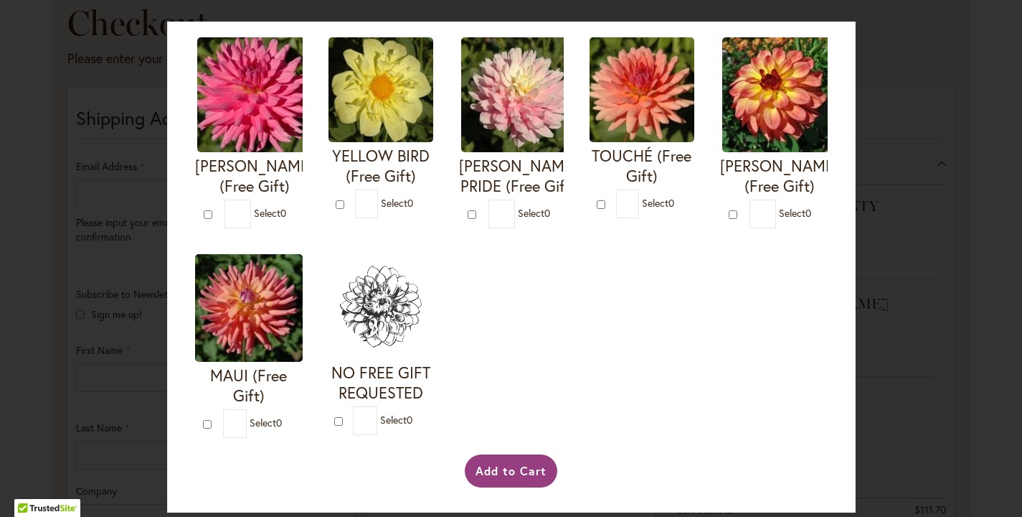
scroll to position [771, 0]
click at [506, 484] on button "Add to Cart" at bounding box center [511, 470] width 93 height 33
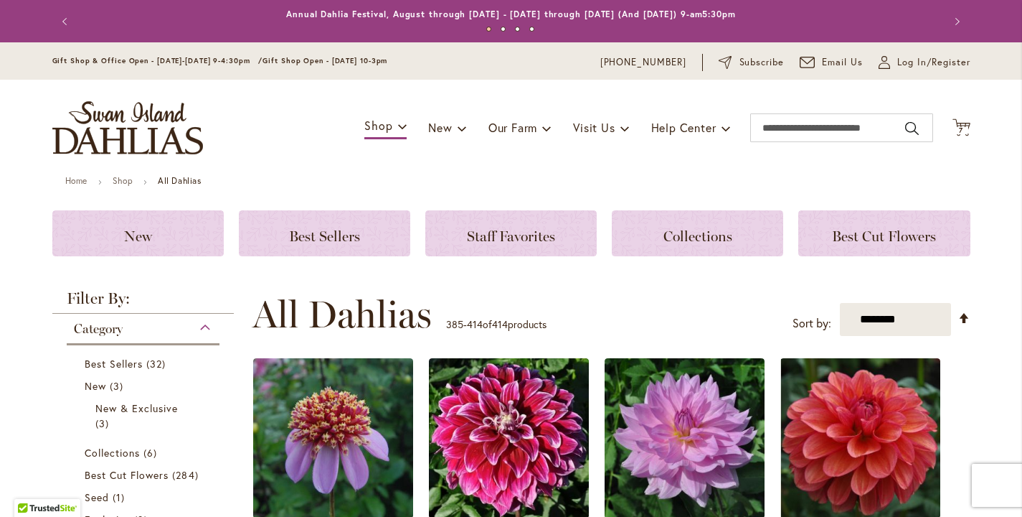
click at [951, 115] on div "Toggle Nav Shop Dahlia Tubers Collections Fresh Cut Dahlias Gardening Supplies …" at bounding box center [511, 128] width 947 height 96
click at [955, 124] on icon "Cart .cls-1 { fill: #231f20; }" at bounding box center [962, 127] width 18 height 18
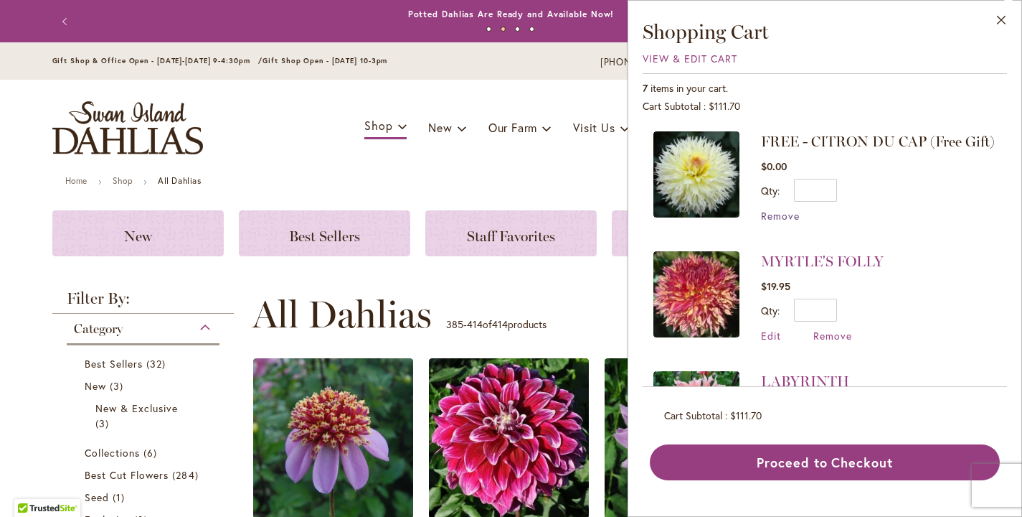
click at [761, 220] on span "Remove" at bounding box center [780, 216] width 39 height 14
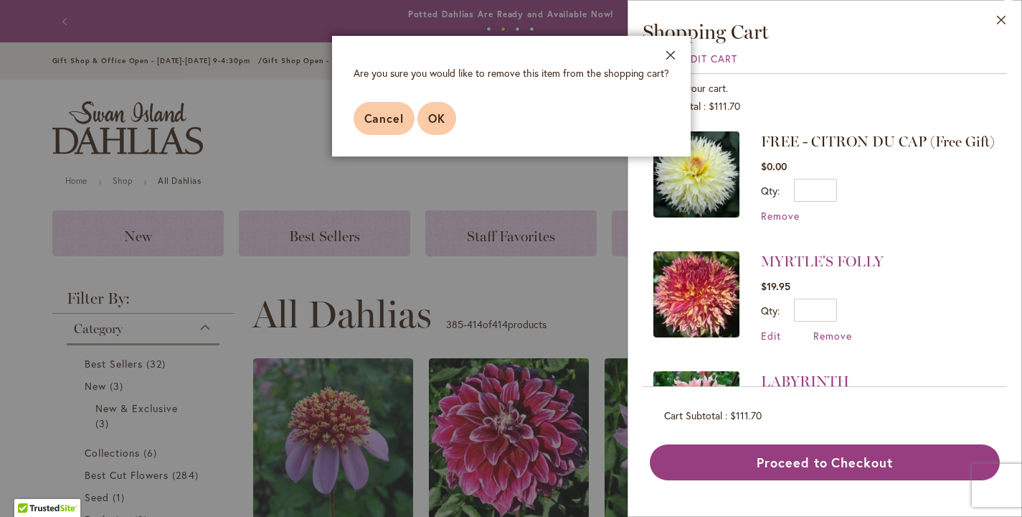
click at [428, 126] on span "OK" at bounding box center [436, 117] width 17 height 15
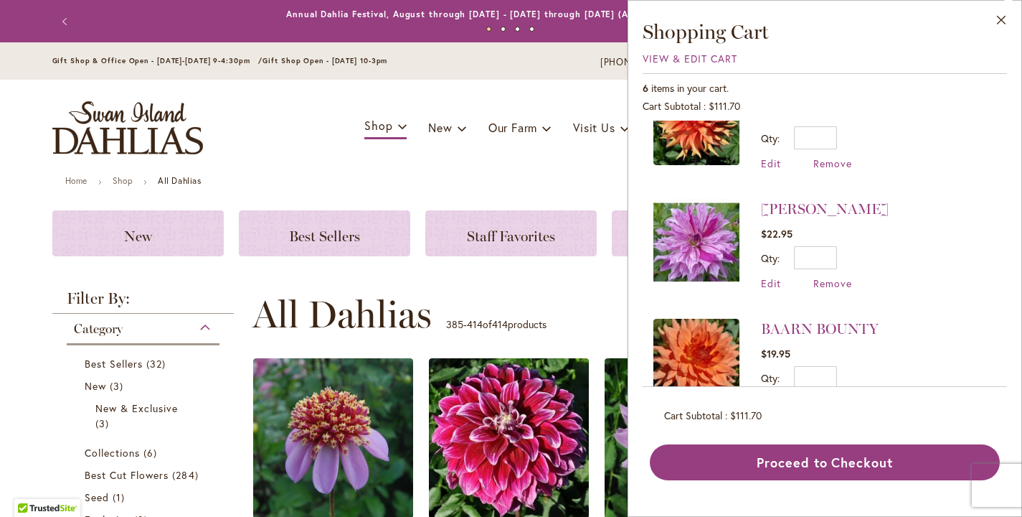
scroll to position [364, 0]
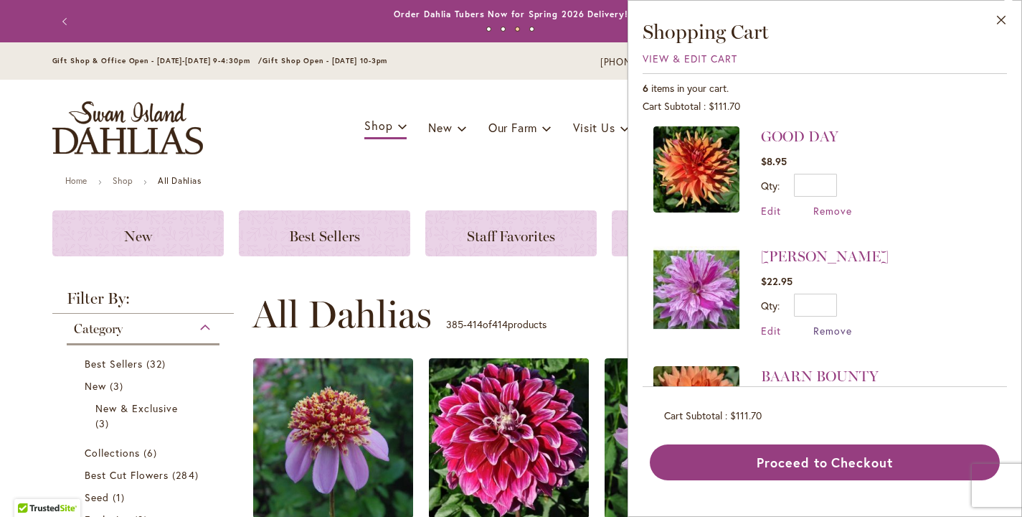
click at [814, 328] on span "Remove" at bounding box center [833, 331] width 39 height 14
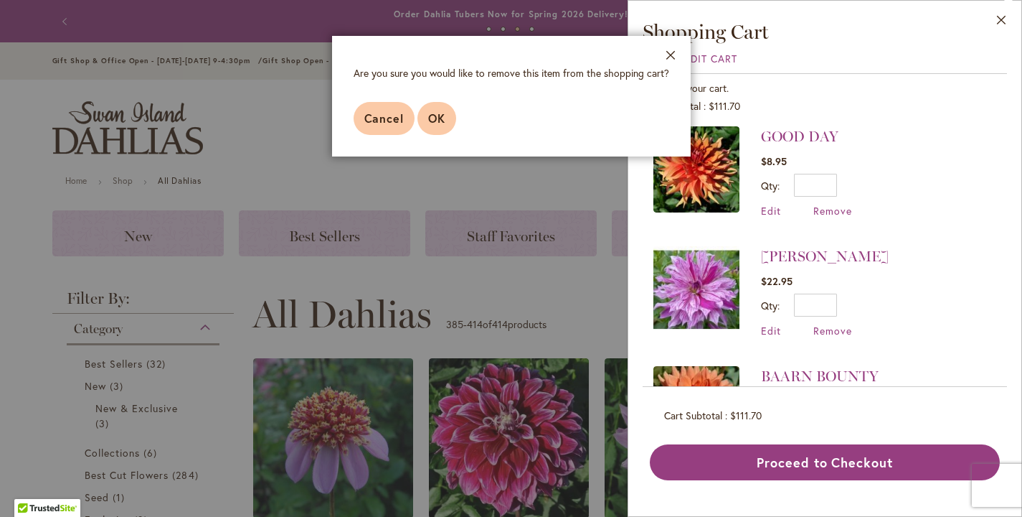
click at [428, 126] on span "OK" at bounding box center [436, 117] width 17 height 15
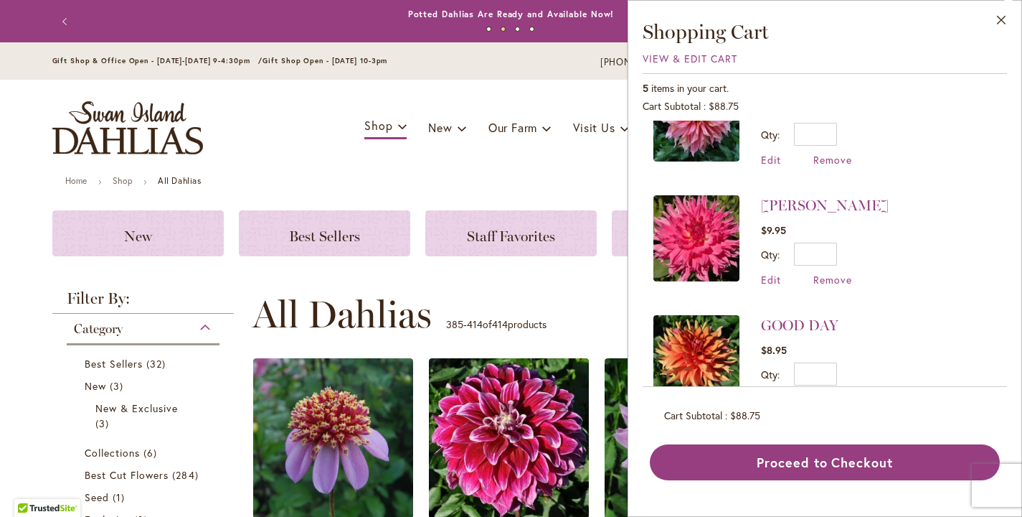
scroll to position [310, 0]
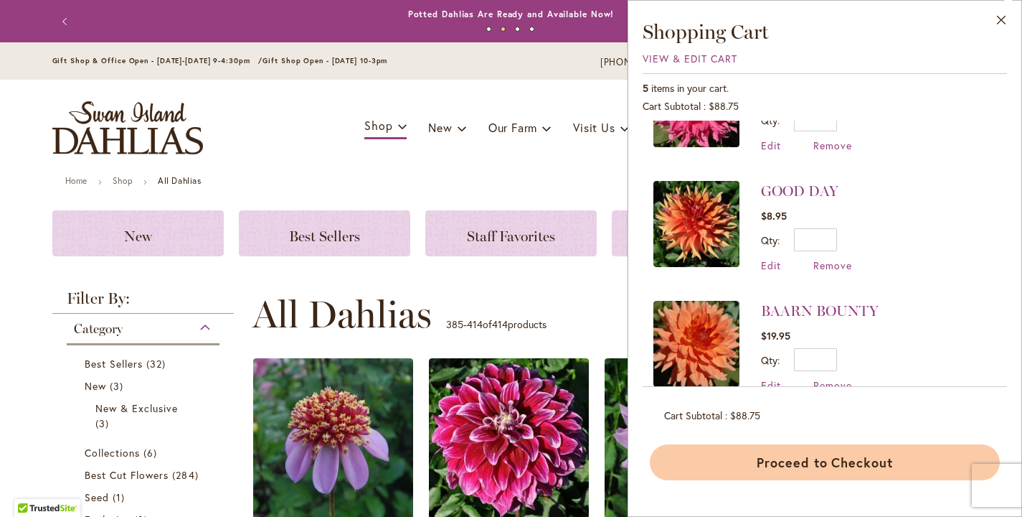
click at [772, 480] on button "Proceed to Checkout" at bounding box center [825, 462] width 350 height 36
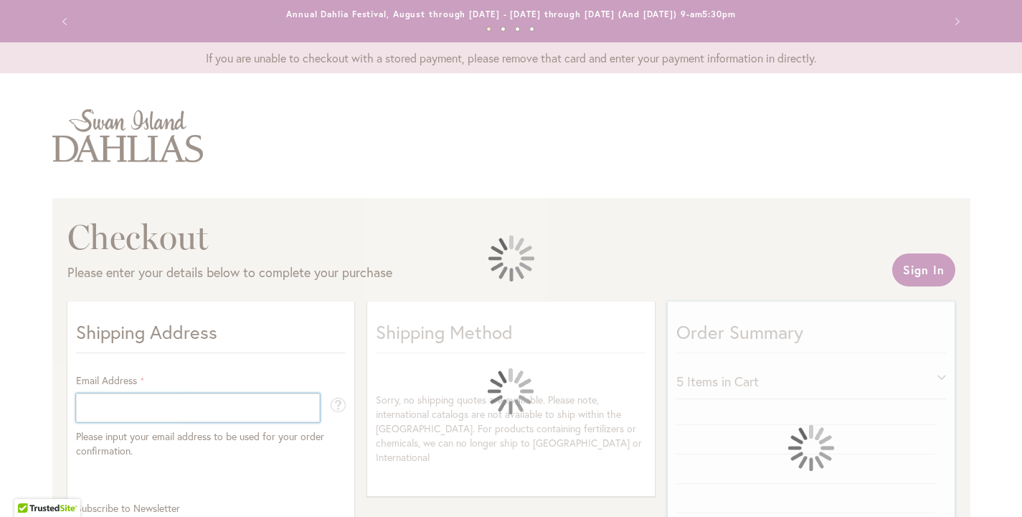
select select "**"
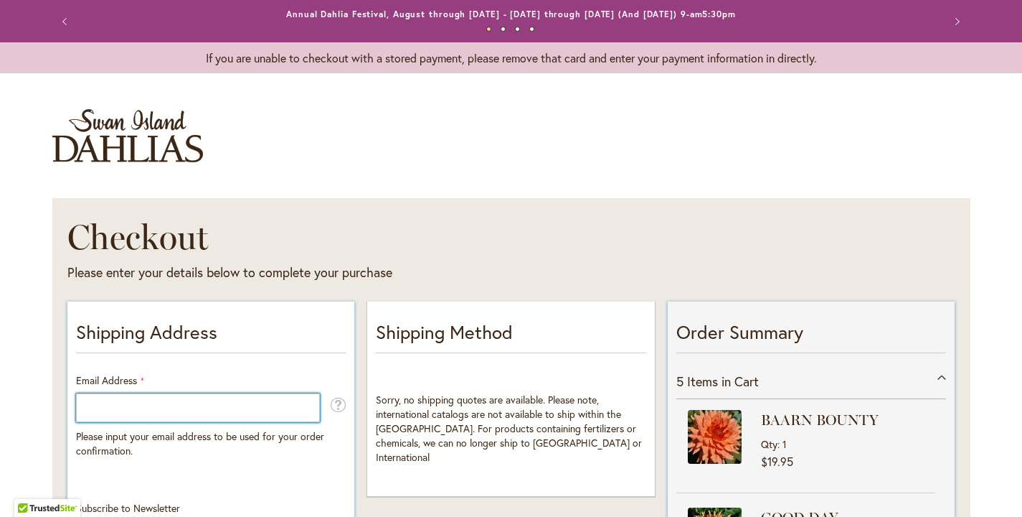
type input "**********"
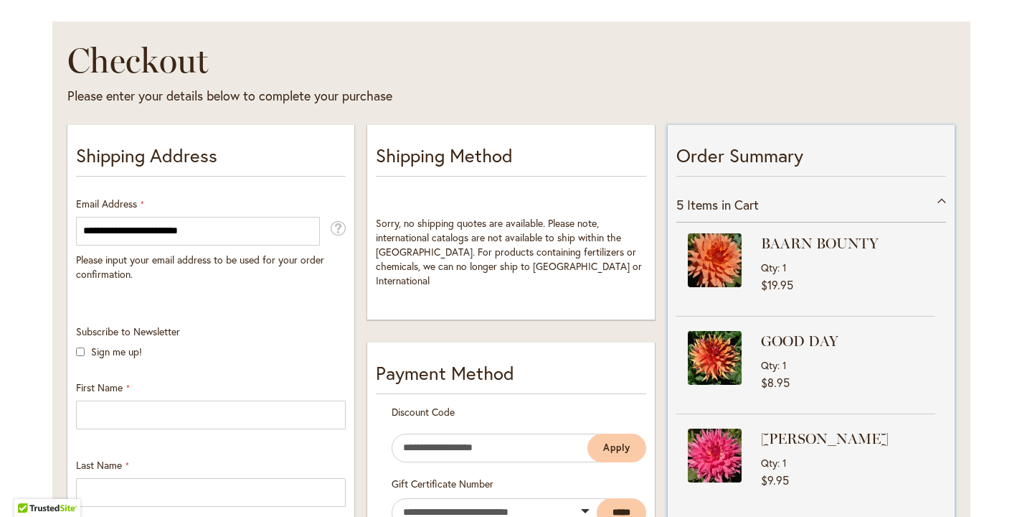
scroll to position [117, 0]
